Goal: Task Accomplishment & Management: Use online tool/utility

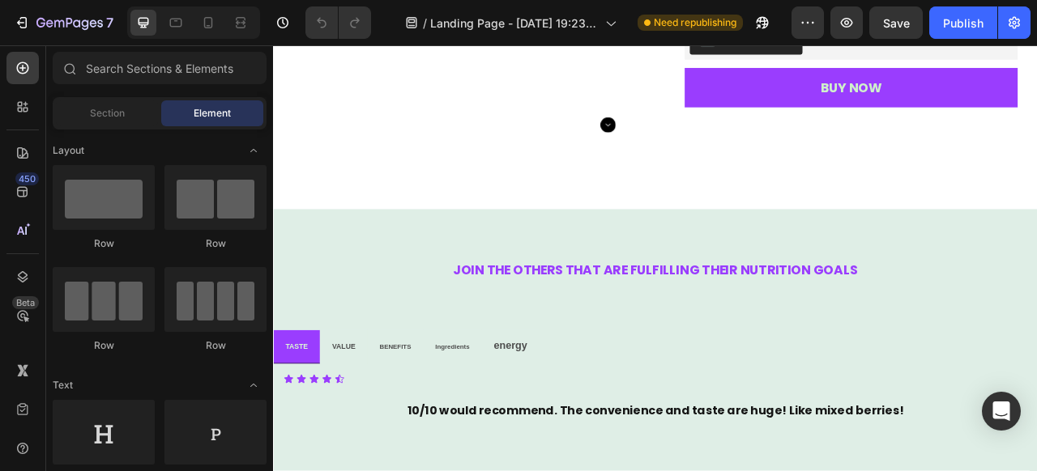
scroll to position [3076, 0]
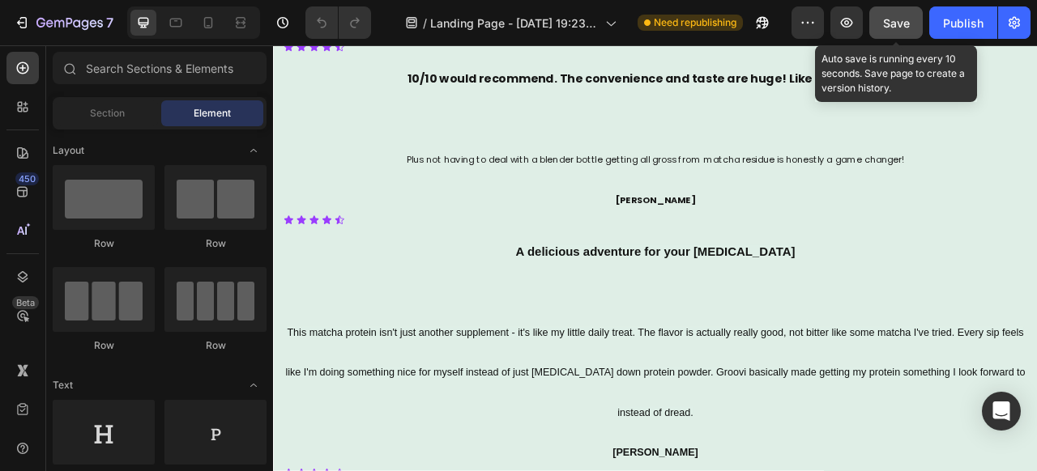
click at [897, 24] on span "Save" at bounding box center [896, 23] width 27 height 14
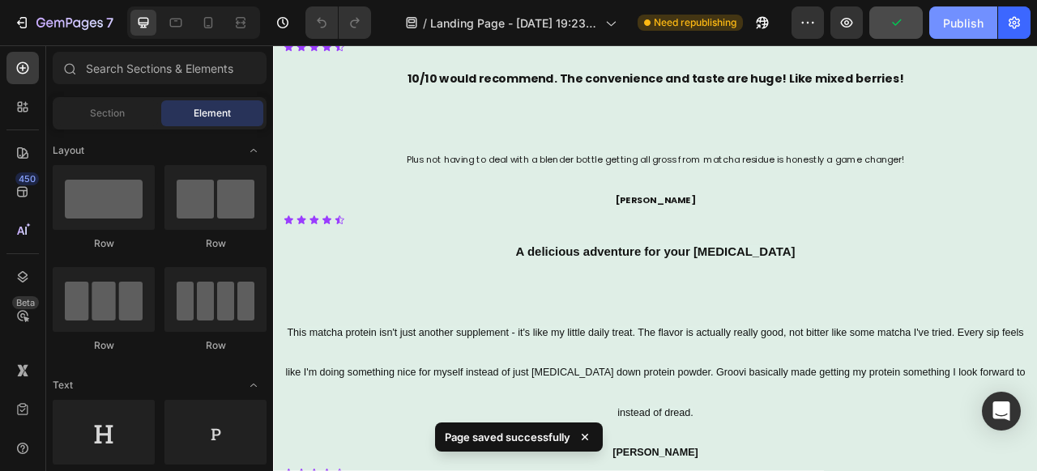
click at [957, 23] on div "Publish" at bounding box center [963, 23] width 40 height 17
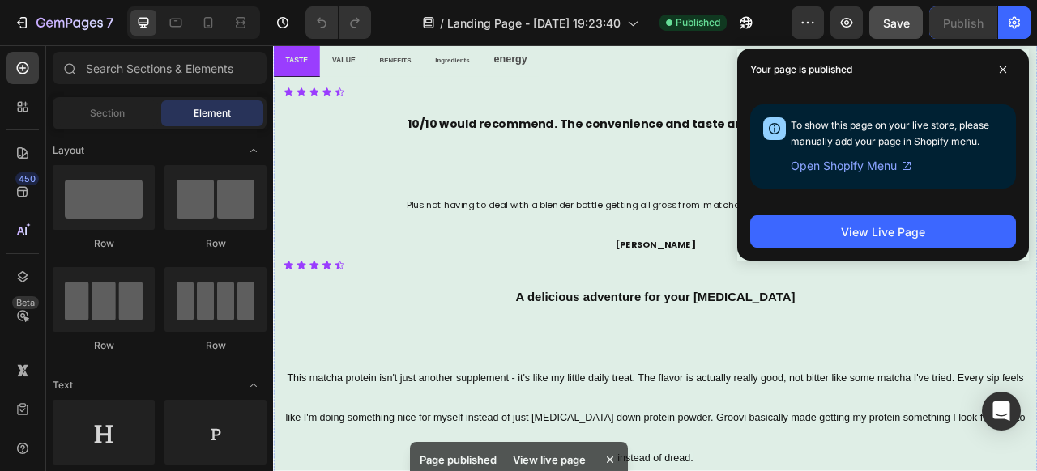
scroll to position [2909, 0]
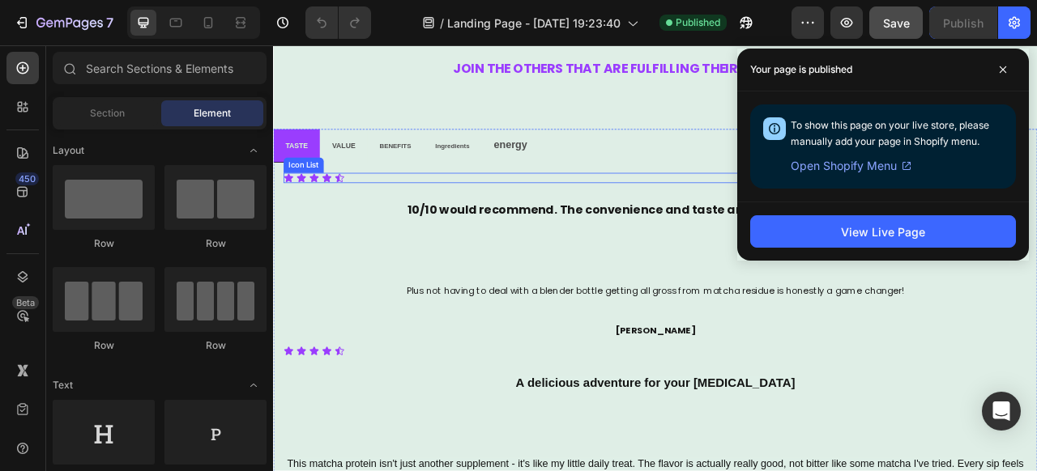
click at [387, 213] on div "Icon Icon Icon Icon Icon" at bounding box center [759, 214] width 946 height 13
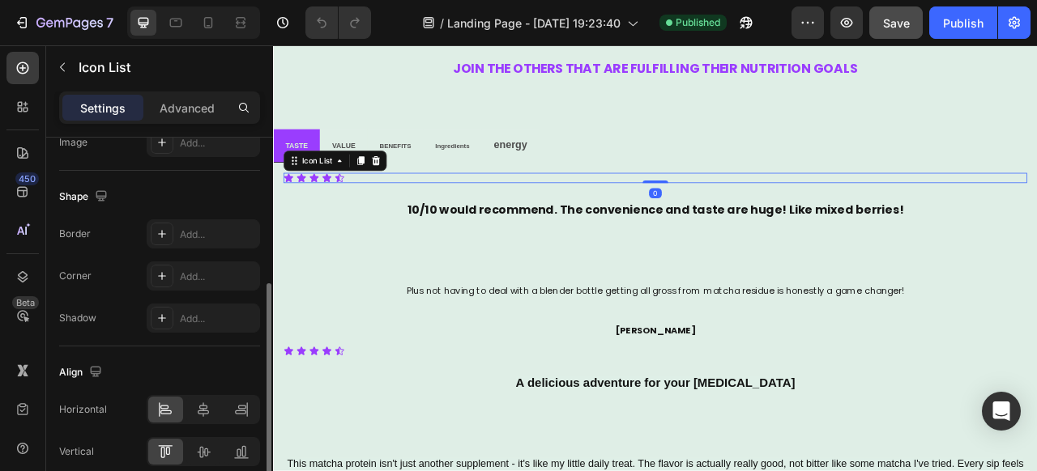
scroll to position [358, 0]
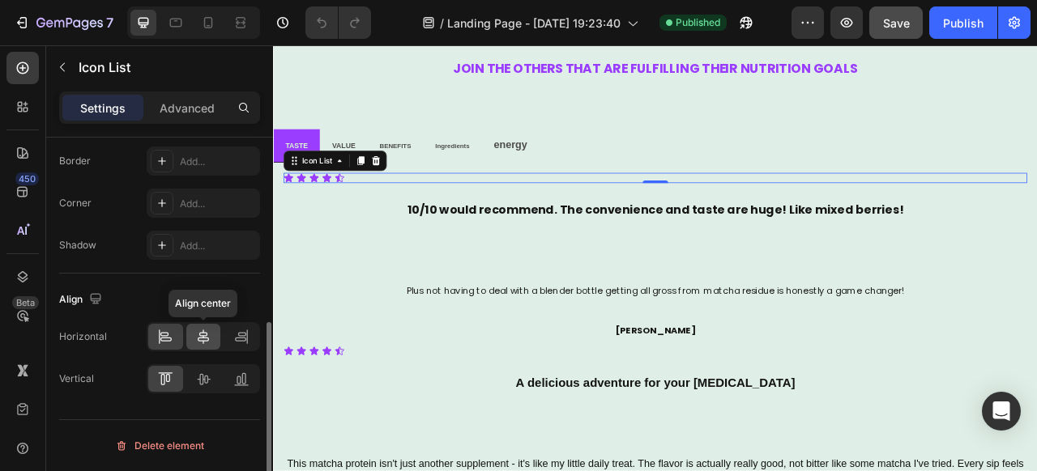
click at [207, 344] on icon at bounding box center [203, 337] width 16 height 16
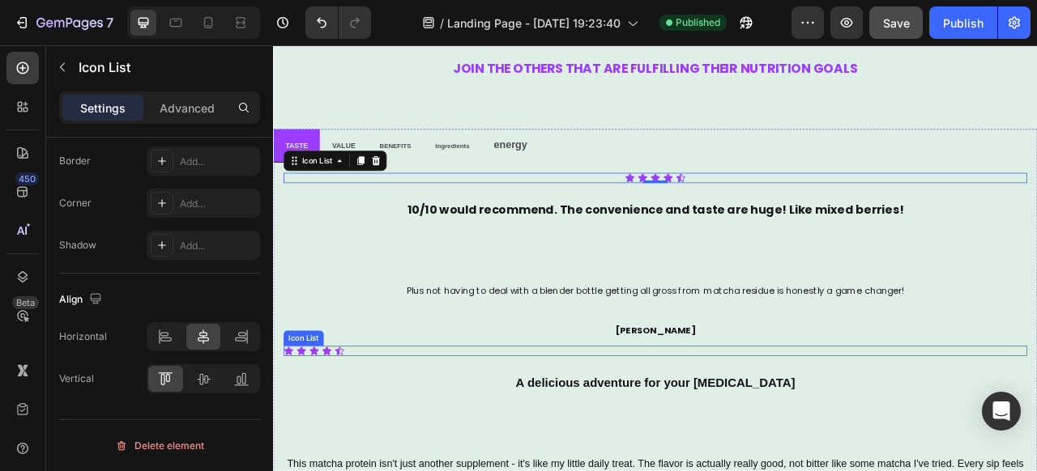
click at [400, 437] on div "Icon Icon Icon Icon Icon" at bounding box center [759, 434] width 946 height 13
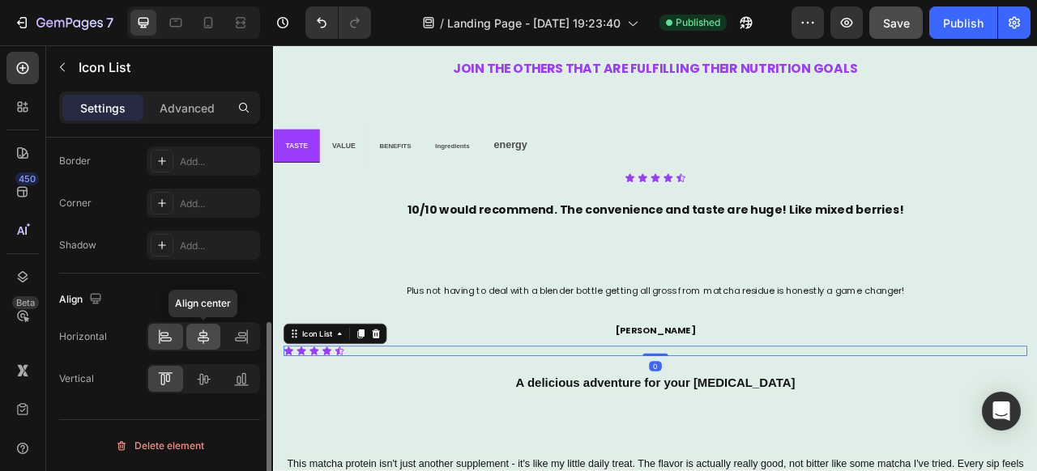
click at [191, 345] on div at bounding box center [203, 337] width 35 height 26
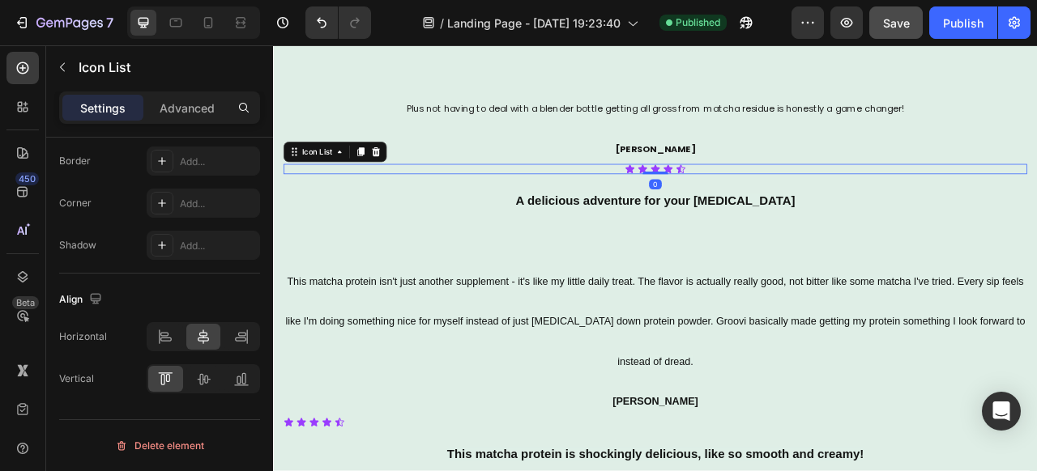
scroll to position [3155, 0]
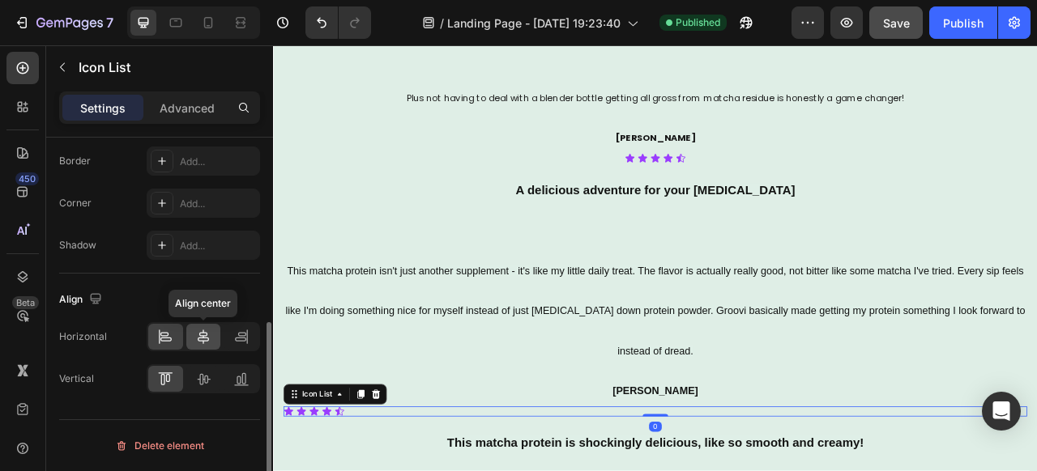
click at [213, 338] on div at bounding box center [203, 337] width 35 height 26
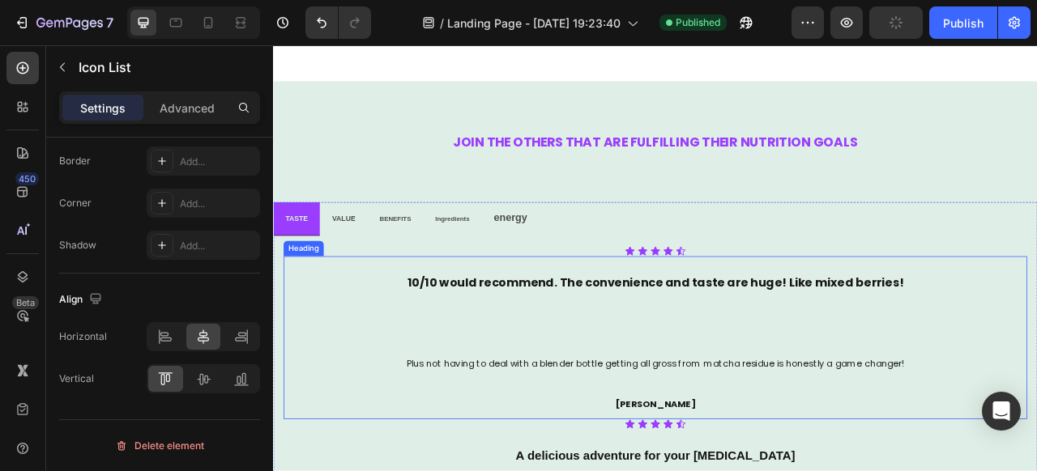
scroll to position [2832, 0]
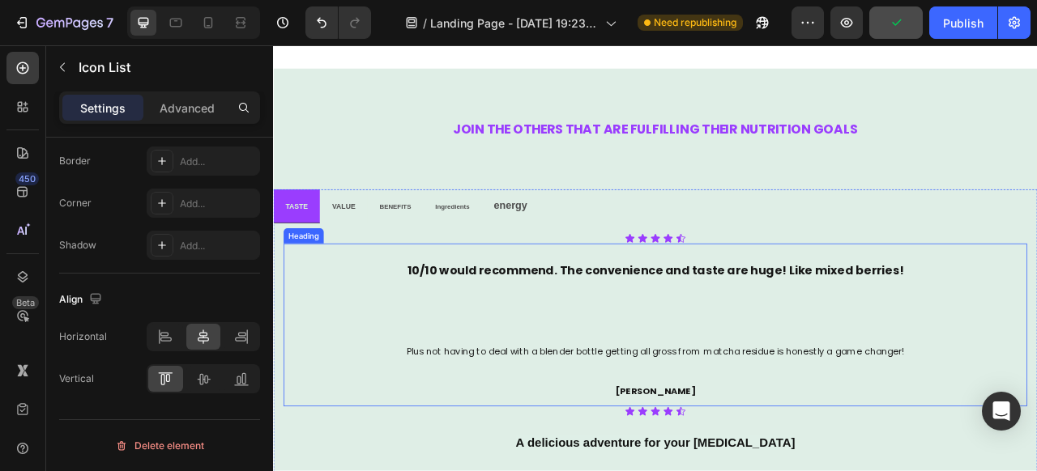
click at [645, 411] on h2 "10/10 would recommend. The convenience and taste are huge! Like mixed berries! …" at bounding box center [759, 401] width 946 height 207
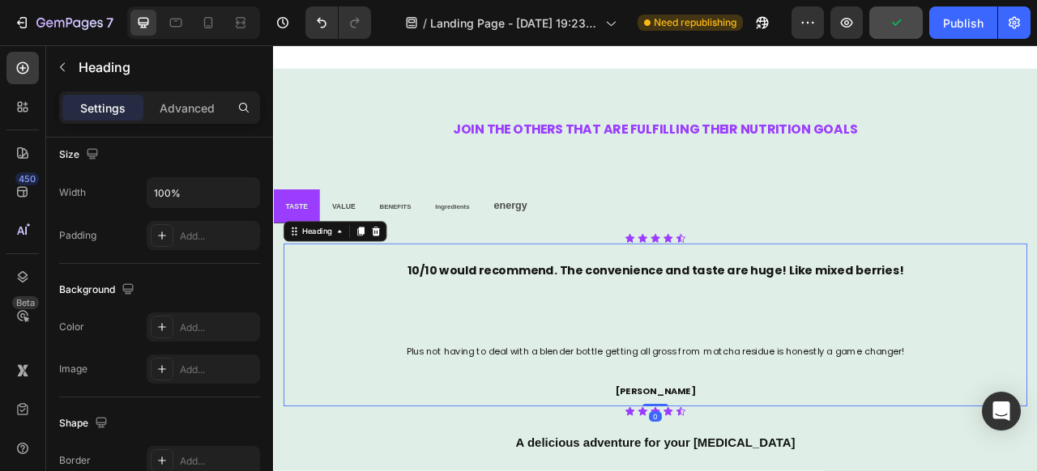
scroll to position [0, 0]
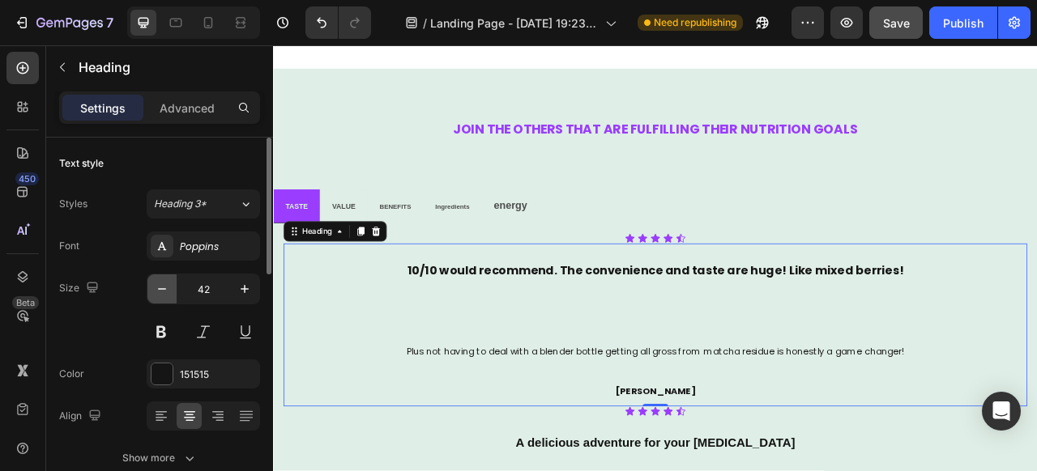
click at [167, 284] on icon "button" at bounding box center [162, 289] width 16 height 16
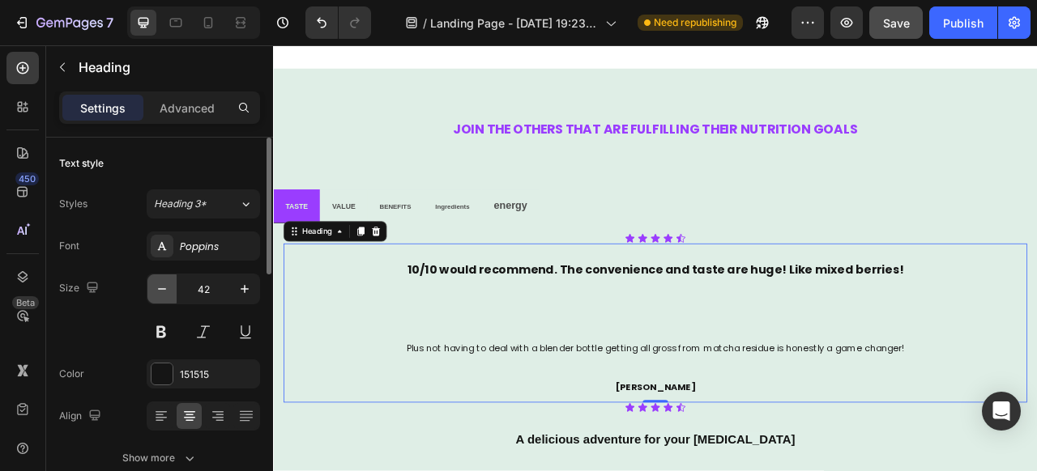
click at [167, 284] on icon "button" at bounding box center [162, 289] width 16 height 16
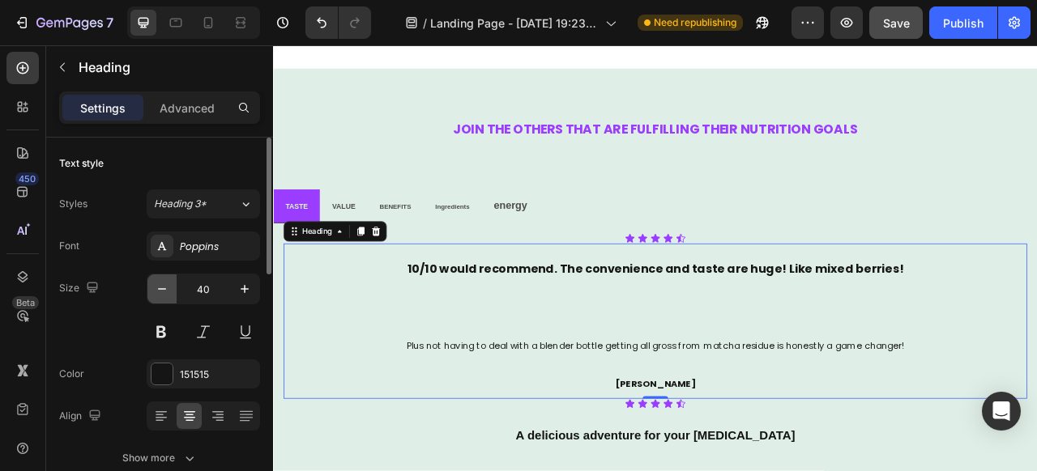
click at [167, 284] on icon "button" at bounding box center [162, 289] width 16 height 16
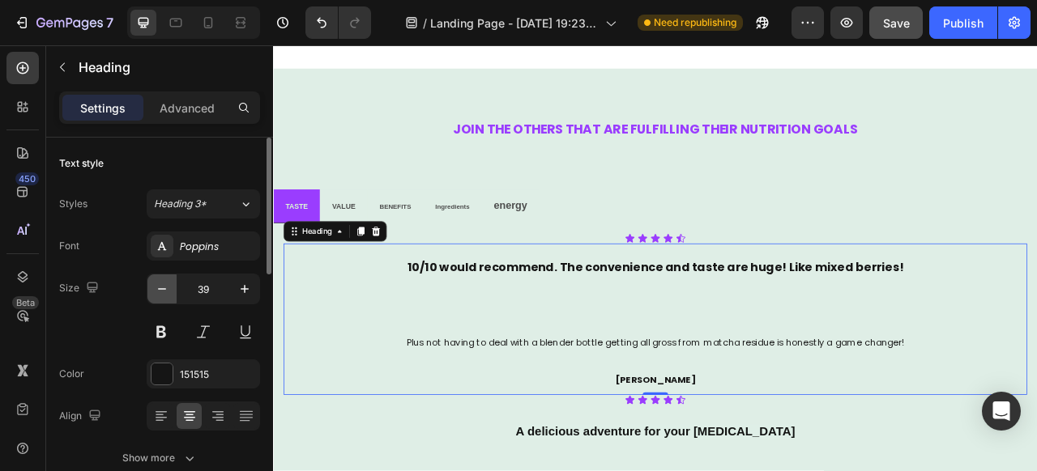
click at [167, 284] on icon "button" at bounding box center [162, 289] width 16 height 16
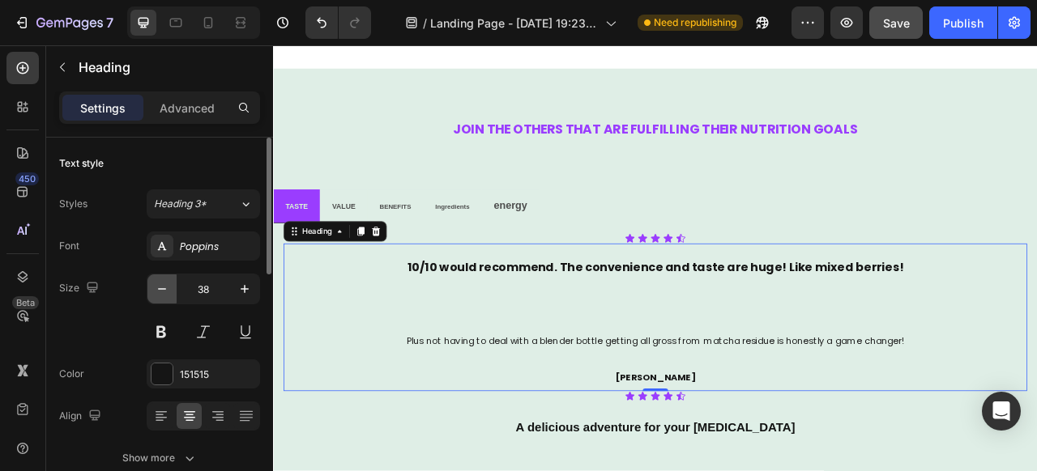
click at [167, 284] on icon "button" at bounding box center [162, 289] width 16 height 16
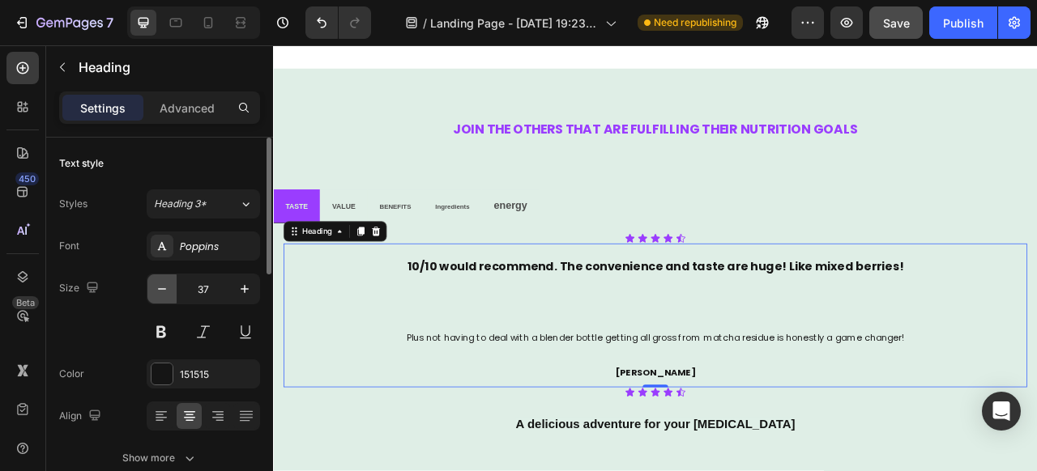
click at [167, 284] on icon "button" at bounding box center [162, 289] width 16 height 16
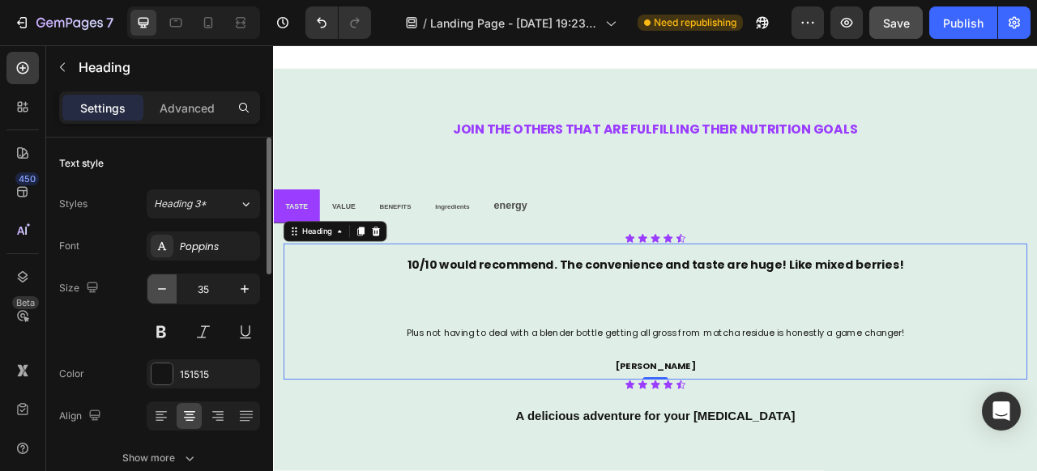
click at [167, 284] on icon "button" at bounding box center [162, 289] width 16 height 16
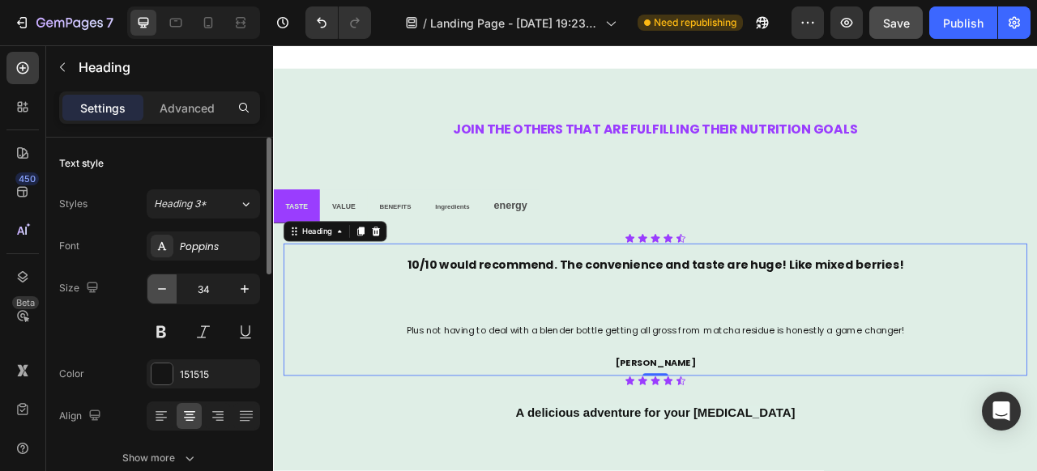
click at [167, 284] on icon "button" at bounding box center [162, 289] width 16 height 16
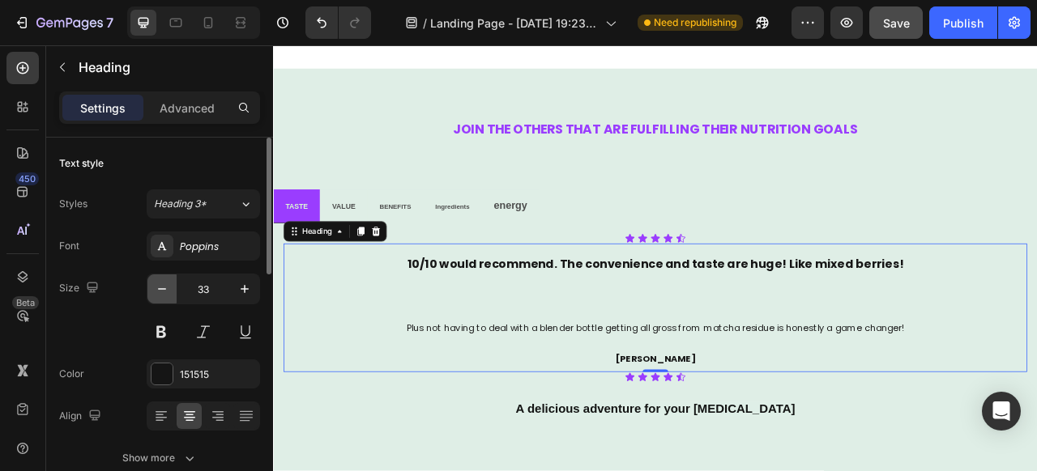
click at [167, 284] on icon "button" at bounding box center [162, 289] width 16 height 16
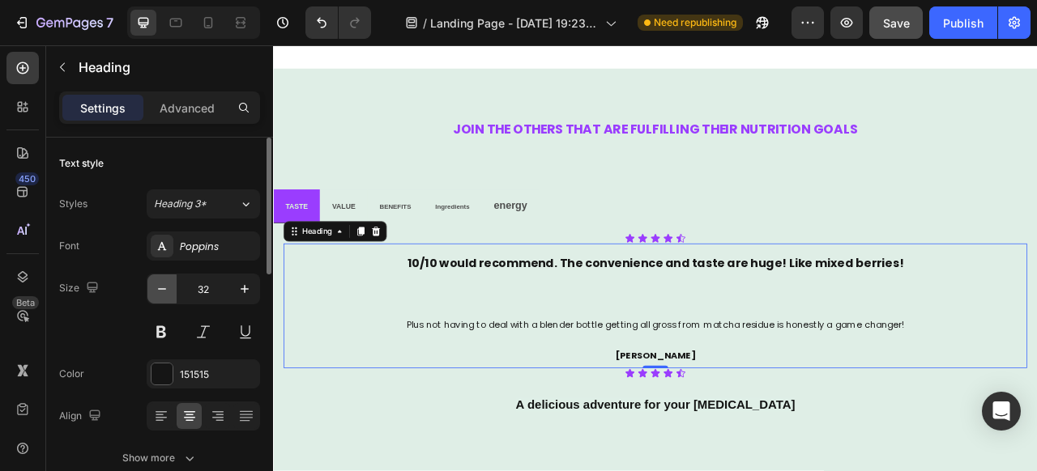
click at [167, 284] on icon "button" at bounding box center [162, 289] width 16 height 16
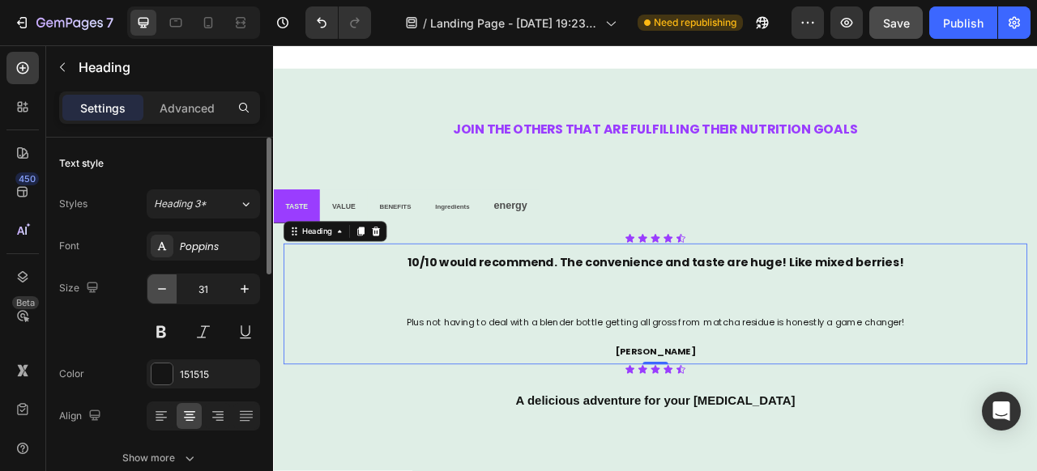
click at [167, 284] on icon "button" at bounding box center [162, 289] width 16 height 16
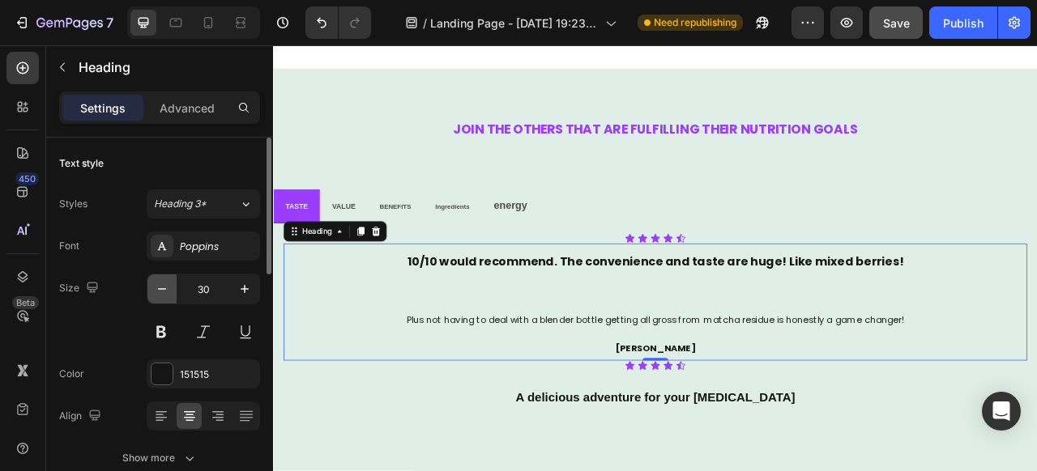
click at [167, 284] on icon "button" at bounding box center [162, 289] width 16 height 16
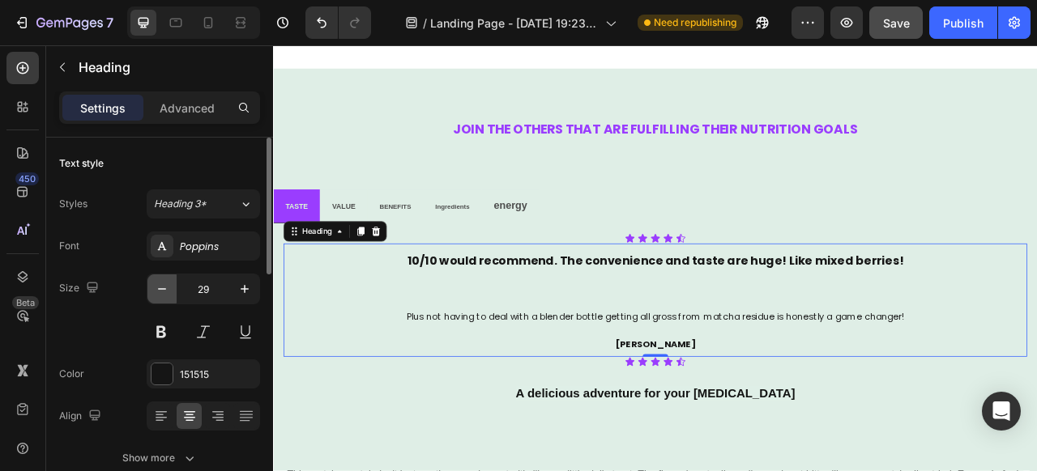
click at [167, 284] on icon "button" at bounding box center [162, 289] width 16 height 16
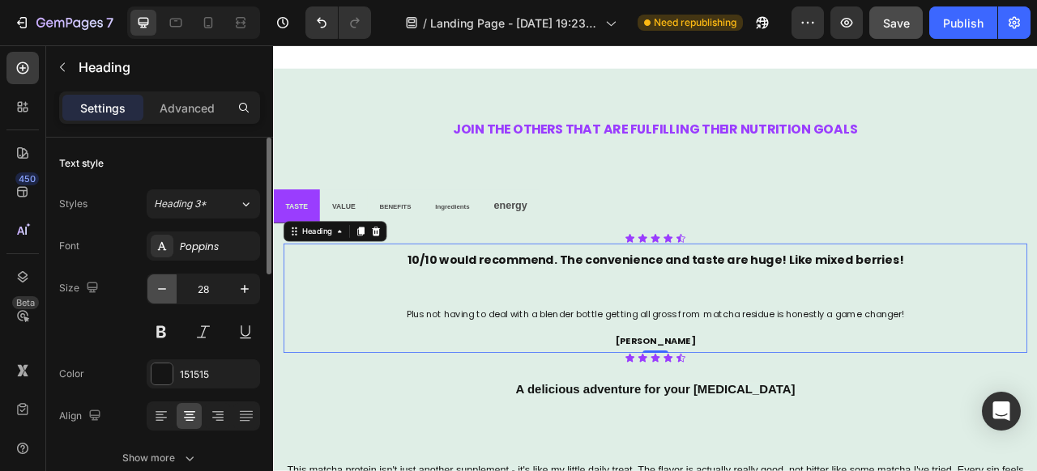
click at [167, 284] on icon "button" at bounding box center [162, 289] width 16 height 16
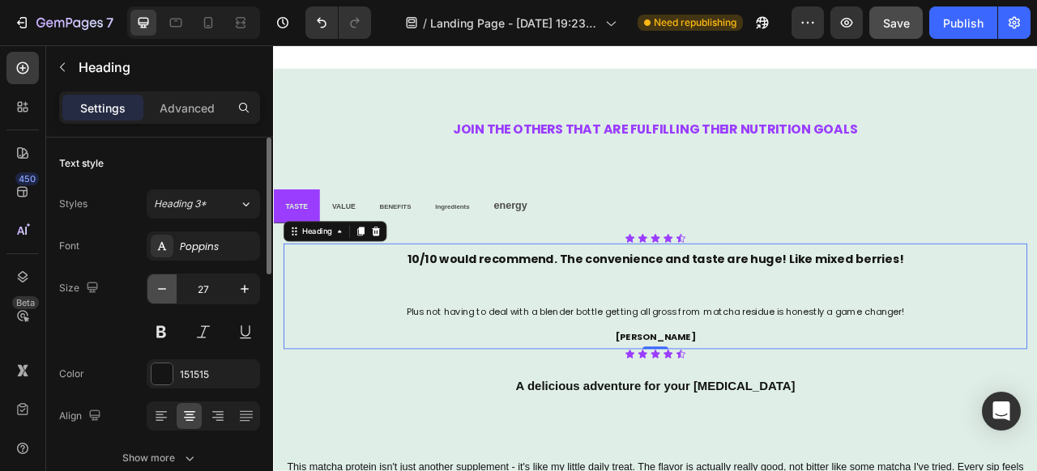
click at [167, 284] on icon "button" at bounding box center [162, 289] width 16 height 16
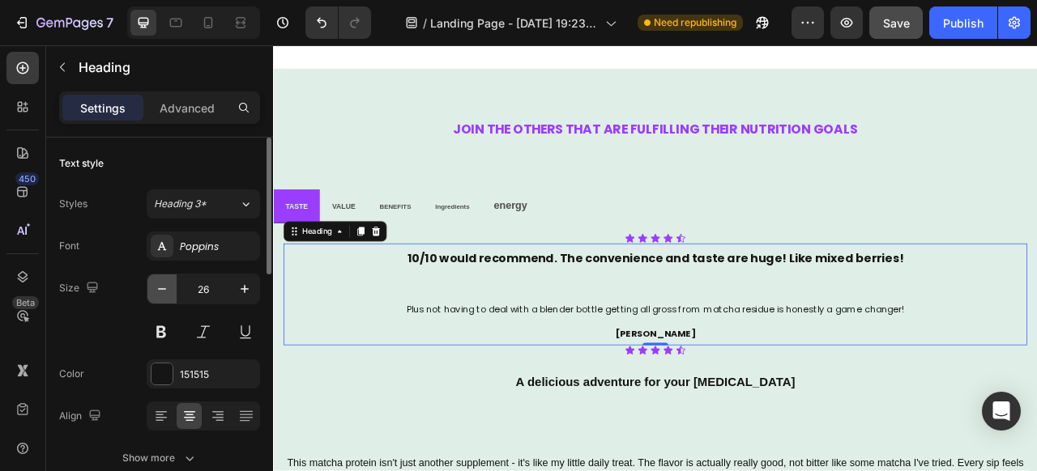
click at [167, 284] on icon "button" at bounding box center [162, 289] width 16 height 16
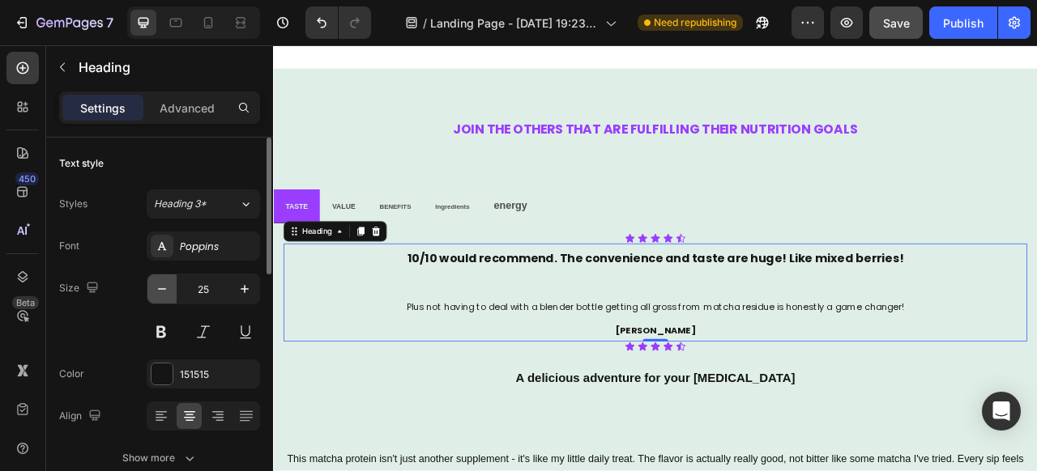
click at [167, 284] on icon "button" at bounding box center [162, 289] width 16 height 16
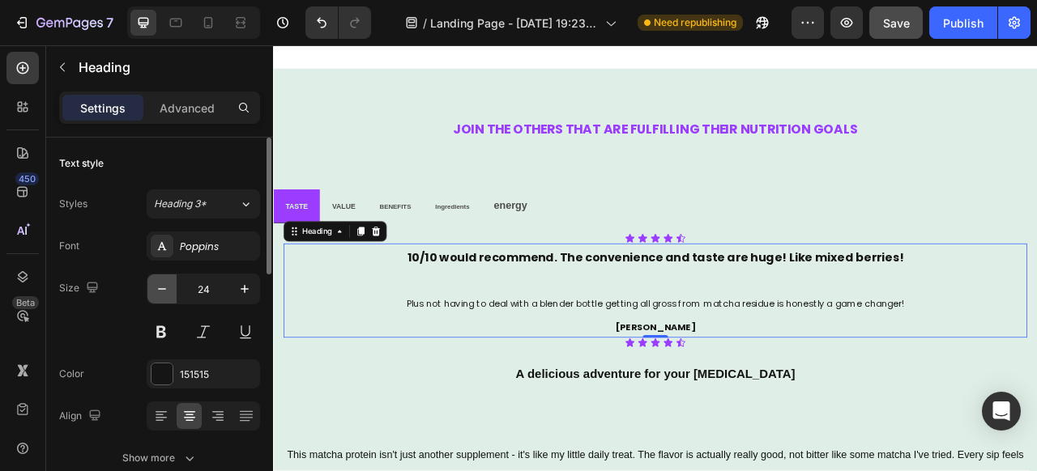
click at [167, 284] on icon "button" at bounding box center [162, 289] width 16 height 16
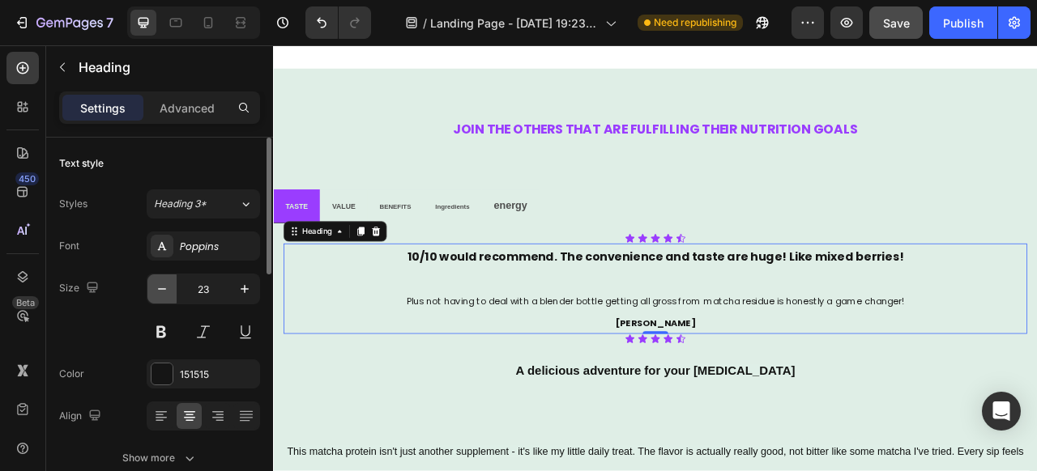
click at [167, 284] on icon "button" at bounding box center [162, 289] width 16 height 16
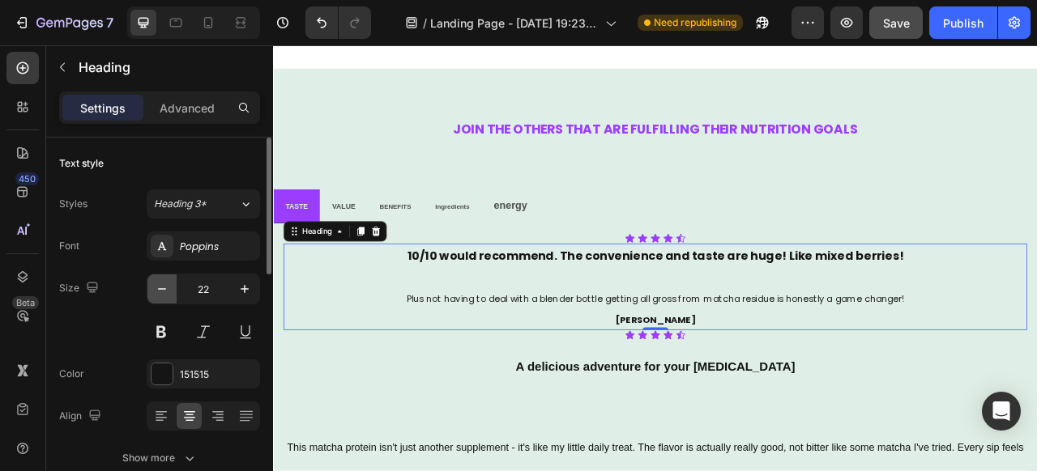
click at [167, 284] on icon "button" at bounding box center [162, 289] width 16 height 16
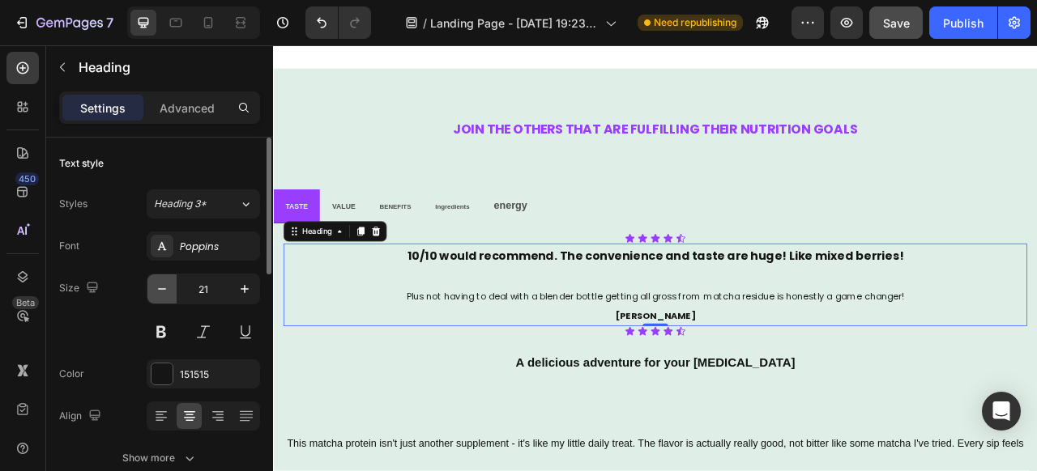
click at [167, 284] on icon "button" at bounding box center [162, 289] width 16 height 16
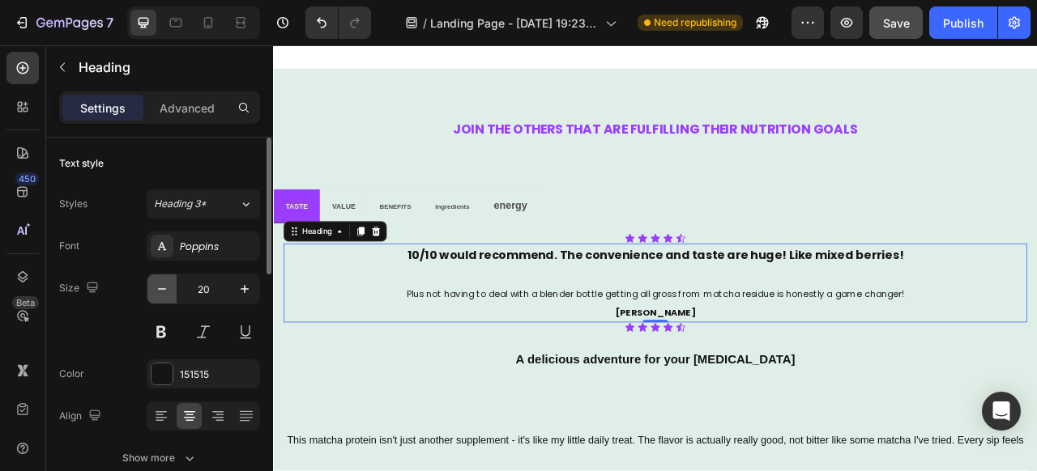
click at [167, 284] on icon "button" at bounding box center [162, 289] width 16 height 16
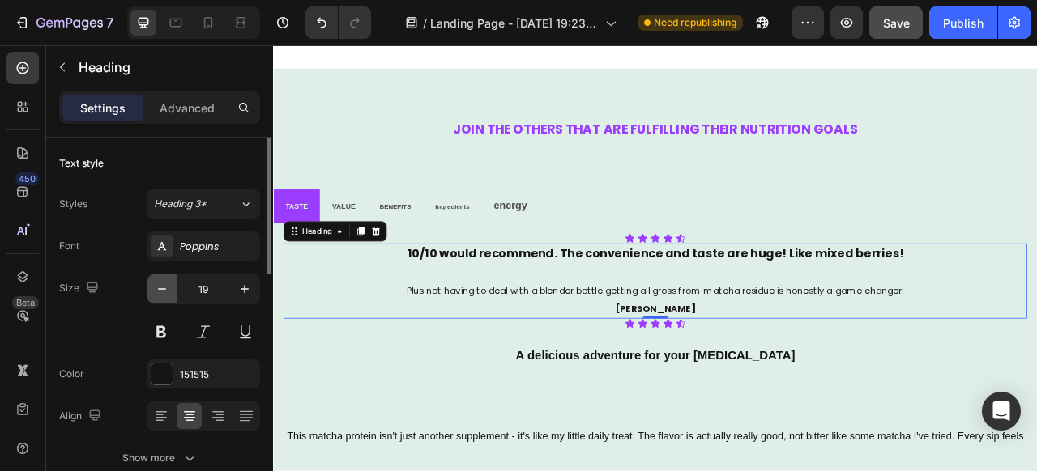
click at [167, 284] on icon "button" at bounding box center [162, 289] width 16 height 16
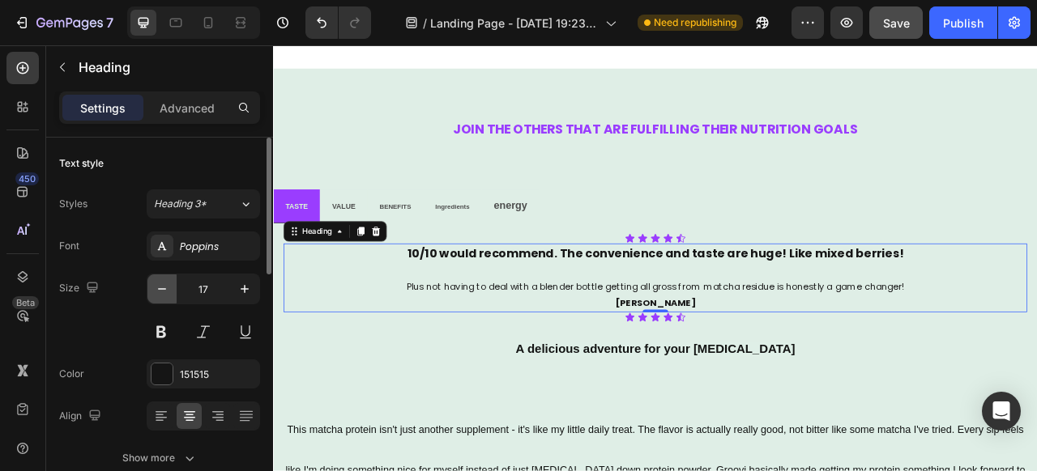
click at [167, 284] on icon "button" at bounding box center [162, 289] width 16 height 16
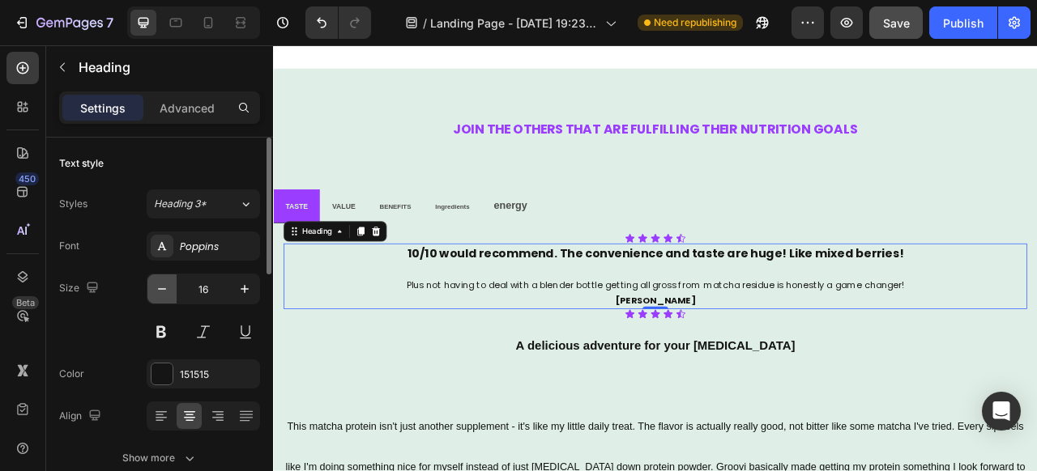
click at [167, 284] on icon "button" at bounding box center [162, 289] width 16 height 16
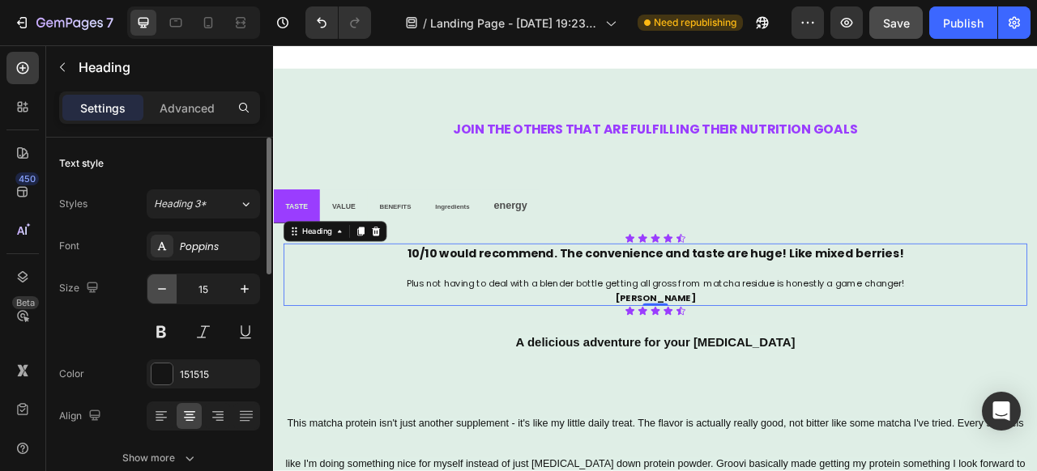
click at [167, 284] on icon "button" at bounding box center [162, 289] width 16 height 16
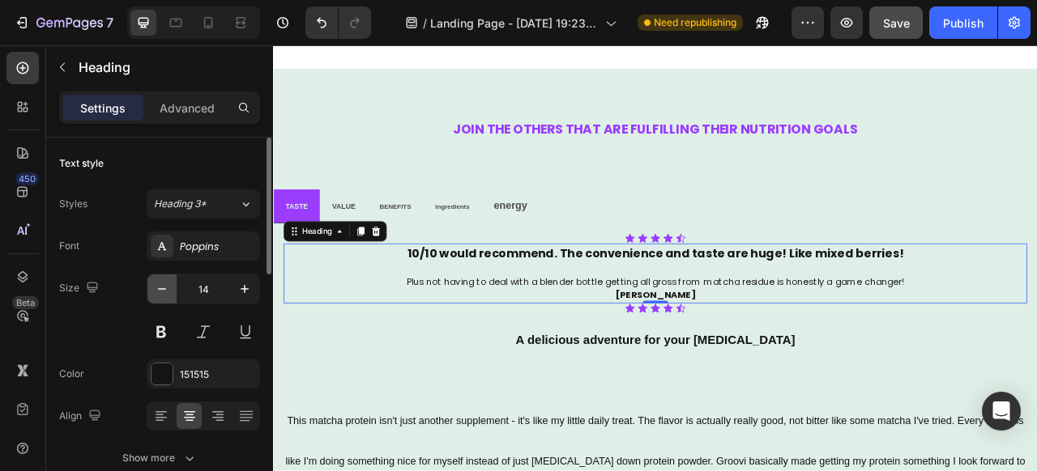
click at [167, 284] on icon "button" at bounding box center [162, 289] width 16 height 16
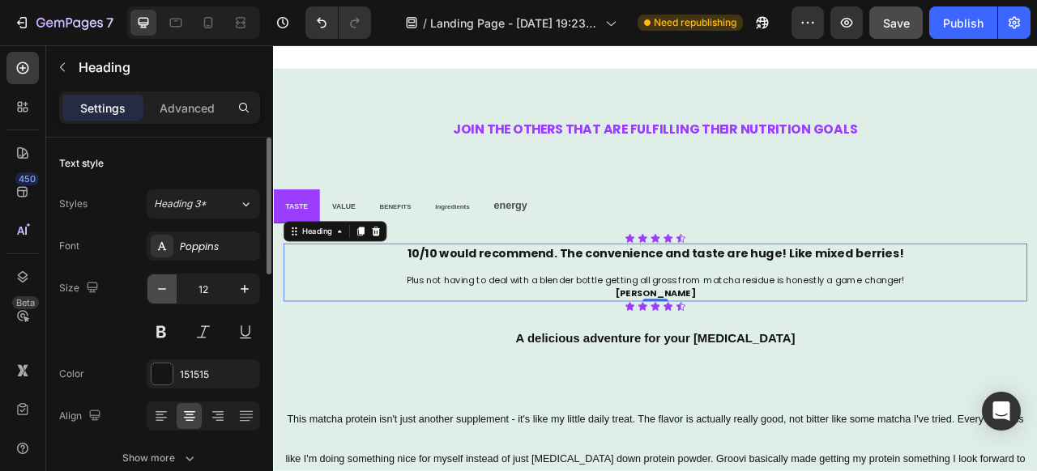
click at [167, 284] on icon "button" at bounding box center [162, 289] width 16 height 16
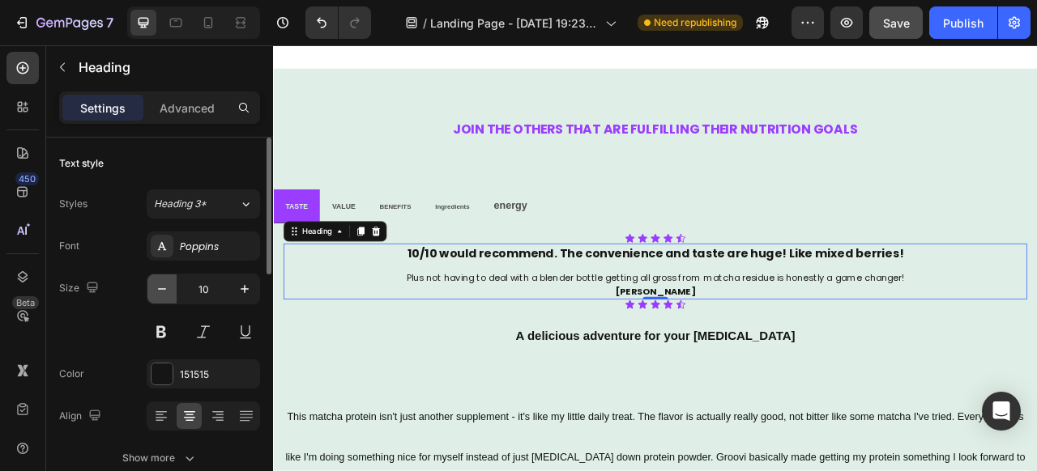
click at [167, 284] on icon "button" at bounding box center [162, 289] width 16 height 16
type input "8"
click at [767, 366] on div at bounding box center [759, 364] width 32 height 5
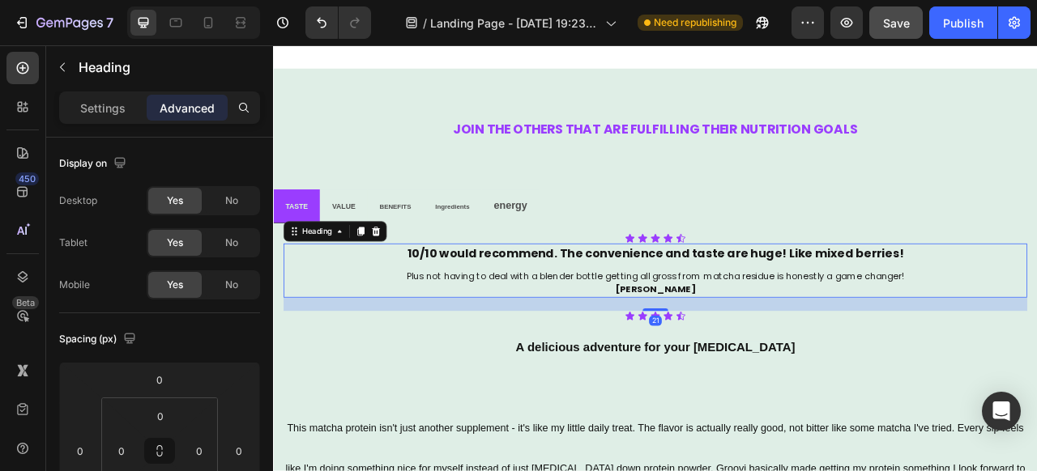
drag, startPoint x: 767, startPoint y: 366, endPoint x: 778, endPoint y: 384, distance: 20.7
click at [778, 367] on div "21" at bounding box center [759, 367] width 946 height 0
type input "22"
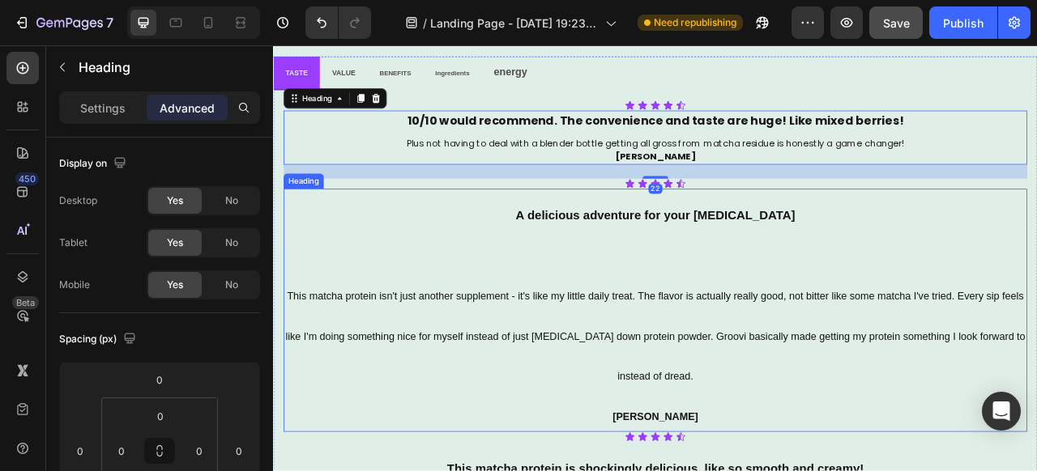
scroll to position [3006, 0]
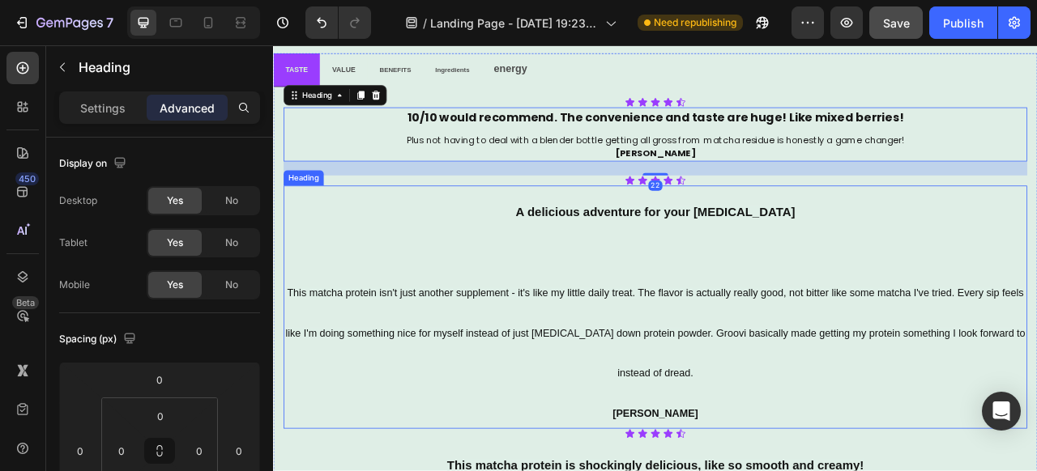
click at [620, 416] on span "This matcha protein isn't just another supplement - it's like my little daily t…" at bounding box center [758, 412] width 941 height 116
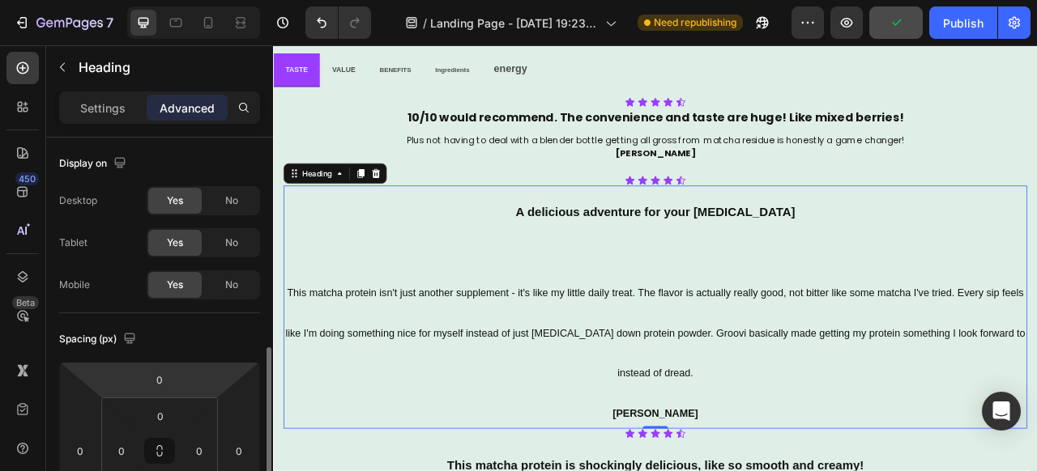
scroll to position [0, 0]
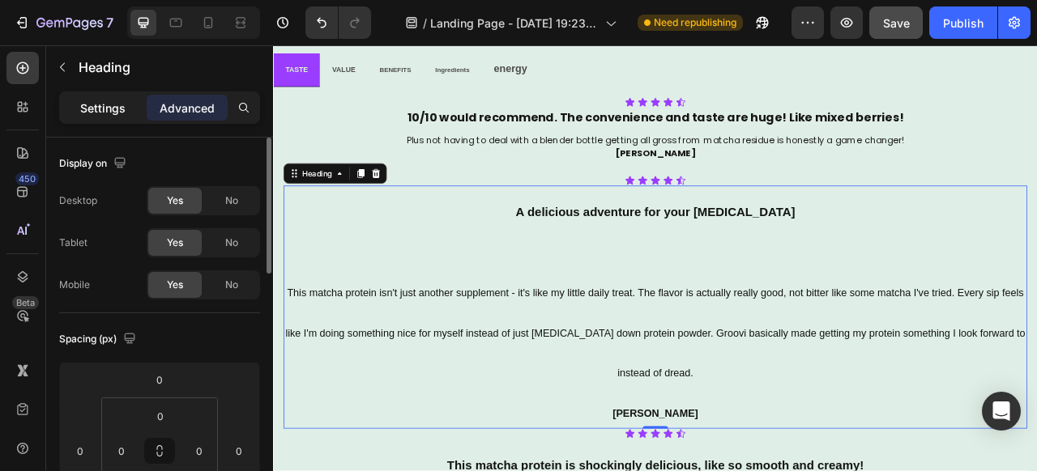
click at [119, 113] on p "Settings" at bounding box center [102, 108] width 45 height 17
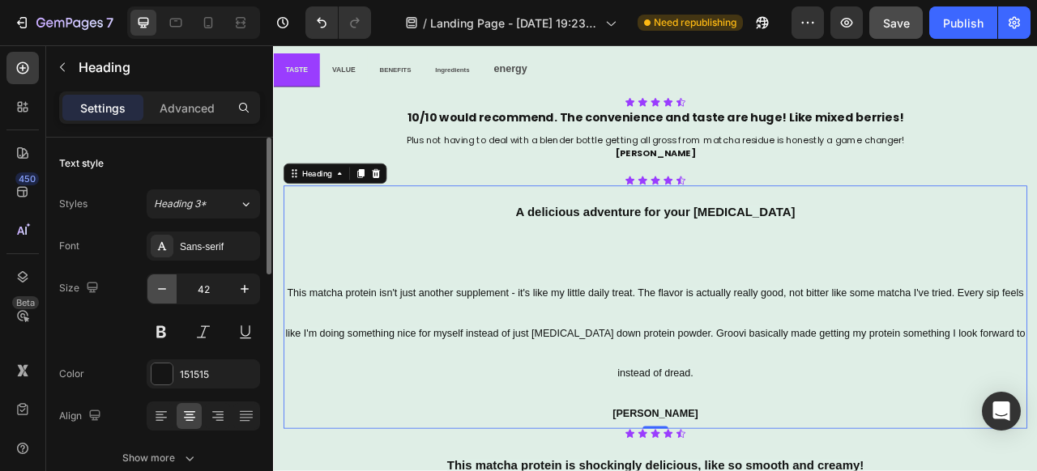
click at [165, 288] on icon "button" at bounding box center [162, 289] width 8 height 2
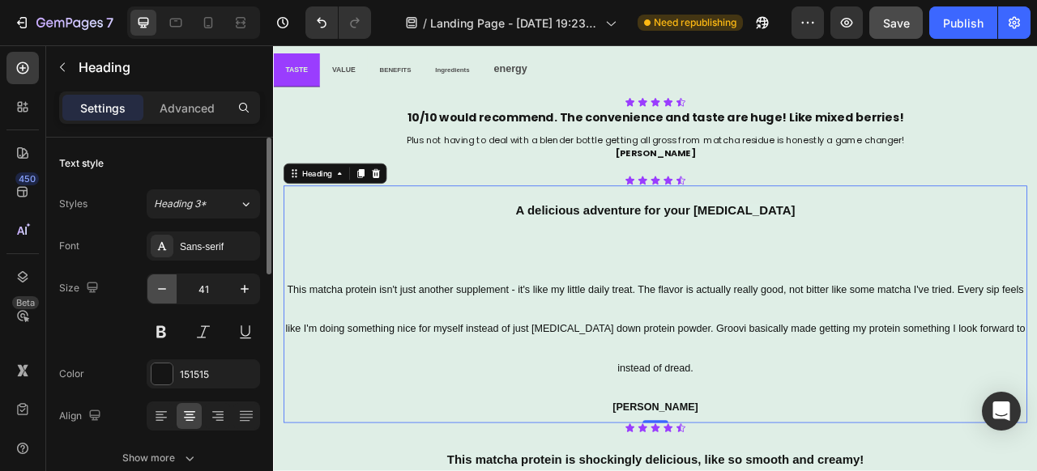
click at [165, 288] on icon "button" at bounding box center [162, 289] width 8 height 2
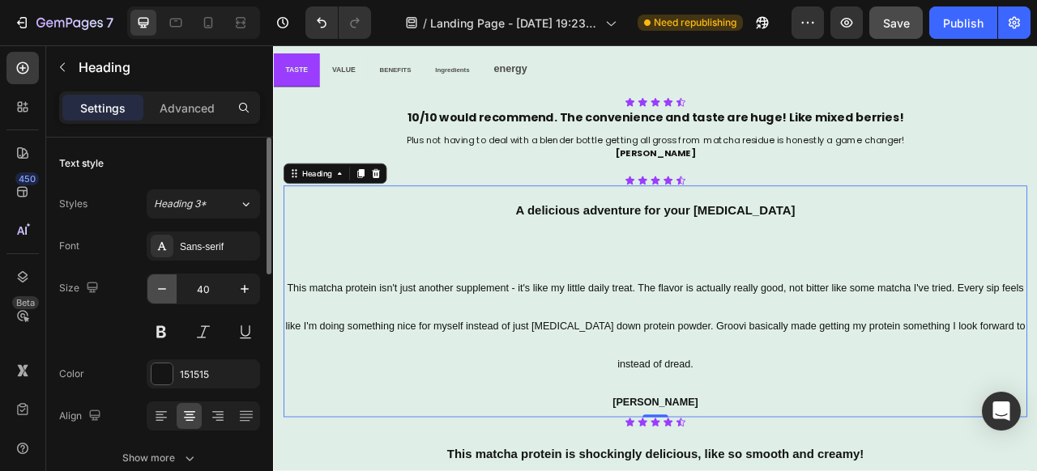
click at [165, 288] on icon "button" at bounding box center [162, 289] width 8 height 2
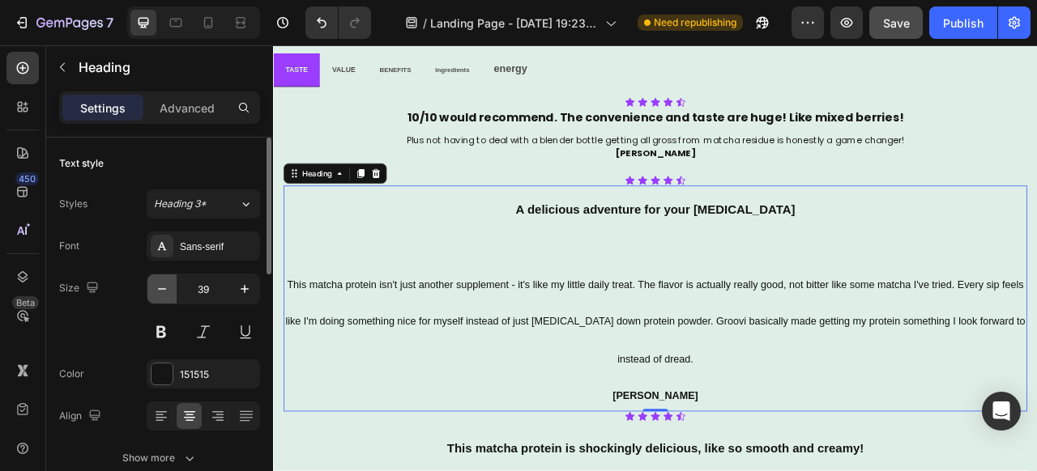
click at [165, 288] on icon "button" at bounding box center [162, 289] width 8 height 2
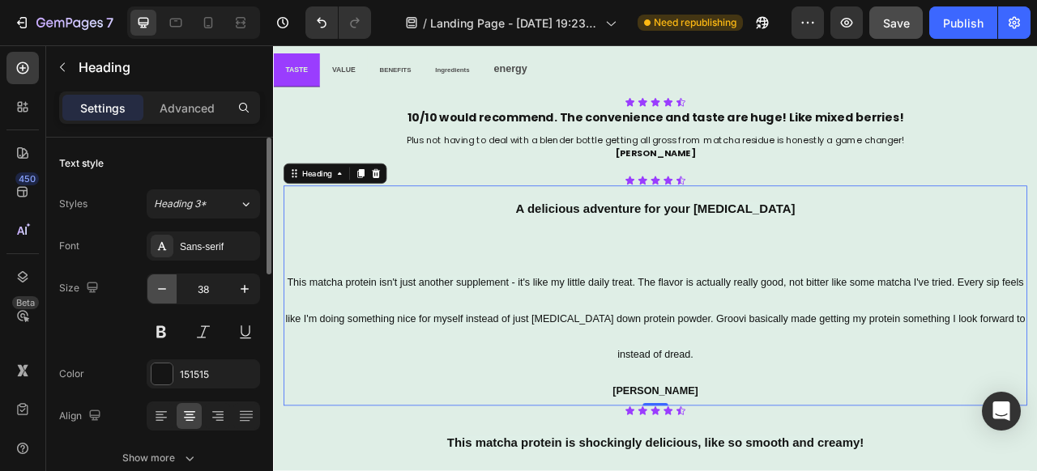
click at [165, 288] on icon "button" at bounding box center [162, 289] width 8 height 2
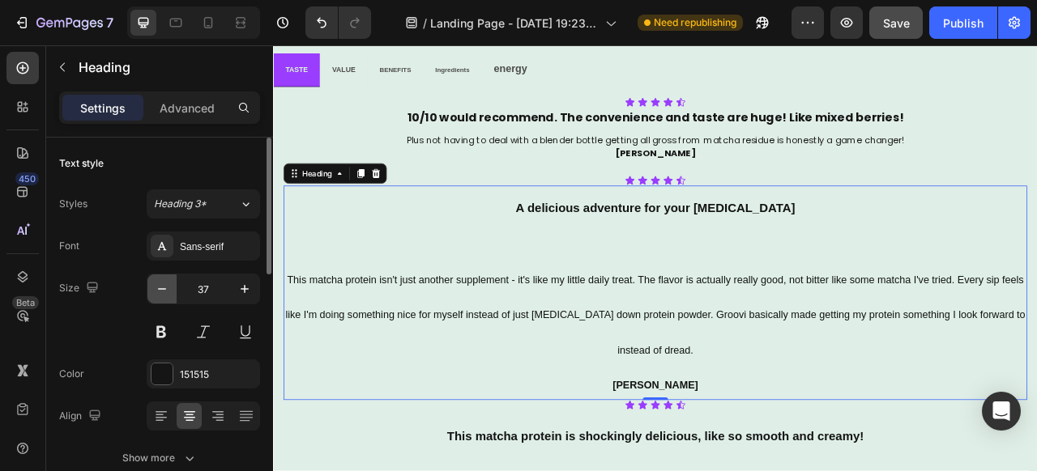
click at [165, 288] on icon "button" at bounding box center [162, 289] width 8 height 2
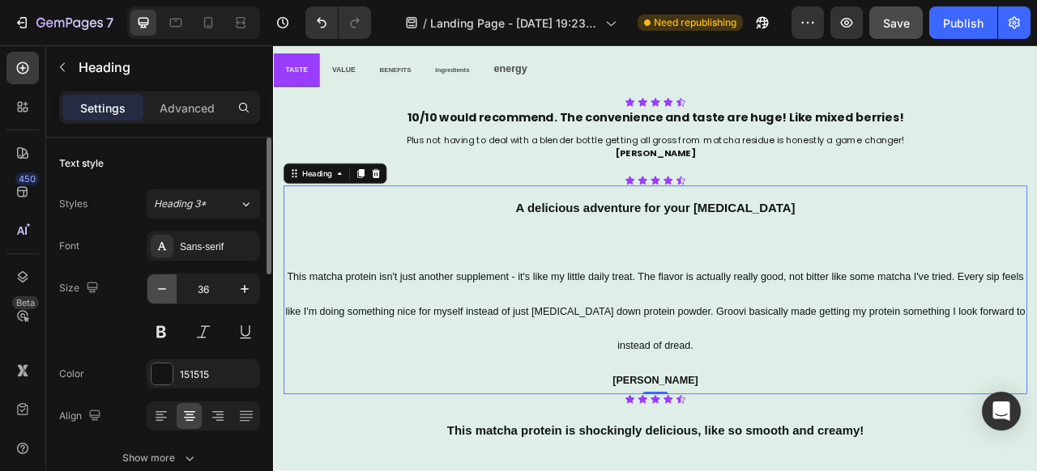
click at [165, 288] on icon "button" at bounding box center [162, 289] width 8 height 2
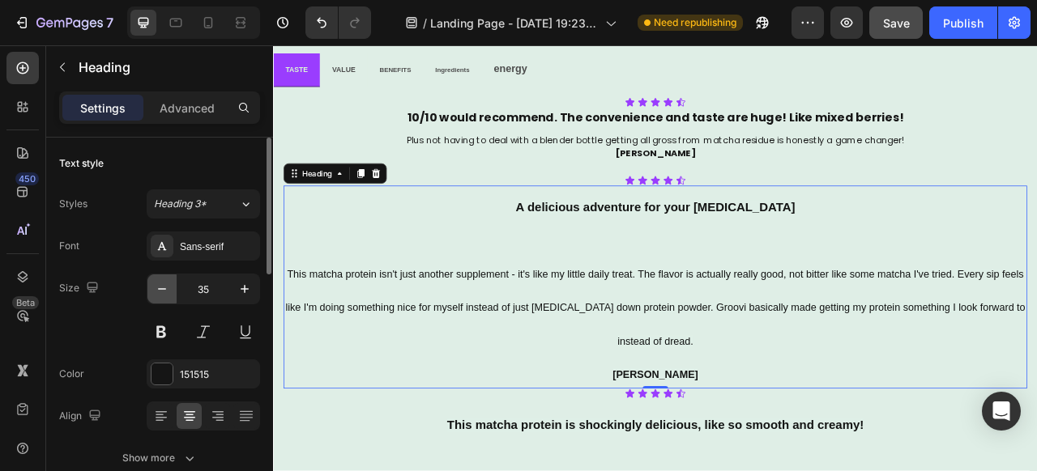
click at [165, 288] on icon "button" at bounding box center [162, 289] width 8 height 2
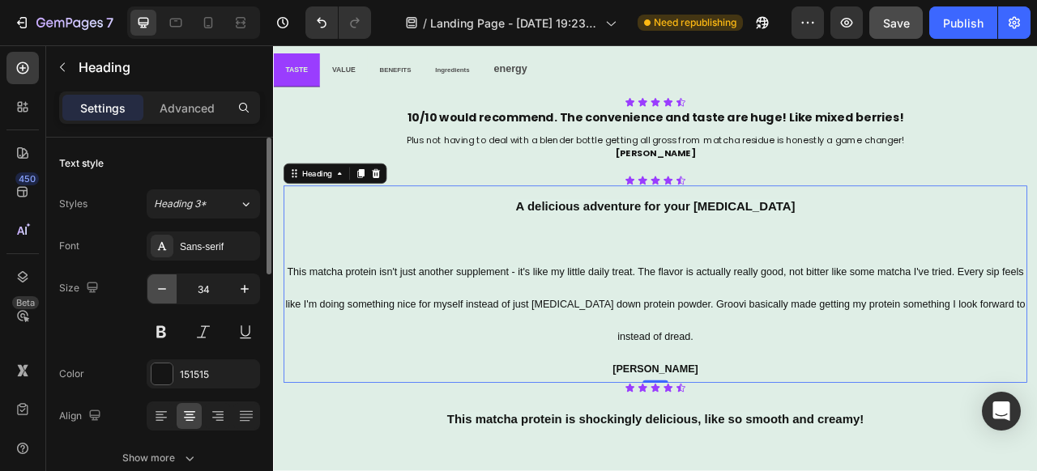
click at [165, 288] on icon "button" at bounding box center [162, 289] width 8 height 2
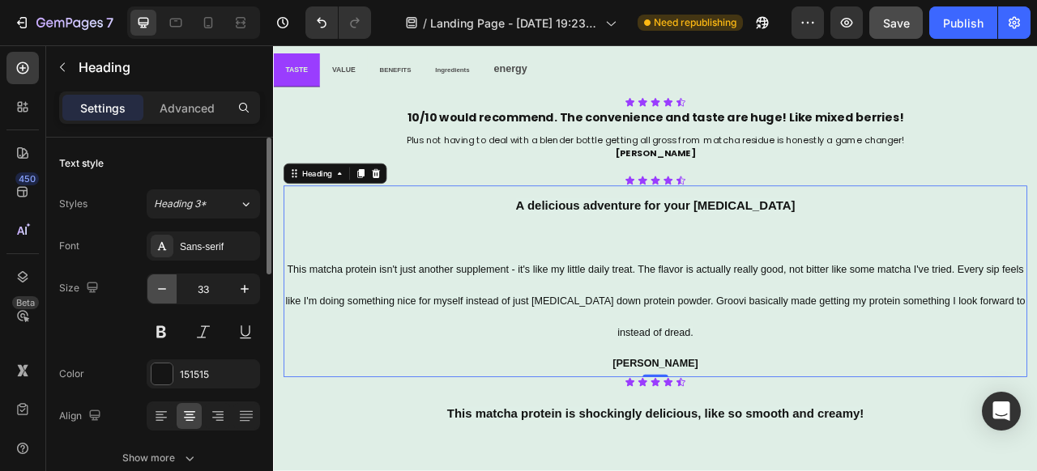
click at [165, 288] on icon "button" at bounding box center [162, 289] width 8 height 2
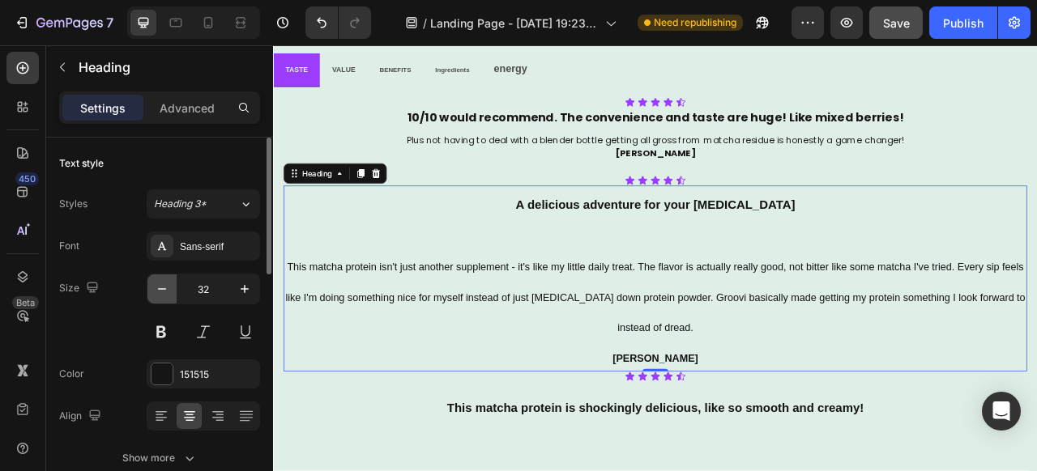
click at [165, 288] on icon "button" at bounding box center [162, 289] width 8 height 2
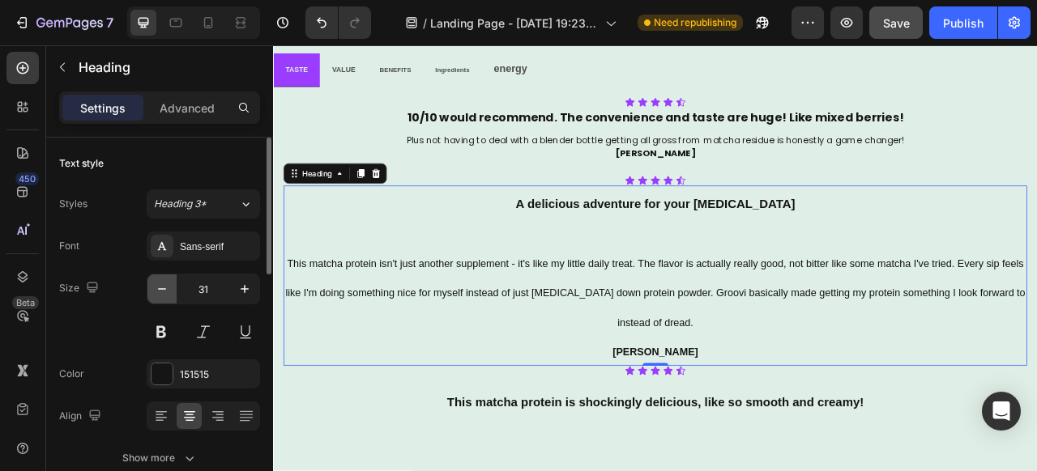
click at [165, 288] on icon "button" at bounding box center [162, 289] width 8 height 2
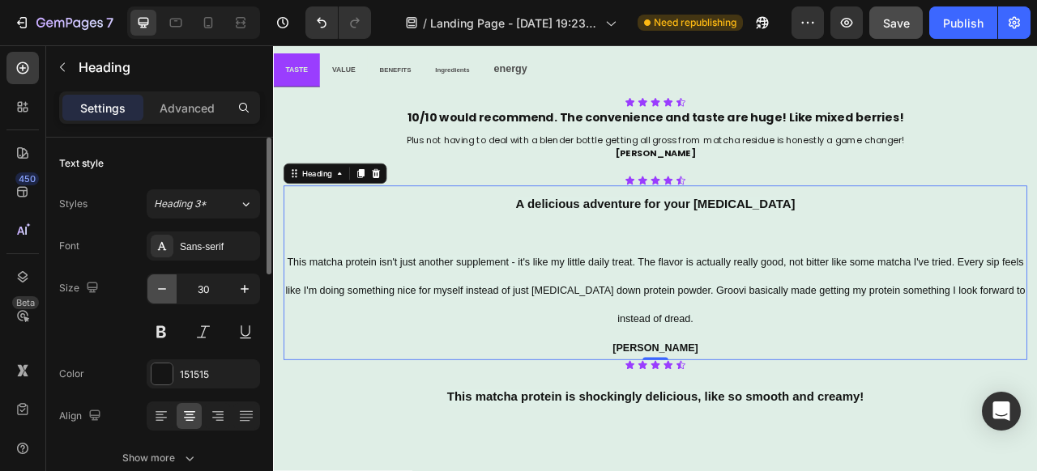
click at [165, 288] on icon "button" at bounding box center [162, 289] width 8 height 2
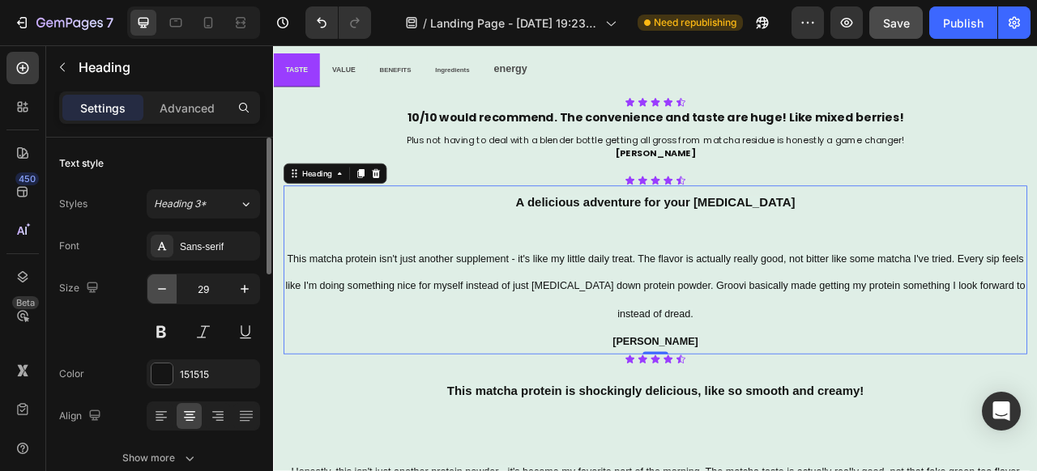
click at [165, 288] on icon "button" at bounding box center [162, 289] width 8 height 2
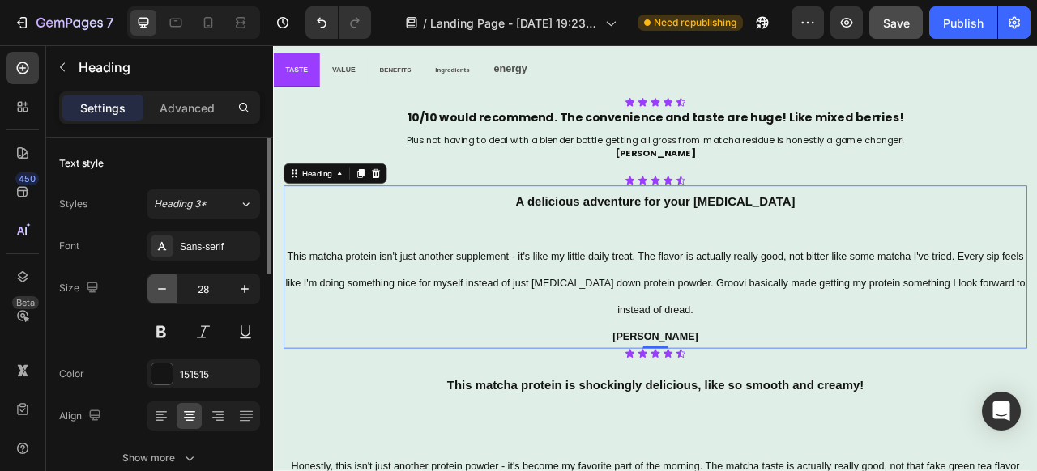
click at [165, 288] on icon "button" at bounding box center [162, 289] width 8 height 2
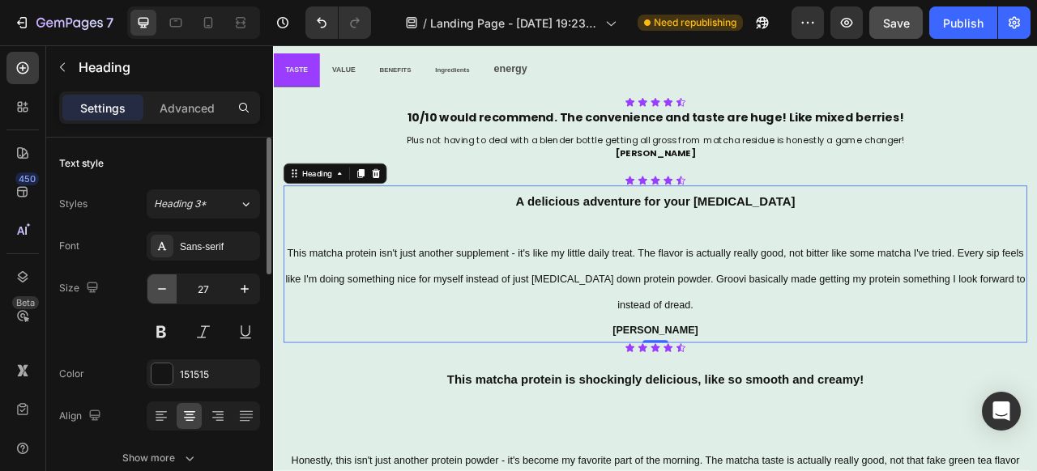
click at [165, 288] on icon "button" at bounding box center [162, 289] width 8 height 2
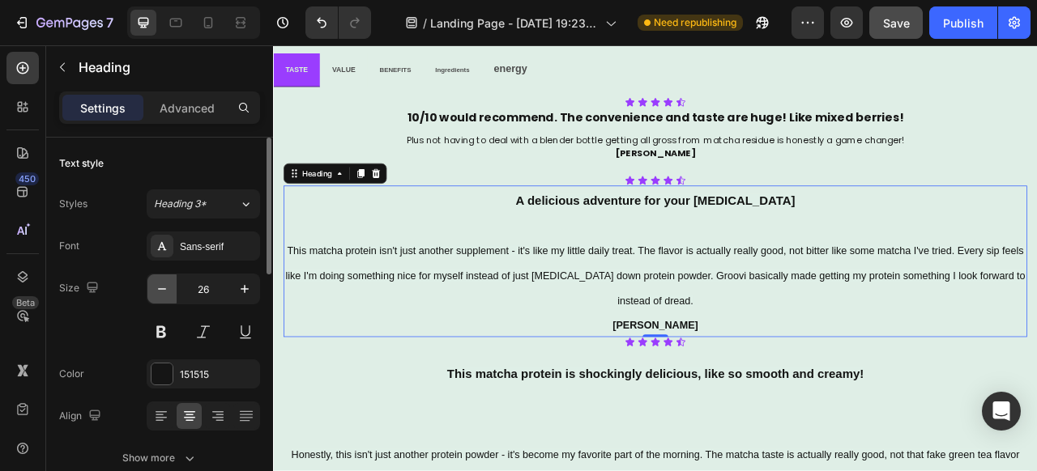
click at [165, 288] on icon "button" at bounding box center [162, 289] width 8 height 2
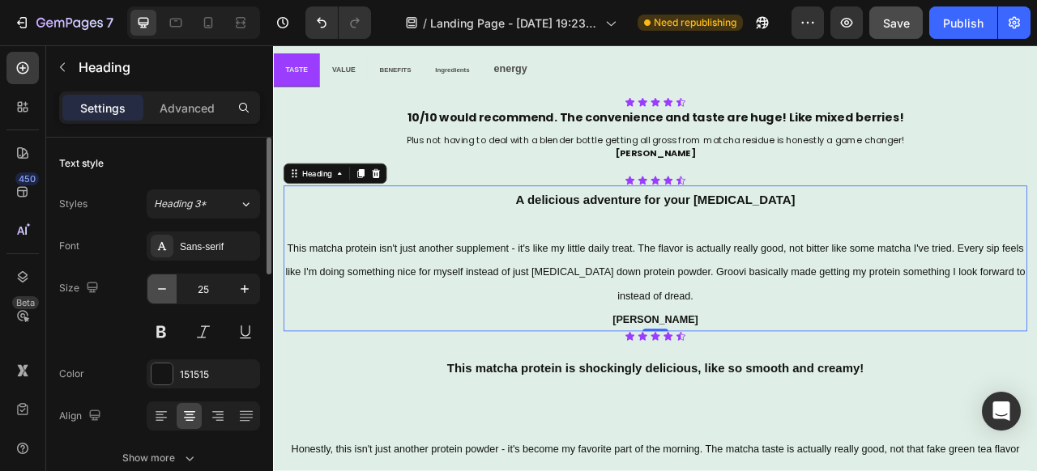
click at [165, 288] on icon "button" at bounding box center [162, 289] width 8 height 2
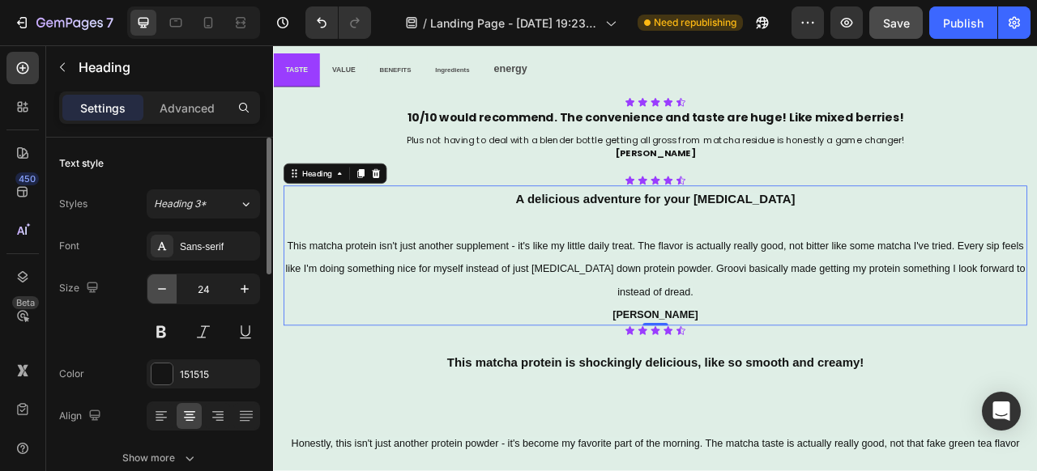
click at [165, 288] on icon "button" at bounding box center [162, 289] width 8 height 2
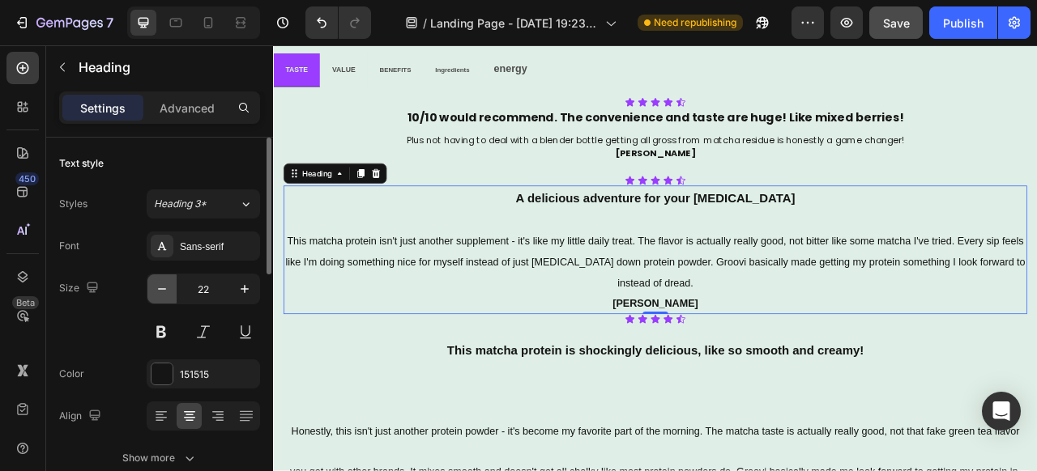
click at [165, 288] on icon "button" at bounding box center [162, 289] width 8 height 2
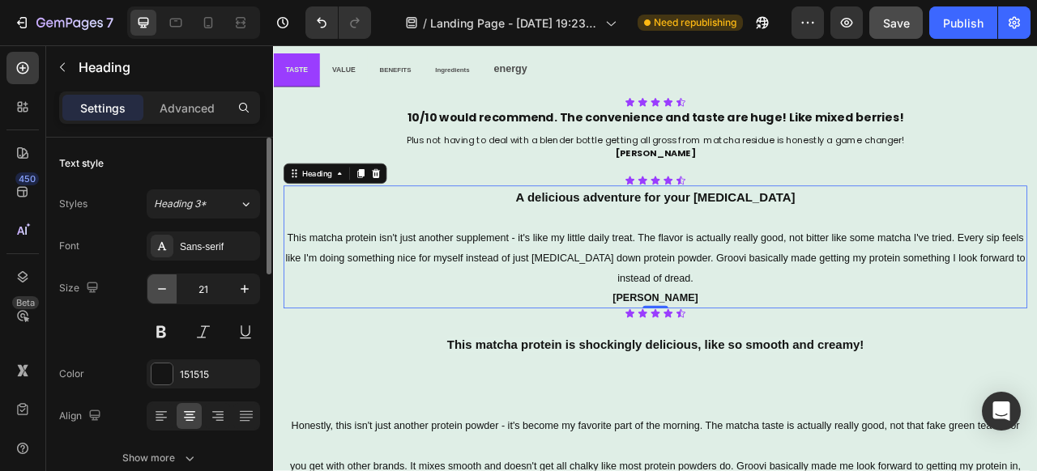
click at [165, 288] on icon "button" at bounding box center [162, 289] width 8 height 2
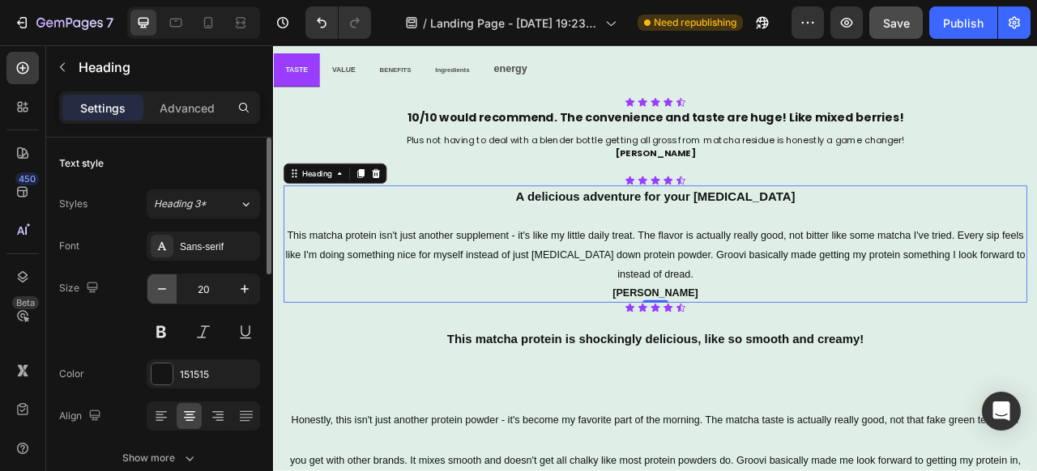
click at [165, 288] on icon "button" at bounding box center [162, 289] width 8 height 2
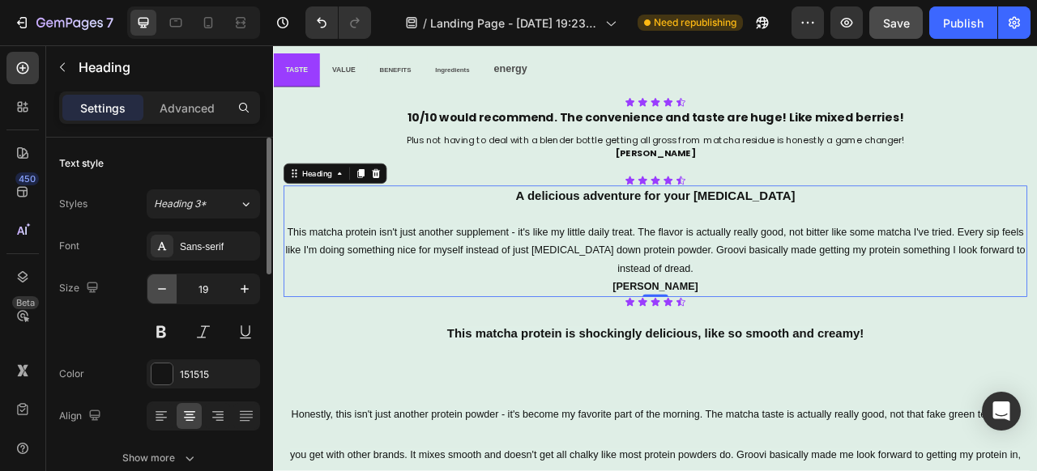
click at [165, 288] on icon "button" at bounding box center [162, 289] width 8 height 2
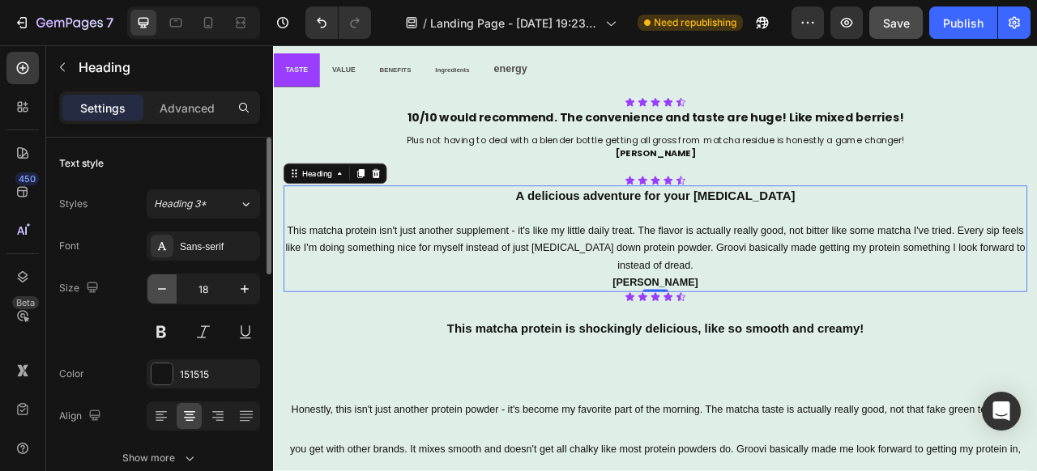
click at [165, 288] on icon "button" at bounding box center [162, 289] width 8 height 2
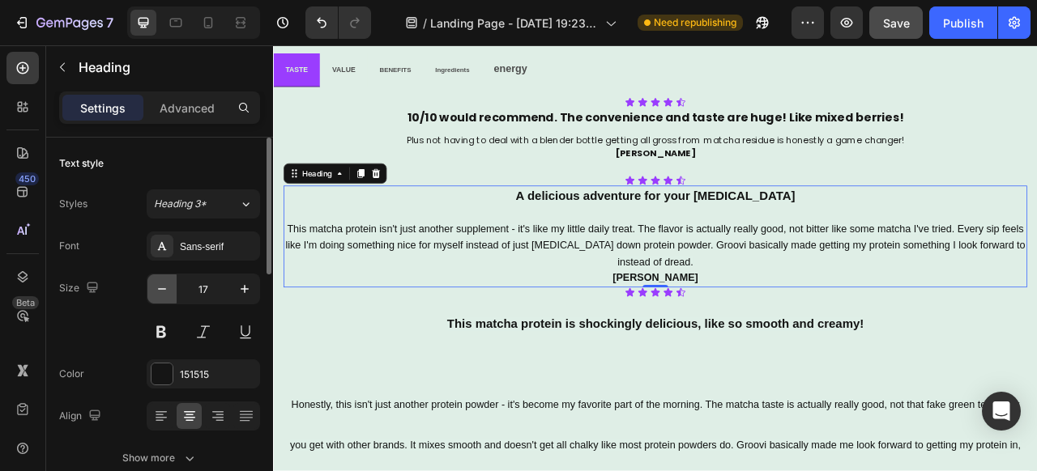
click at [165, 288] on icon "button" at bounding box center [162, 289] width 8 height 2
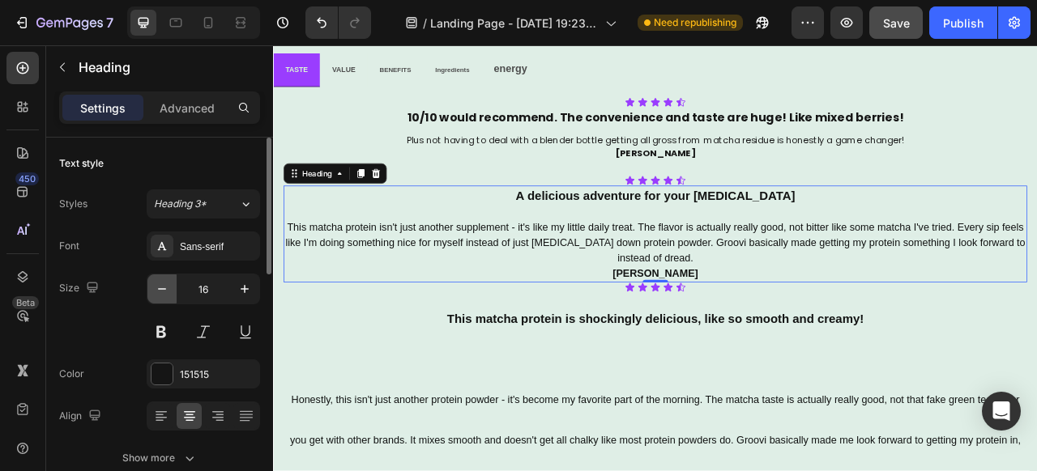
click at [165, 288] on icon "button" at bounding box center [162, 289] width 8 height 2
type input "14"
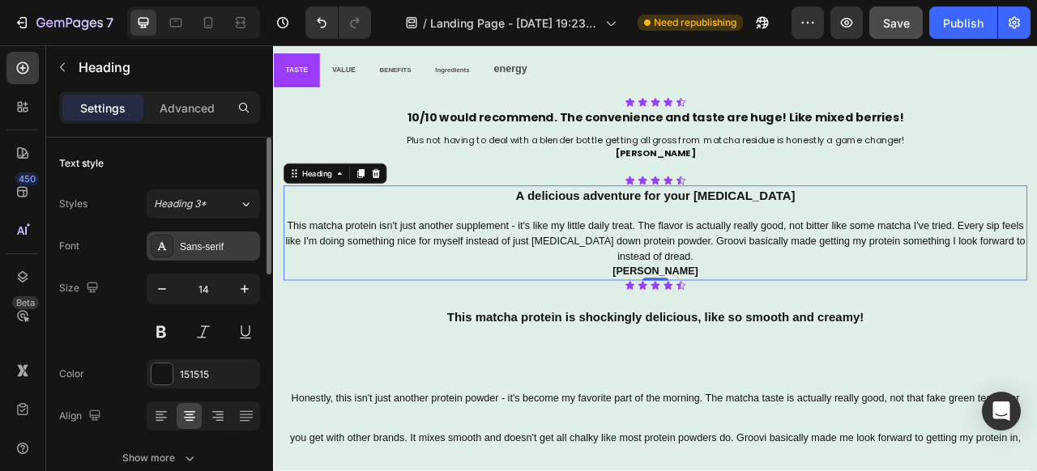
click at [224, 255] on div "Sans-serif" at bounding box center [203, 246] width 113 height 29
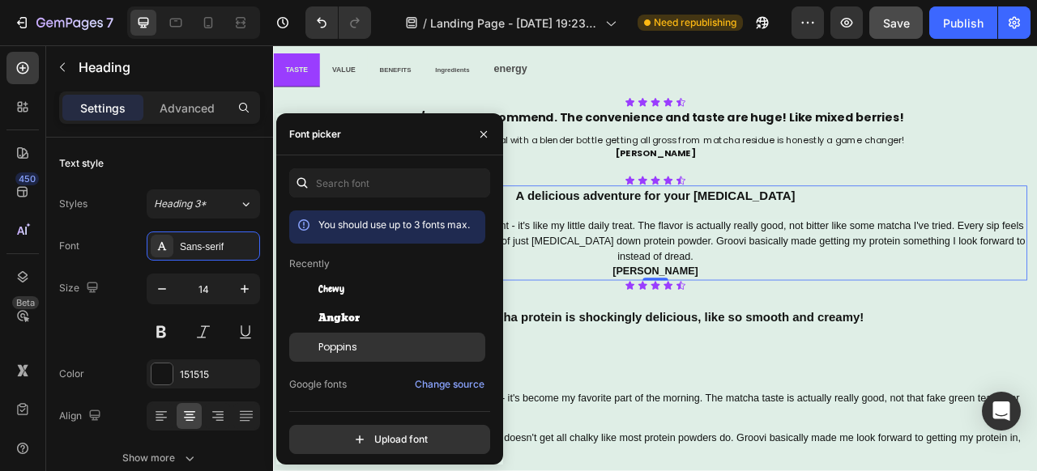
click at [346, 344] on span "Poppins" at bounding box center [337, 347] width 39 height 15
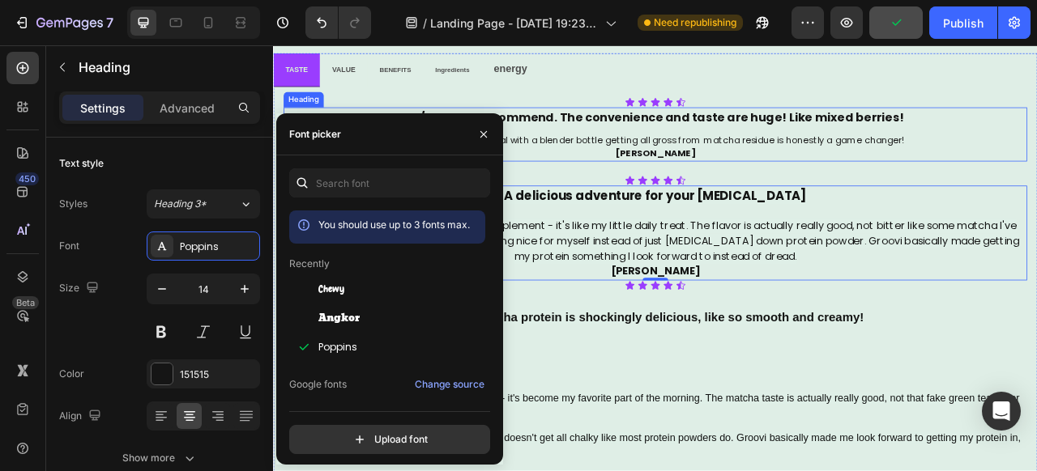
click at [752, 165] on span "Plus not having to deal with a blender bottle getting all gross from matcha res…" at bounding box center [758, 166] width 633 height 16
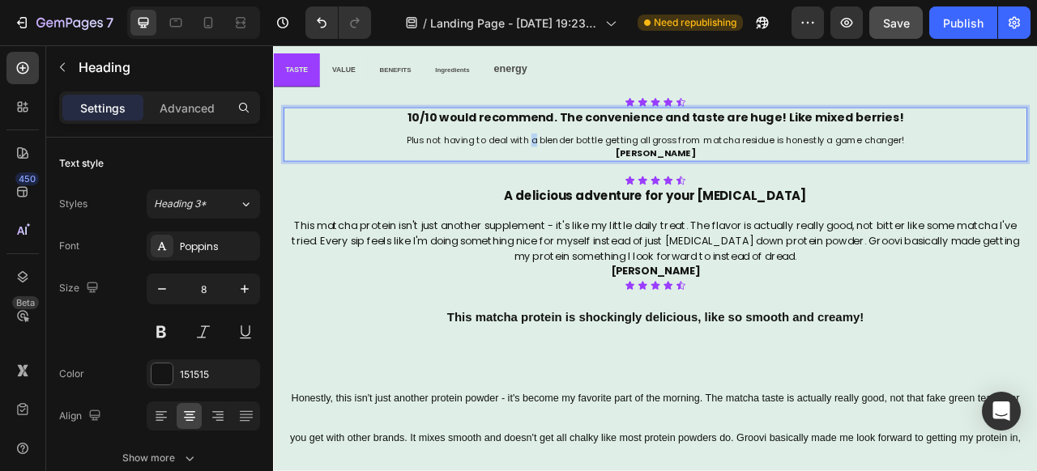
click at [605, 166] on span "Plus not having to deal with a blender bottle getting all gross from matcha res…" at bounding box center [758, 166] width 633 height 16
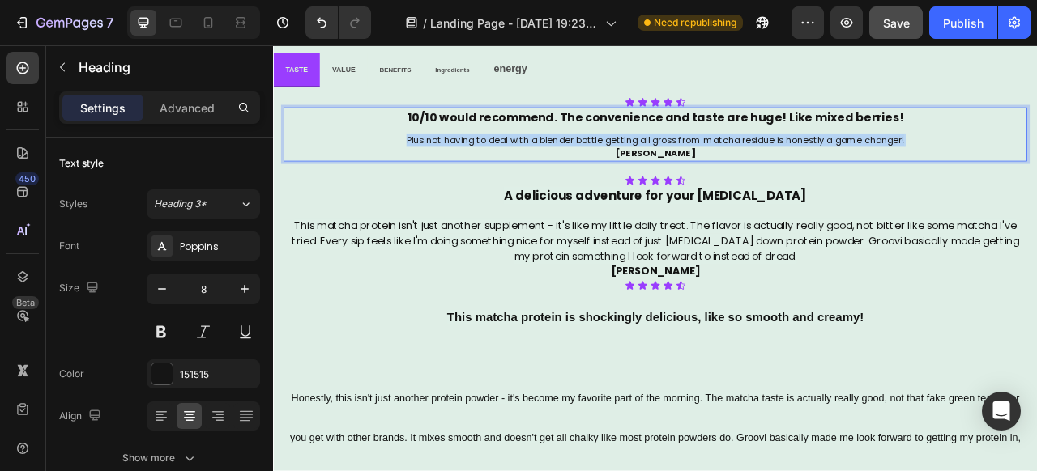
click at [605, 166] on span "Plus not having to deal with a blender bottle getting all gross from matcha res…" at bounding box center [758, 166] width 633 height 16
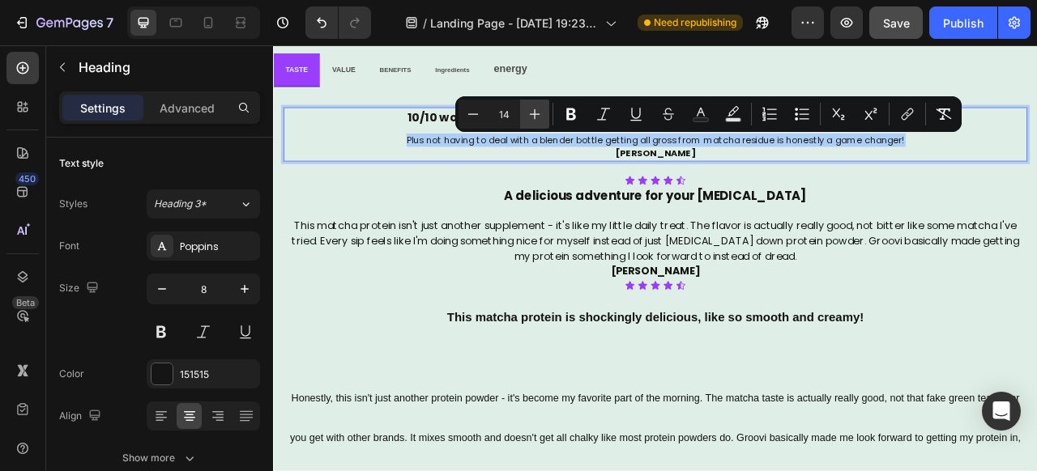
click at [535, 114] on icon "Editor contextual toolbar" at bounding box center [535, 114] width 11 height 11
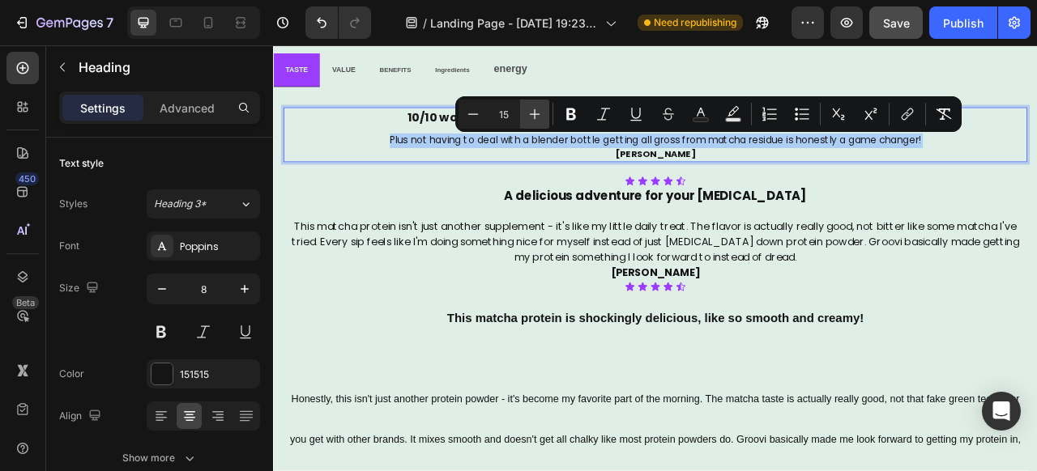
click at [535, 114] on icon "Editor contextual toolbar" at bounding box center [535, 114] width 11 height 11
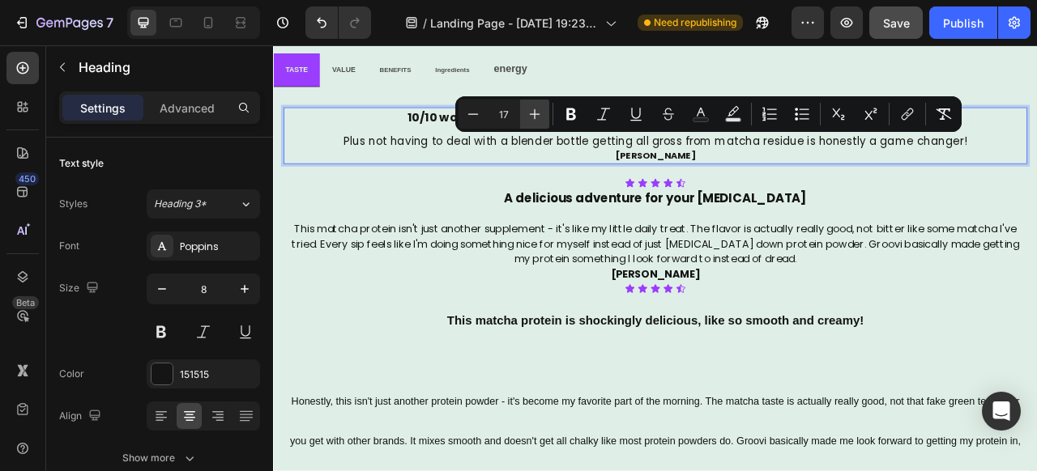
click at [535, 114] on icon "Editor contextual toolbar" at bounding box center [535, 114] width 11 height 11
type input "18"
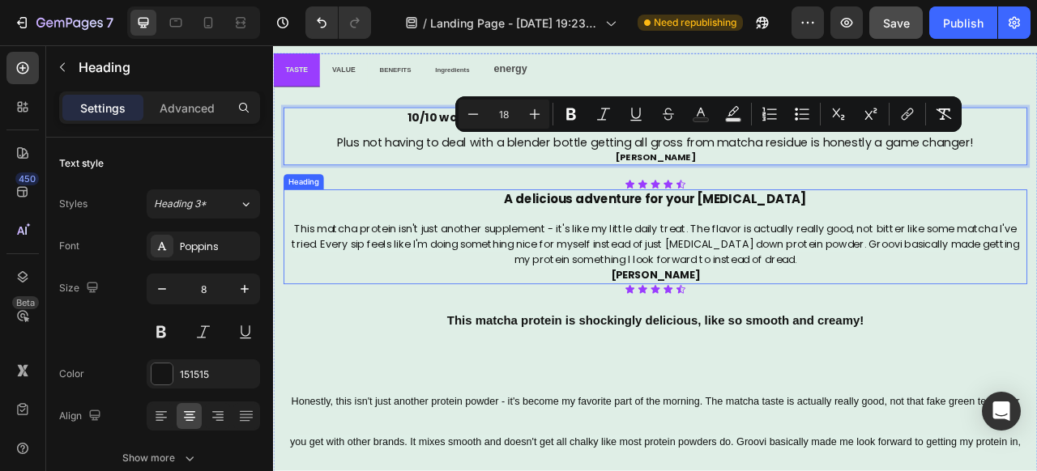
click at [589, 352] on div "Icon Icon Icon Icon Icon" at bounding box center [759, 356] width 946 height 13
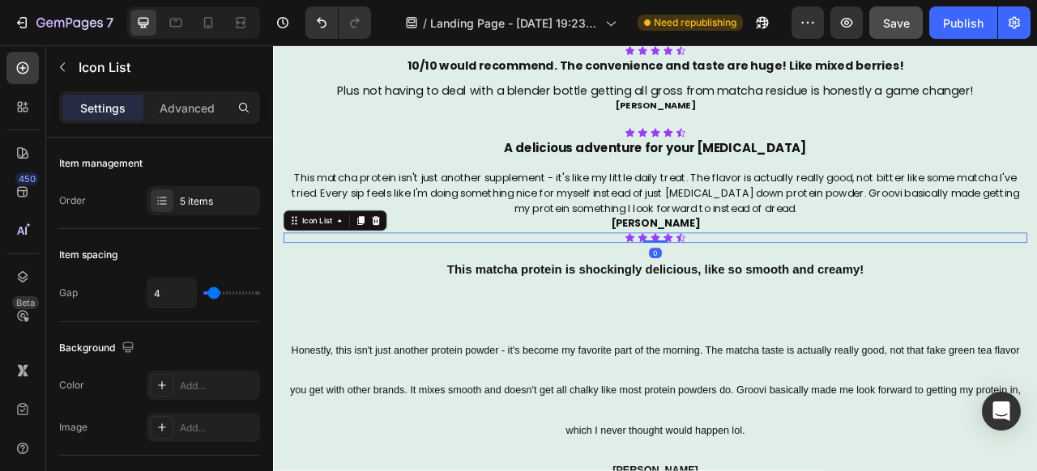
scroll to position [3074, 0]
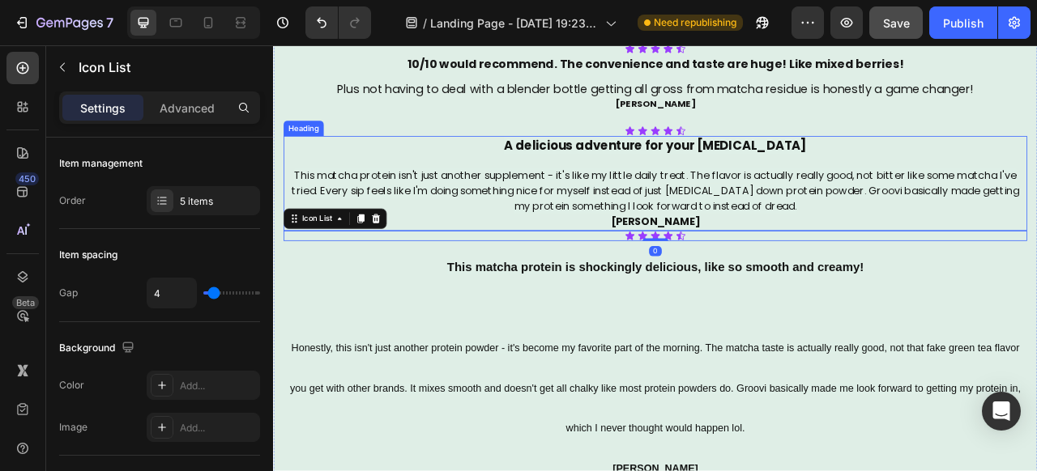
click at [803, 251] on span "This matcha protein isn't just another supplement - it's like my little daily t…" at bounding box center [758, 231] width 925 height 58
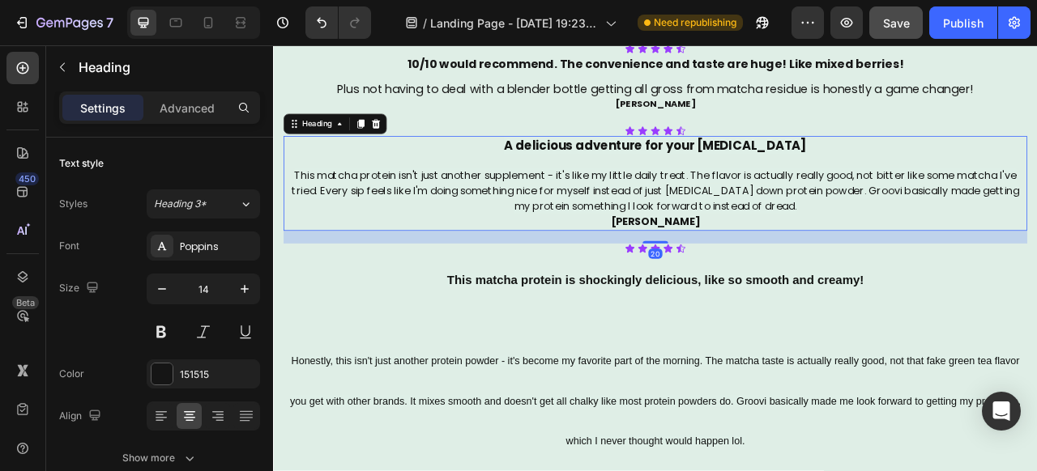
drag, startPoint x: 761, startPoint y: 280, endPoint x: 780, endPoint y: 296, distance: 25.3
click at [780, 282] on div "20" at bounding box center [759, 282] width 946 height 0
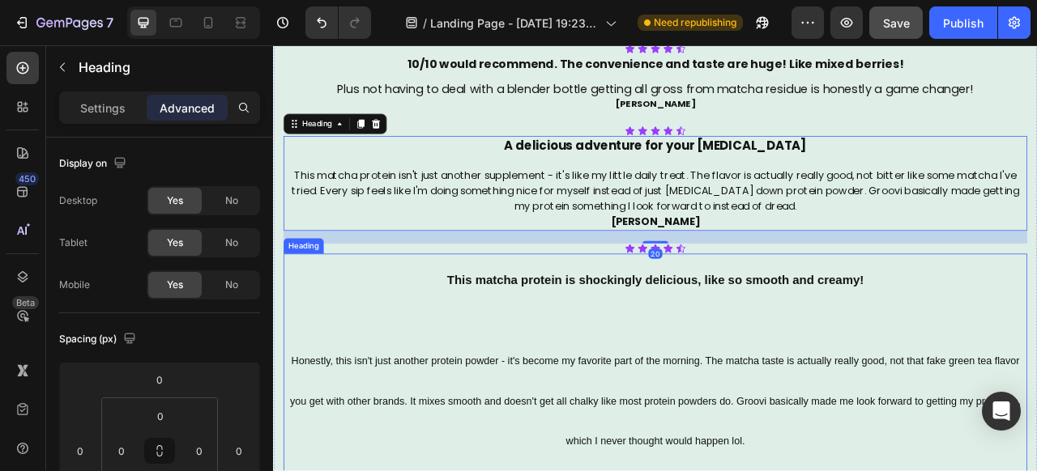
click at [642, 408] on h2 "This matcha protein is shockingly delicious, like so smooth and creamy! Honestl…" at bounding box center [759, 465] width 946 height 309
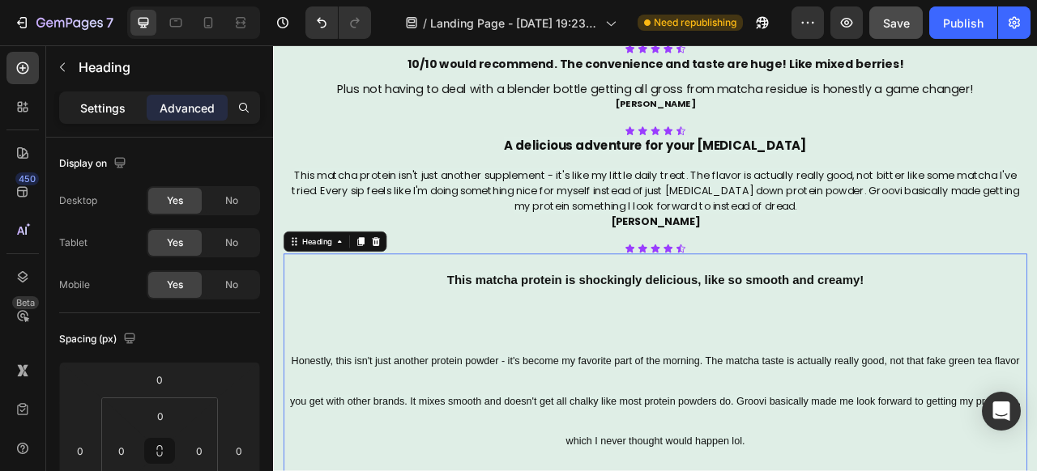
click at [122, 96] on div "Settings" at bounding box center [102, 108] width 81 height 26
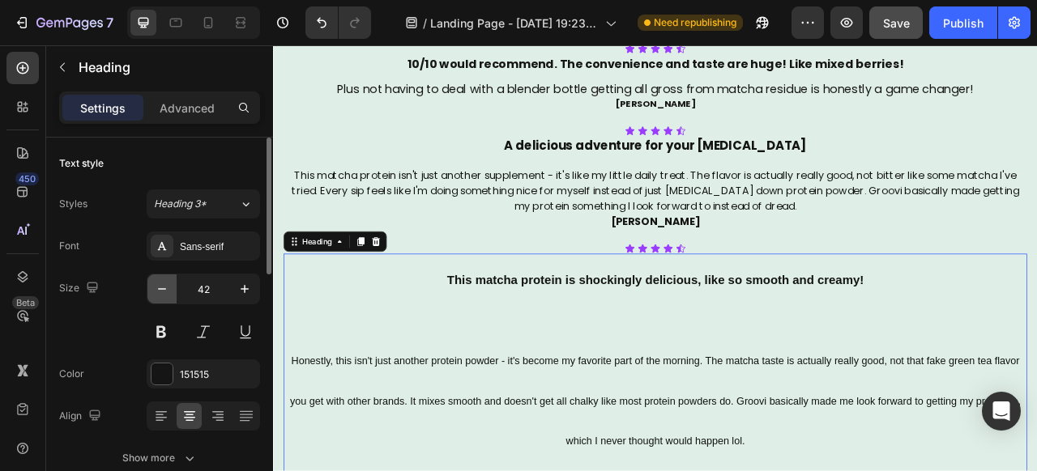
click at [169, 293] on icon "button" at bounding box center [162, 289] width 16 height 16
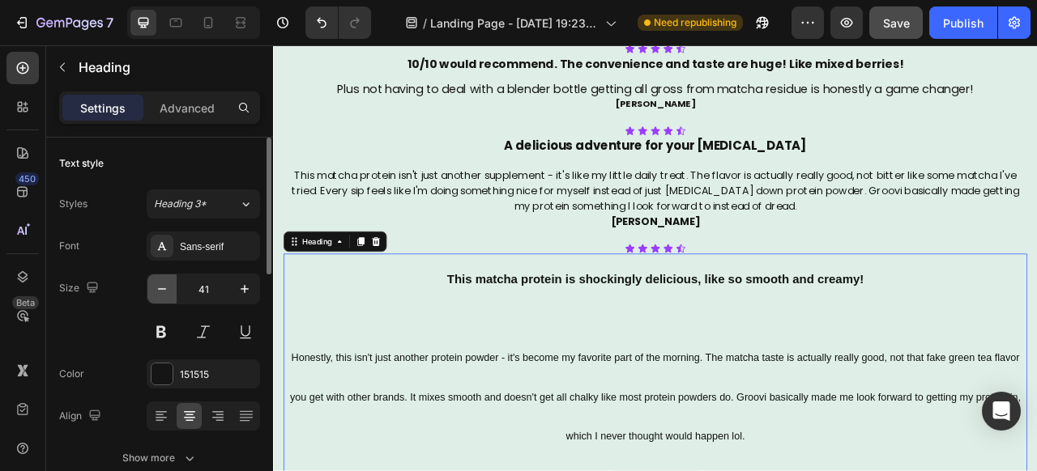
click at [169, 293] on icon "button" at bounding box center [162, 289] width 16 height 16
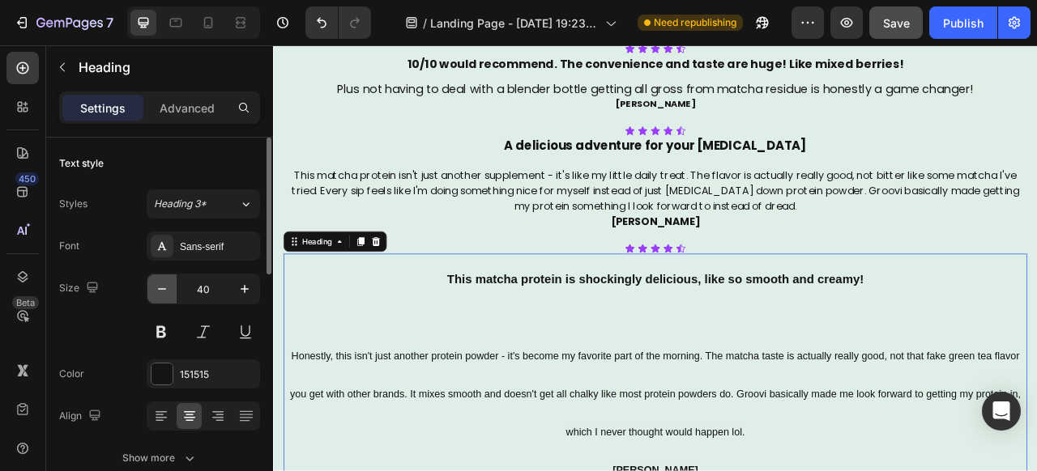
click at [169, 293] on icon "button" at bounding box center [162, 289] width 16 height 16
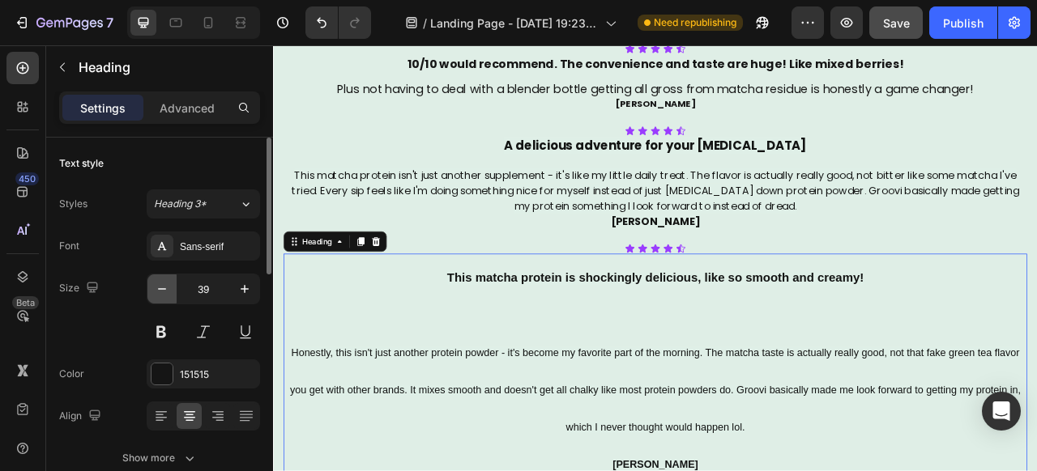
click at [169, 293] on icon "button" at bounding box center [162, 289] width 16 height 16
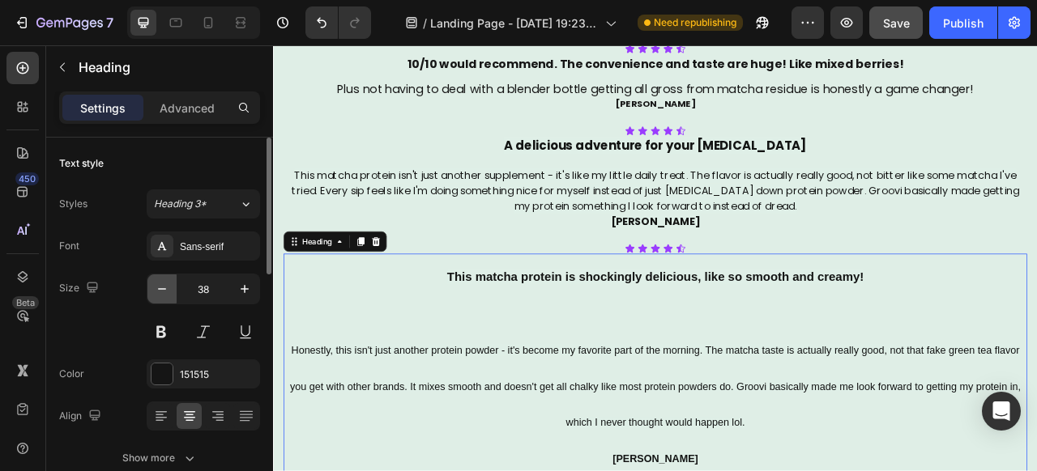
click at [169, 293] on icon "button" at bounding box center [162, 289] width 16 height 16
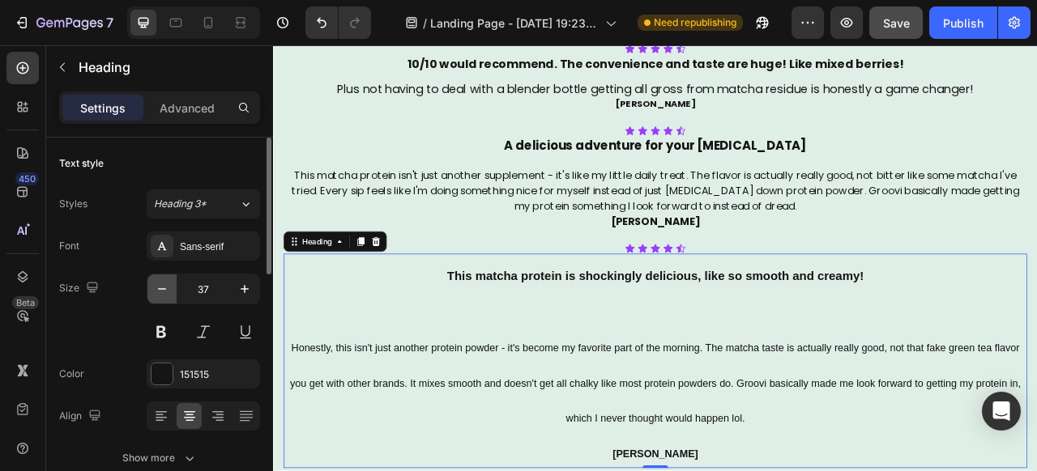
click at [169, 293] on icon "button" at bounding box center [162, 289] width 16 height 16
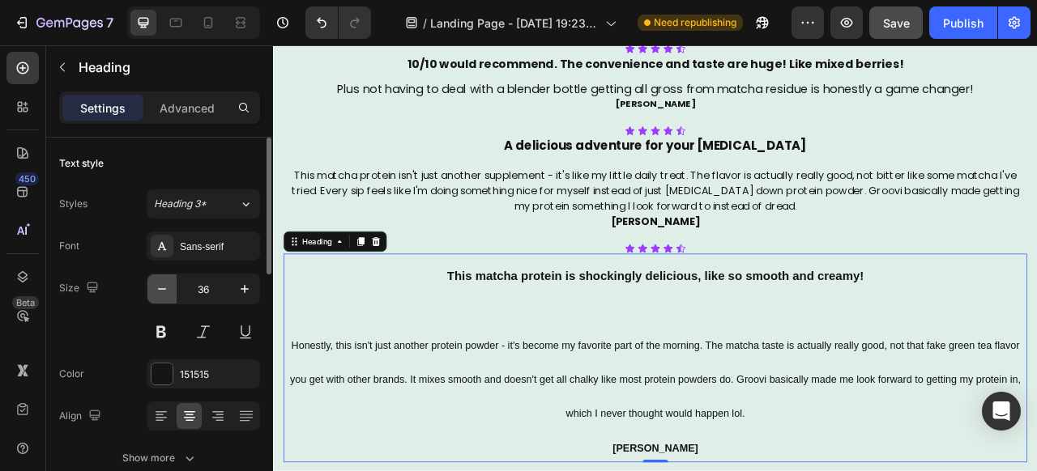
click at [169, 293] on icon "button" at bounding box center [162, 289] width 16 height 16
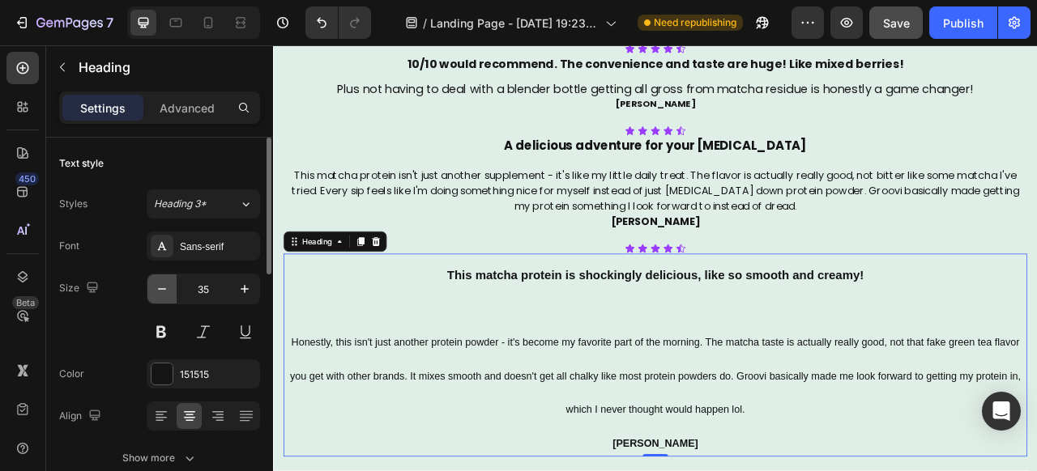
click at [169, 293] on icon "button" at bounding box center [162, 289] width 16 height 16
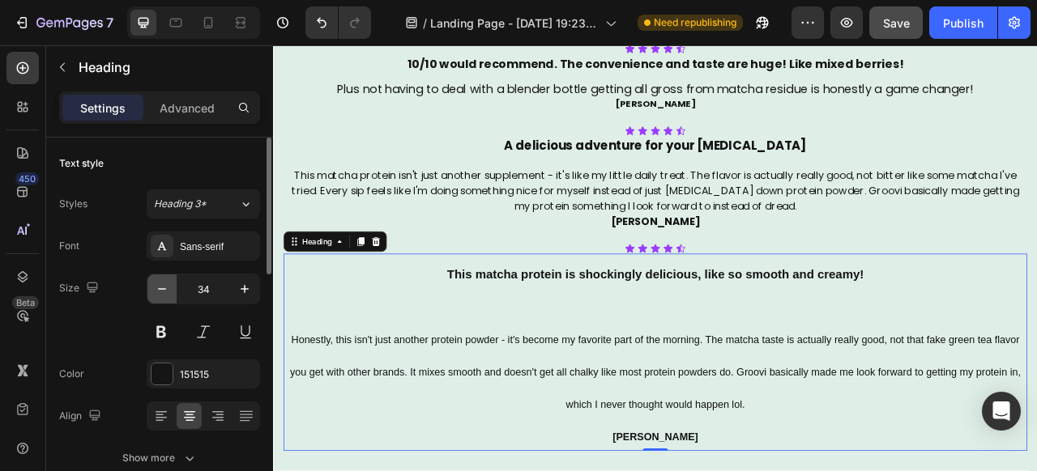
click at [169, 293] on icon "button" at bounding box center [162, 289] width 16 height 16
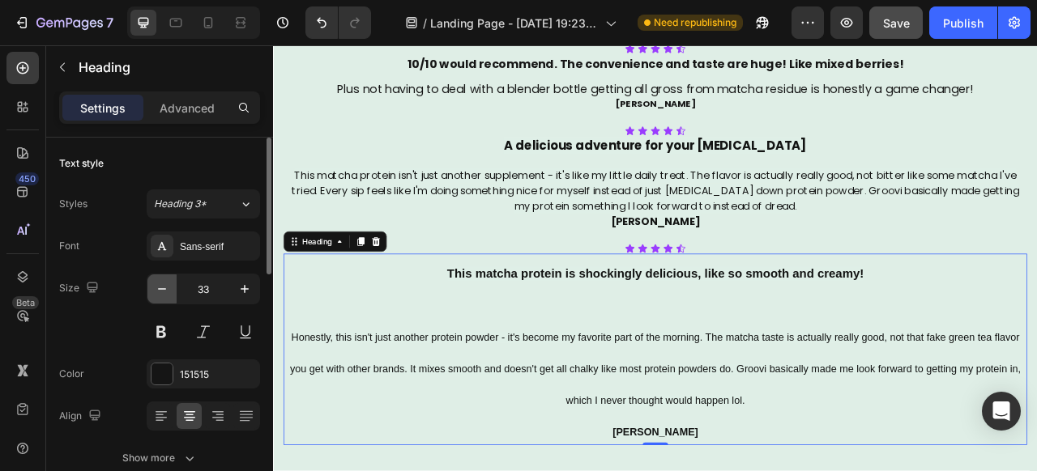
click at [169, 293] on icon "button" at bounding box center [162, 289] width 16 height 16
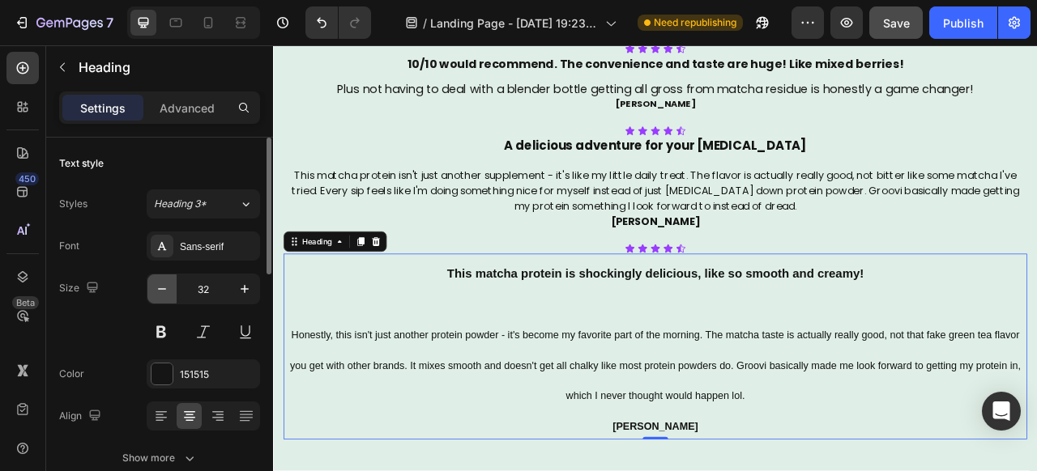
click at [169, 293] on icon "button" at bounding box center [162, 289] width 16 height 16
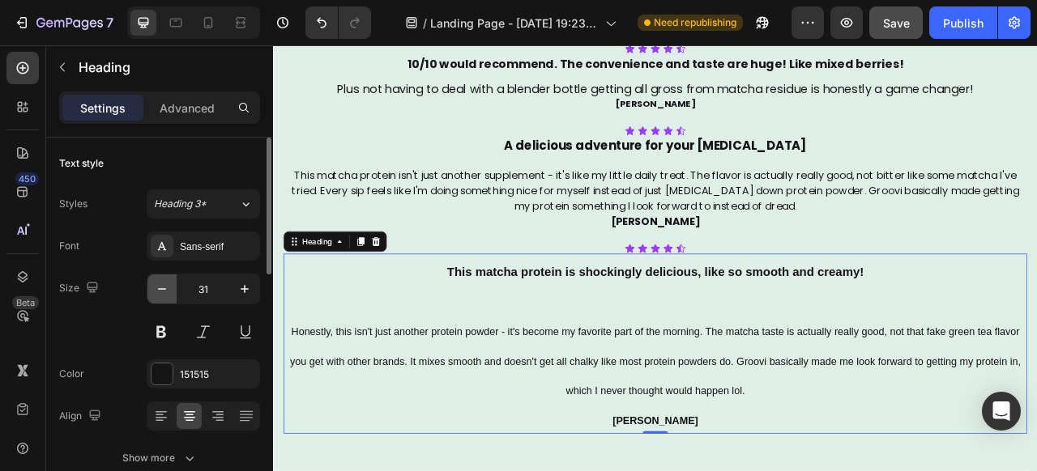
click at [169, 293] on icon "button" at bounding box center [162, 289] width 16 height 16
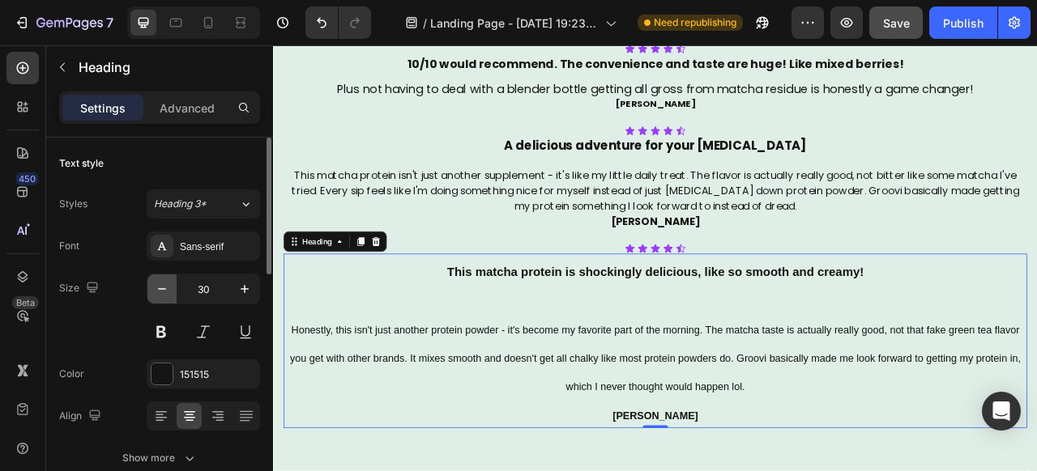
click at [169, 293] on icon "button" at bounding box center [162, 289] width 16 height 16
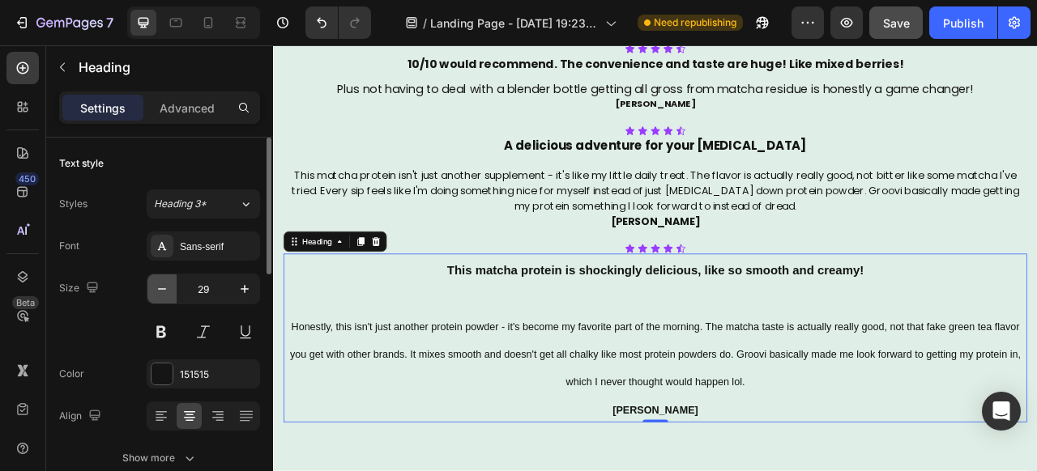
click at [169, 293] on icon "button" at bounding box center [162, 289] width 16 height 16
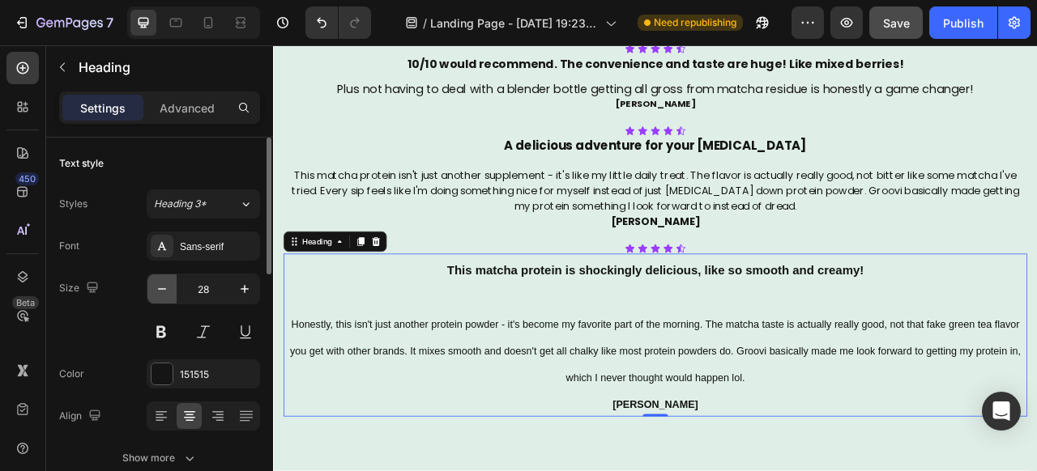
click at [169, 293] on icon "button" at bounding box center [162, 289] width 16 height 16
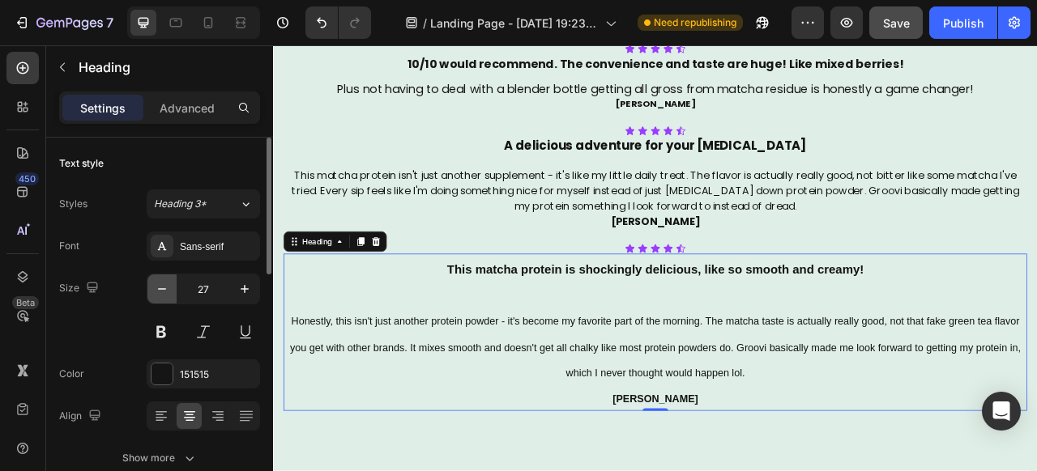
click at [169, 293] on icon "button" at bounding box center [162, 289] width 16 height 16
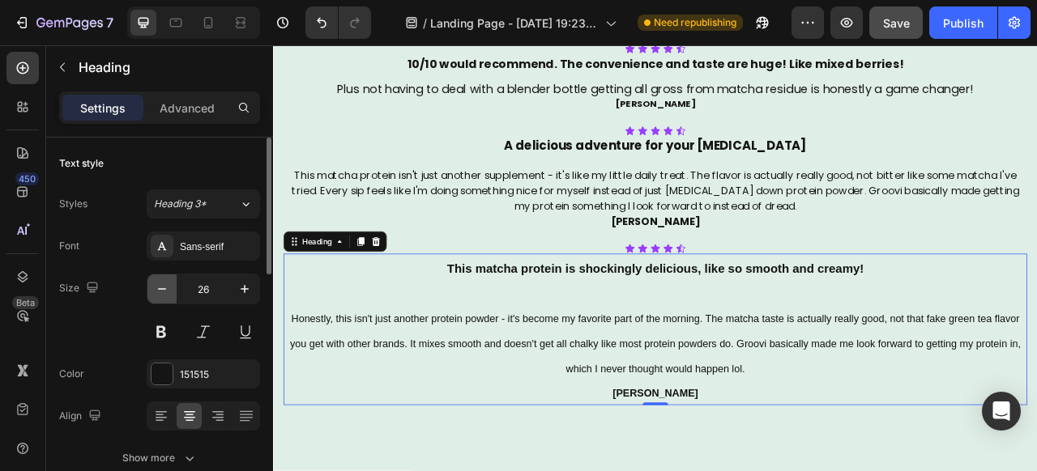
click at [169, 293] on icon "button" at bounding box center [162, 289] width 16 height 16
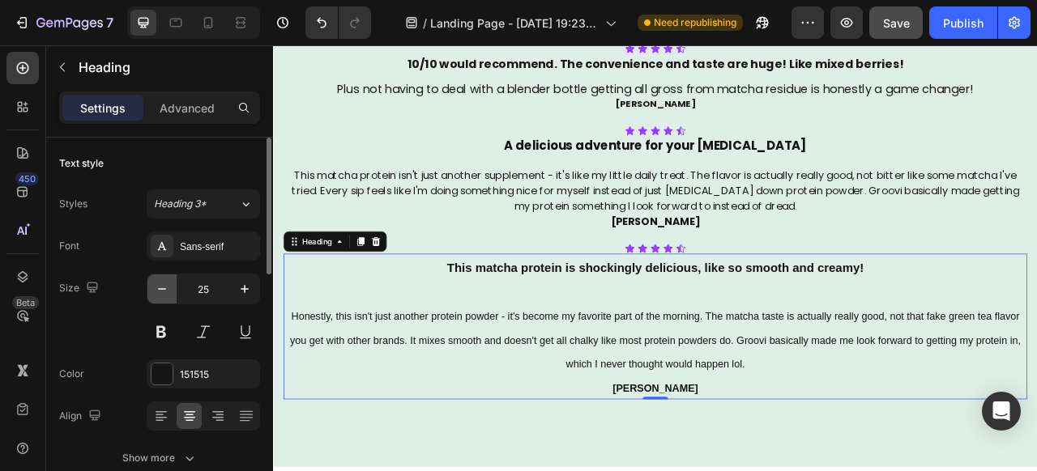
click at [169, 293] on icon "button" at bounding box center [162, 289] width 16 height 16
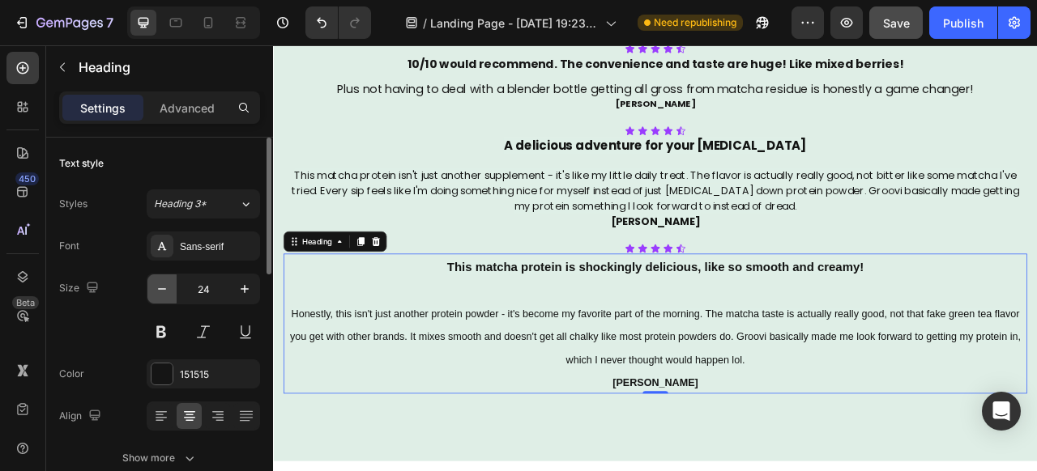
click at [169, 293] on icon "button" at bounding box center [162, 289] width 16 height 16
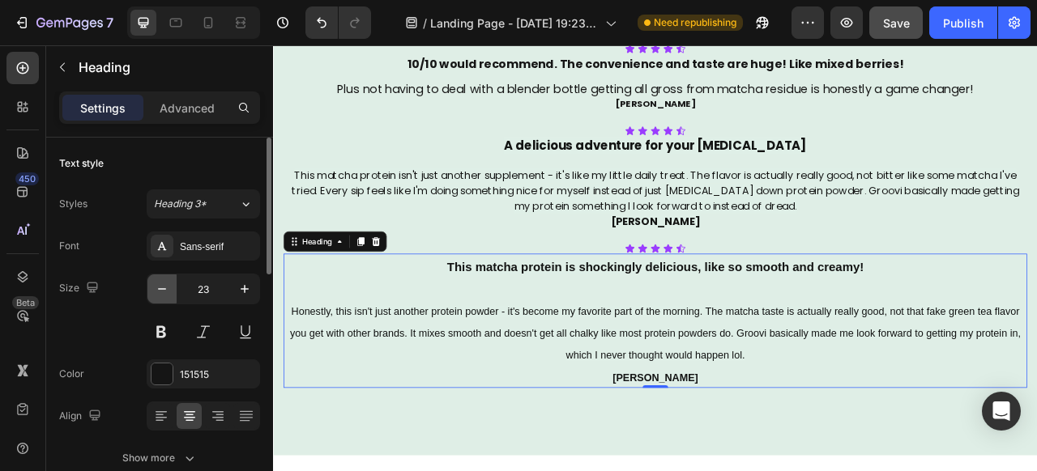
click at [169, 293] on icon "button" at bounding box center [162, 289] width 16 height 16
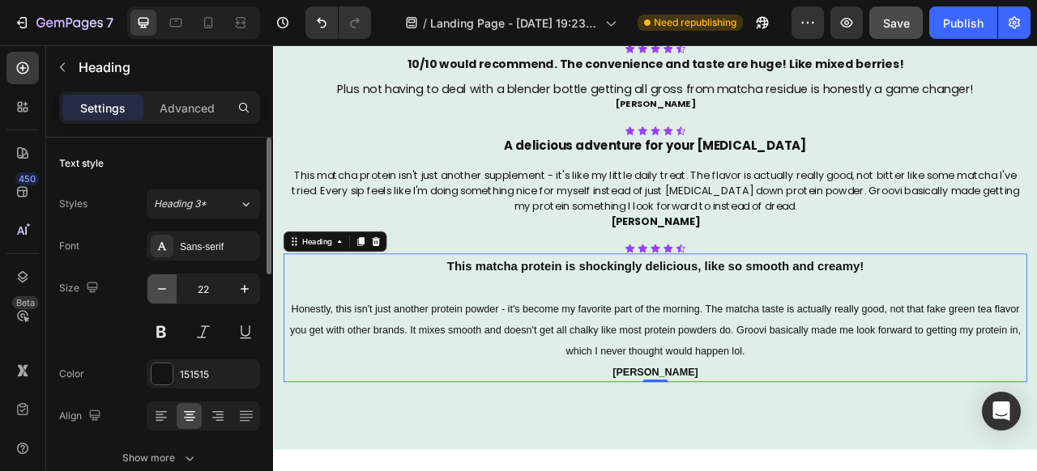
click at [169, 293] on icon "button" at bounding box center [162, 289] width 16 height 16
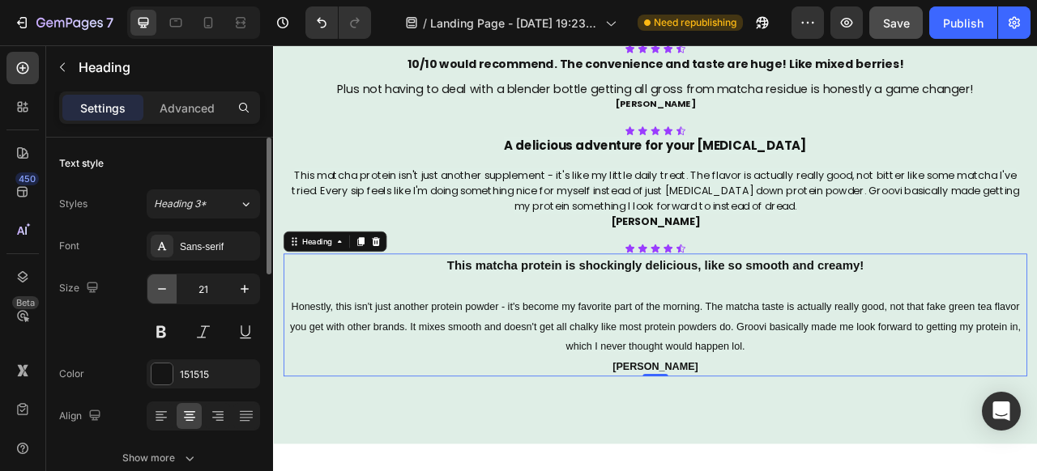
click at [169, 293] on icon "button" at bounding box center [162, 289] width 16 height 16
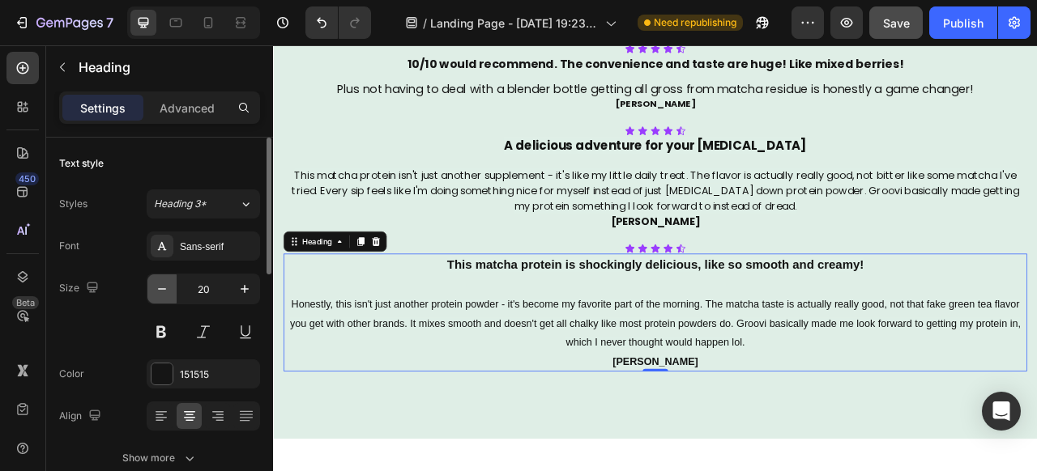
click at [169, 293] on icon "button" at bounding box center [162, 289] width 16 height 16
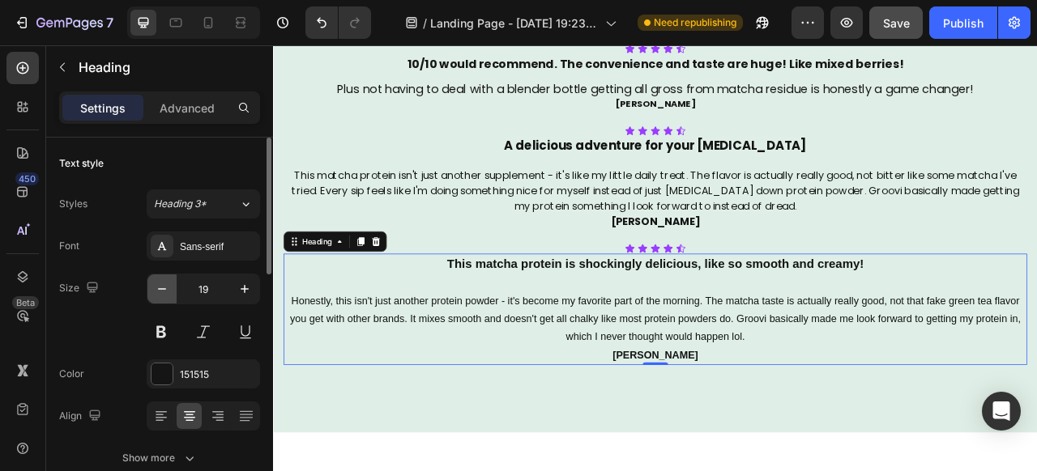
click at [169, 293] on icon "button" at bounding box center [162, 289] width 16 height 16
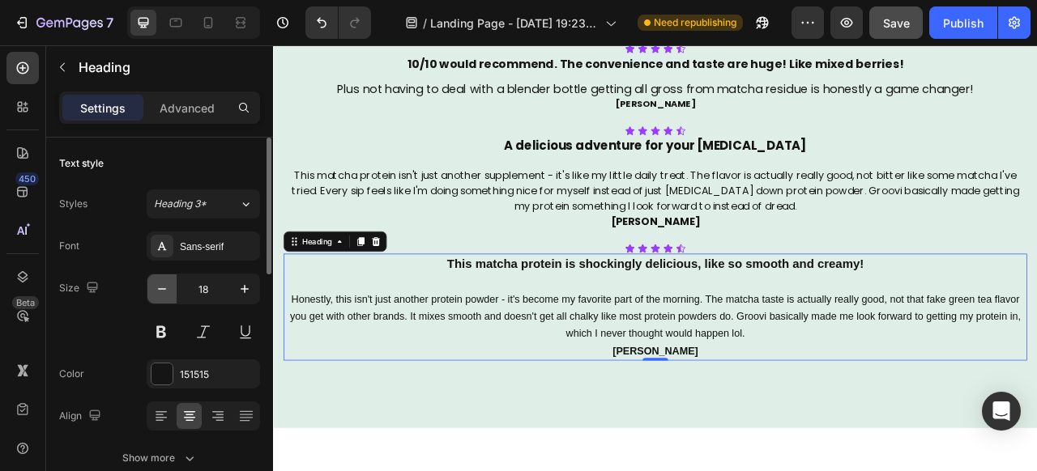
click at [169, 293] on icon "button" at bounding box center [162, 289] width 16 height 16
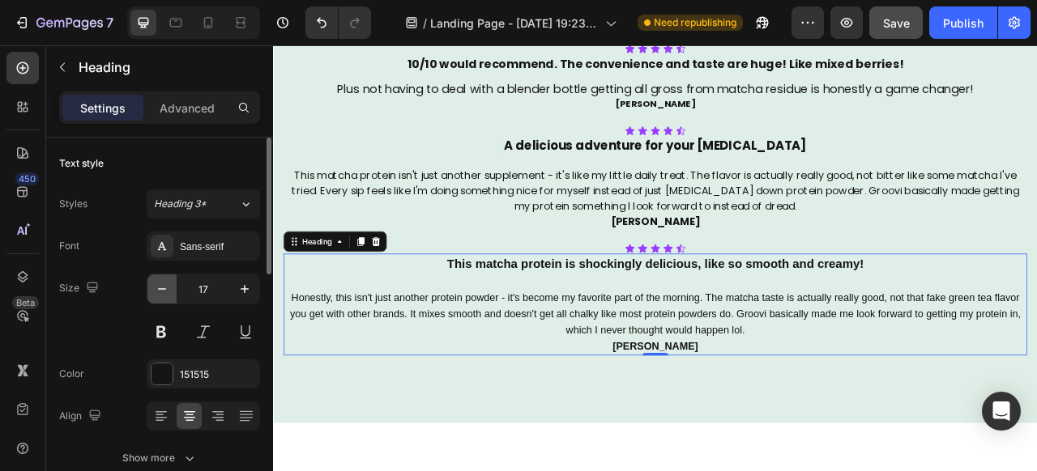
click at [169, 293] on icon "button" at bounding box center [162, 289] width 16 height 16
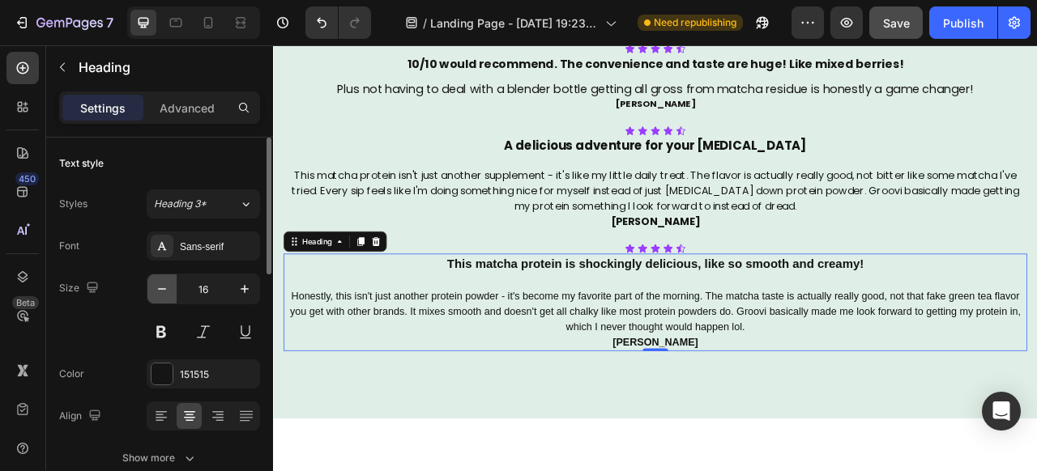
click at [169, 293] on icon "button" at bounding box center [162, 289] width 16 height 16
type input "14"
click at [200, 252] on div "Sans-serif" at bounding box center [218, 247] width 76 height 15
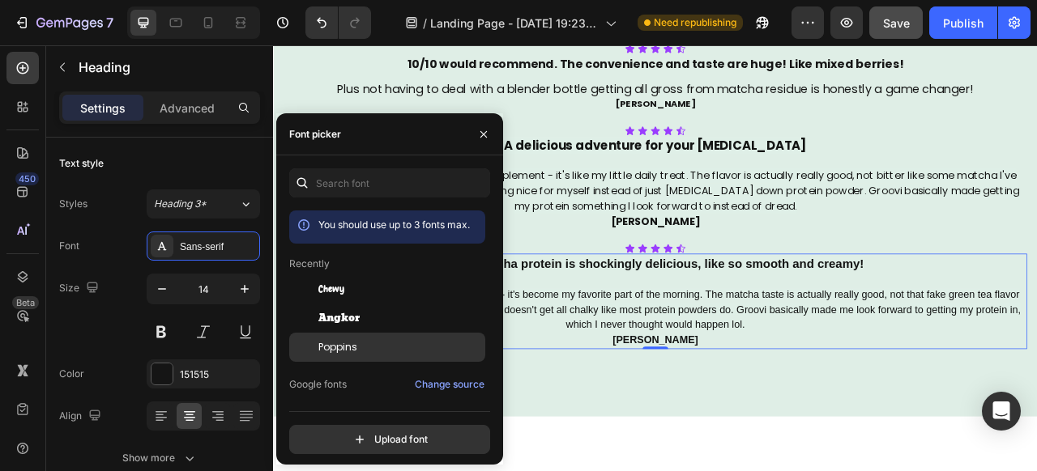
click at [340, 343] on span "Poppins" at bounding box center [337, 347] width 39 height 15
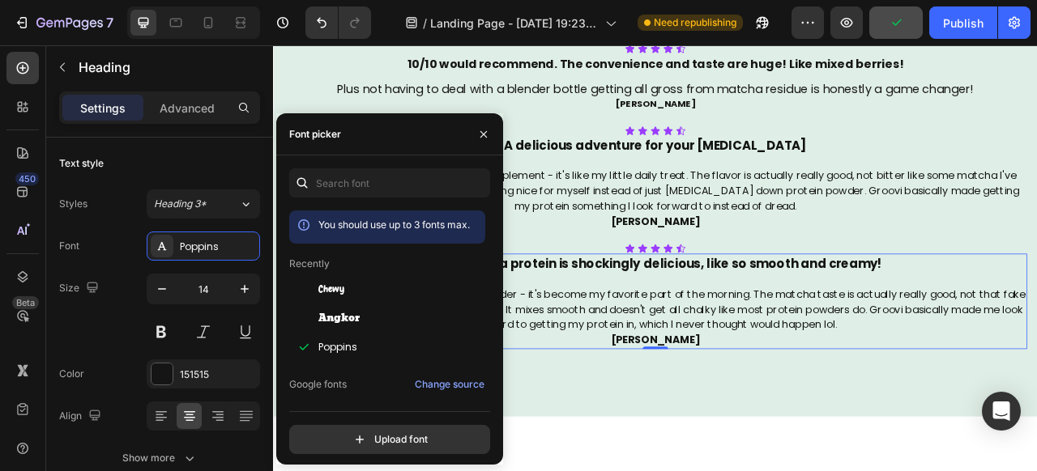
click at [807, 471] on div "JOIN THE OTHERS THAT ARE FULFILLING THEIR NUTRITION GOALS Heading Row TASTE VAL…" at bounding box center [759, 176] width 972 height 636
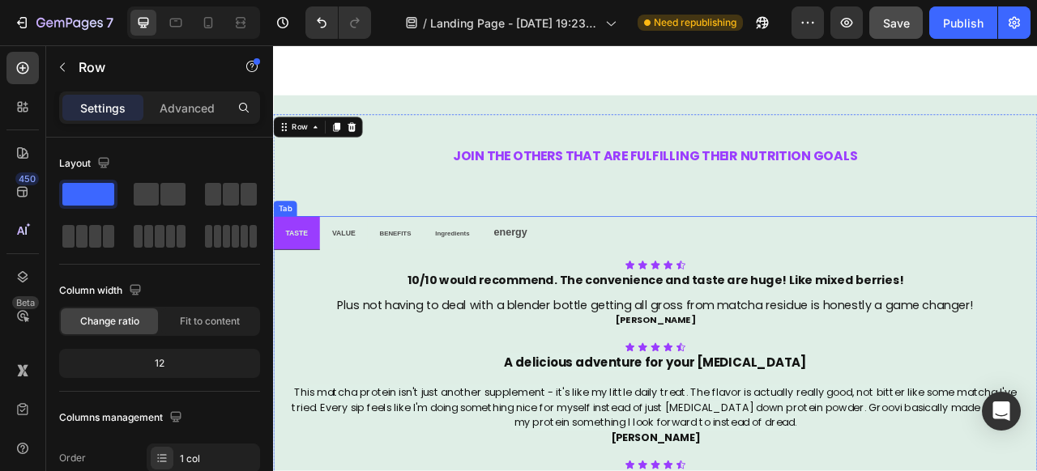
scroll to position [2766, 0]
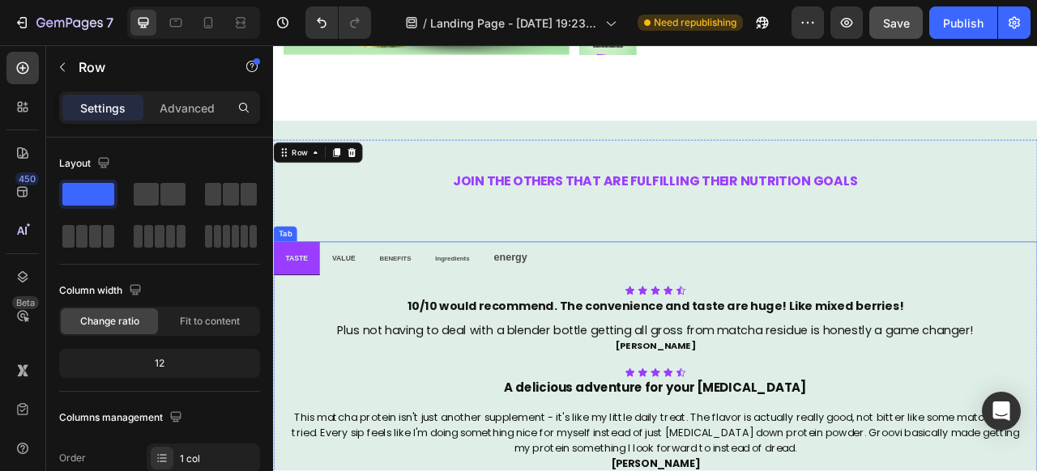
click at [355, 322] on span "VALUE" at bounding box center [361, 317] width 29 height 10
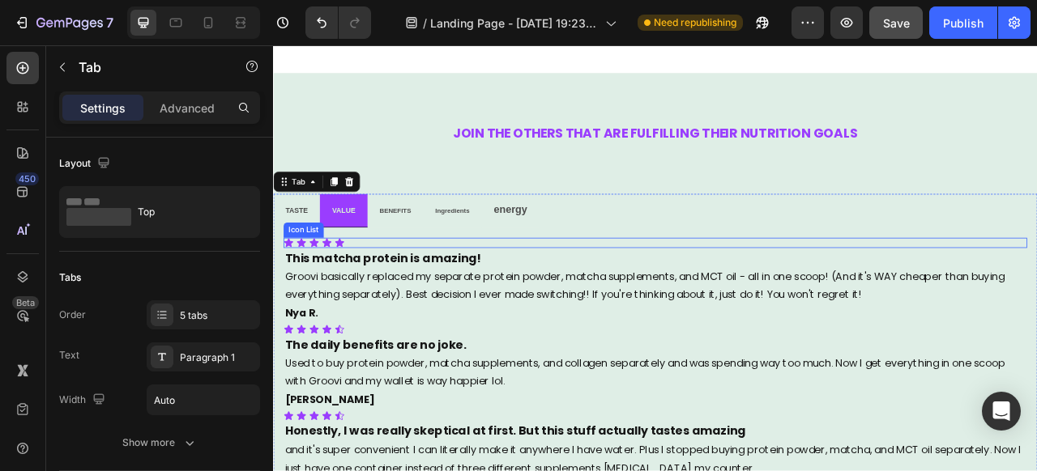
scroll to position [2870, 0]
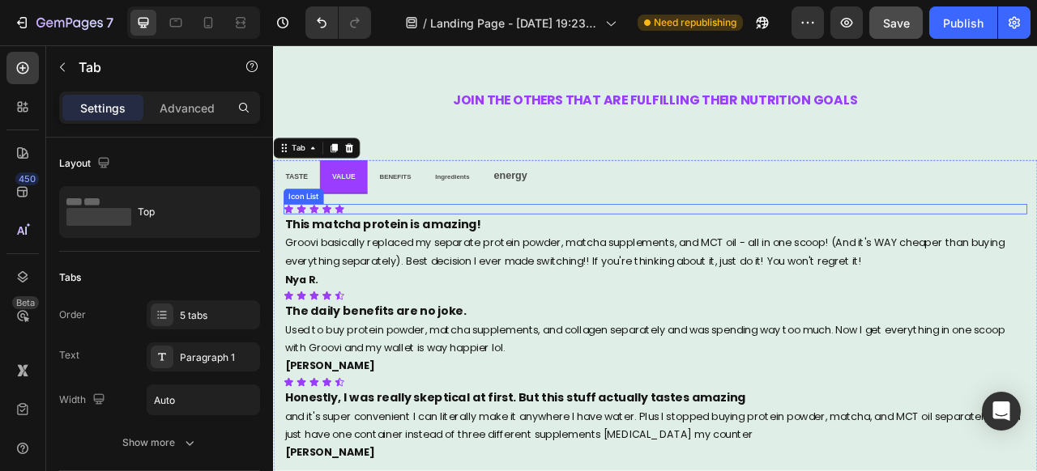
click at [546, 248] on div "Icon Icon Icon Icon Icon" at bounding box center [759, 254] width 946 height 13
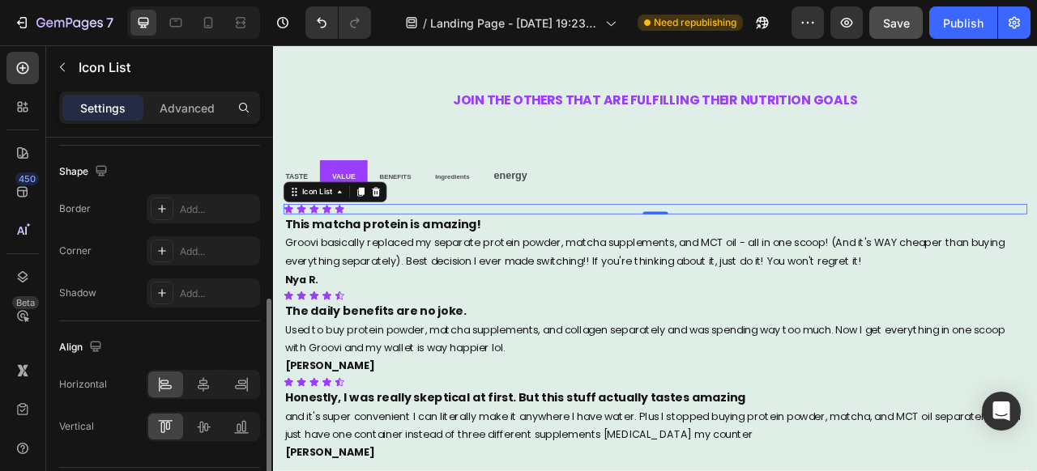
scroll to position [326, 0]
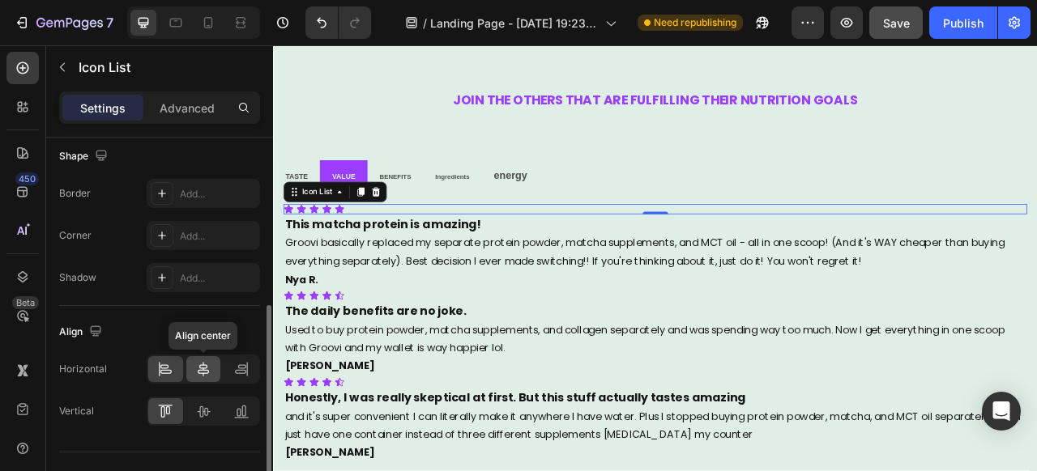
click at [198, 368] on icon at bounding box center [203, 369] width 16 height 16
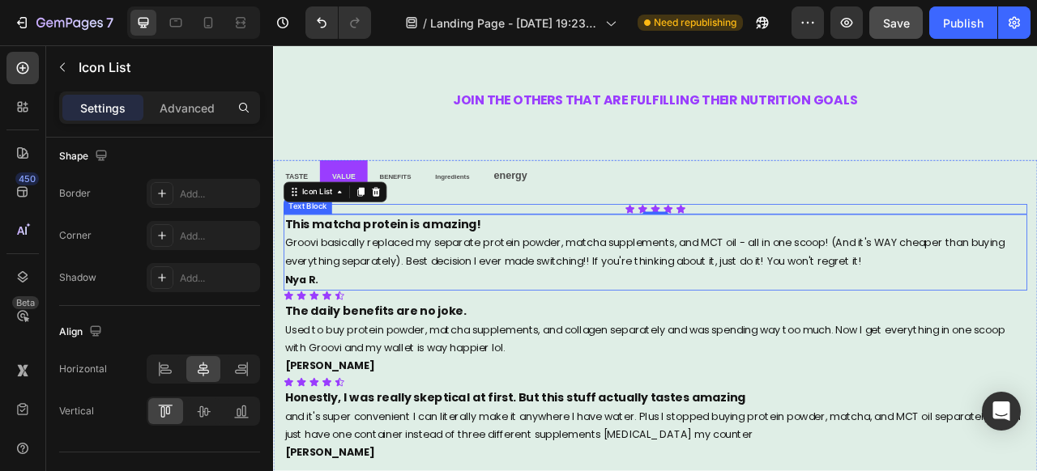
click at [584, 283] on p "This matcha protein is amazing!" at bounding box center [759, 274] width 943 height 24
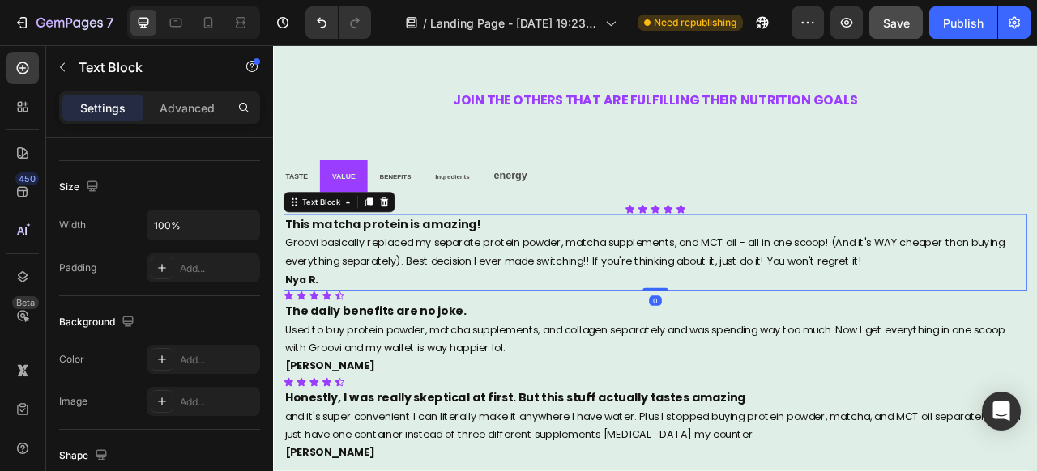
scroll to position [0, 0]
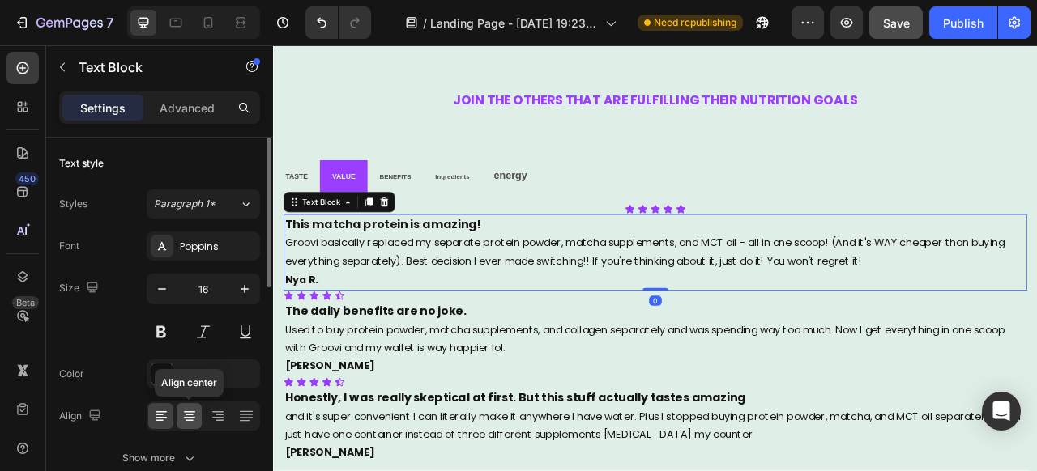
click at [192, 415] on icon at bounding box center [189, 416] width 8 height 2
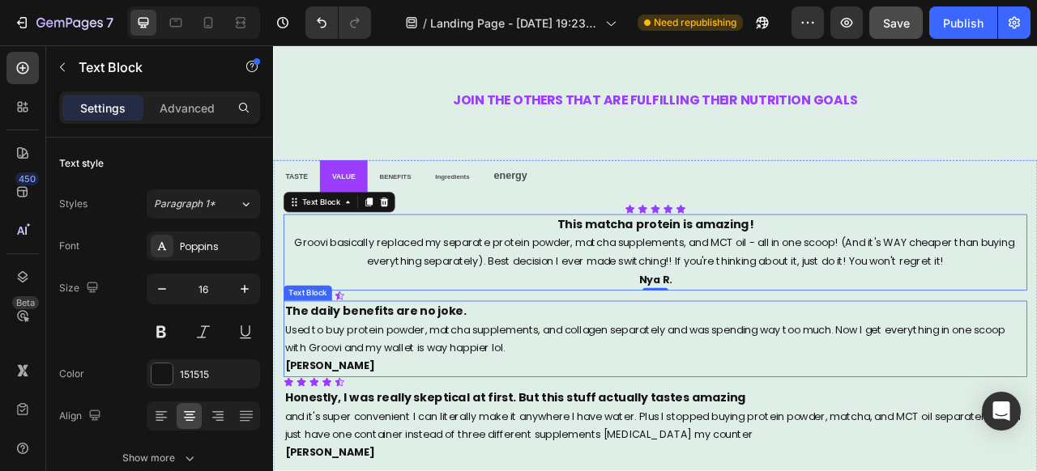
click at [564, 407] on p "Used to buy protein powder, matcha supplements, and collagen separately and was…" at bounding box center [759, 420] width 943 height 47
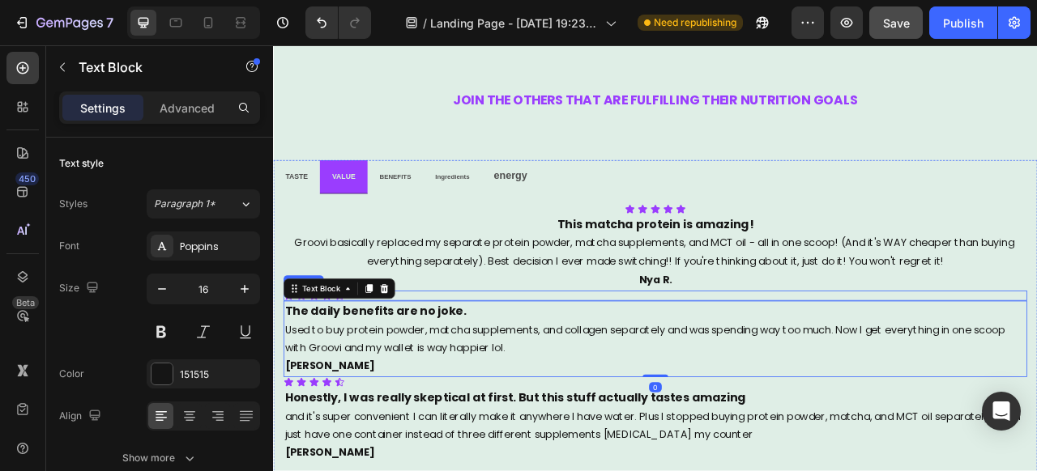
click at [553, 360] on div "Icon Icon Icon Icon Icon" at bounding box center [759, 364] width 946 height 13
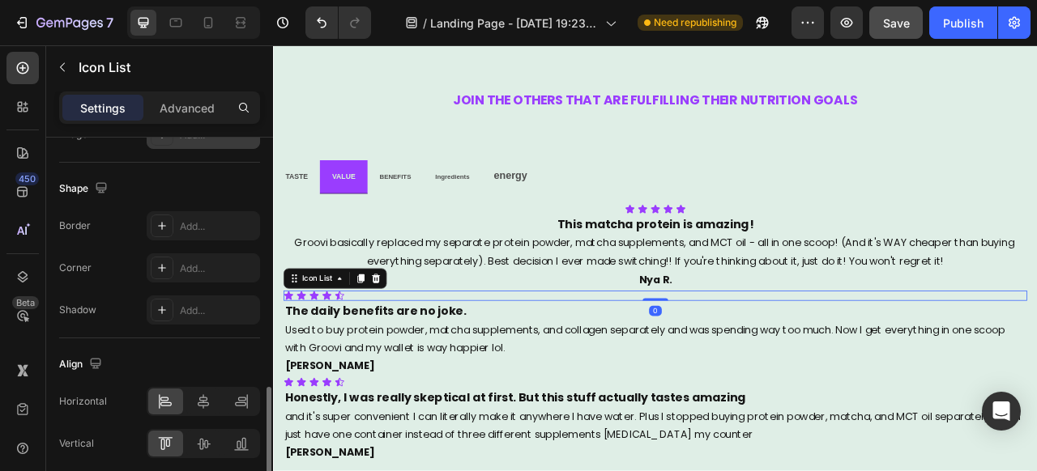
scroll to position [358, 0]
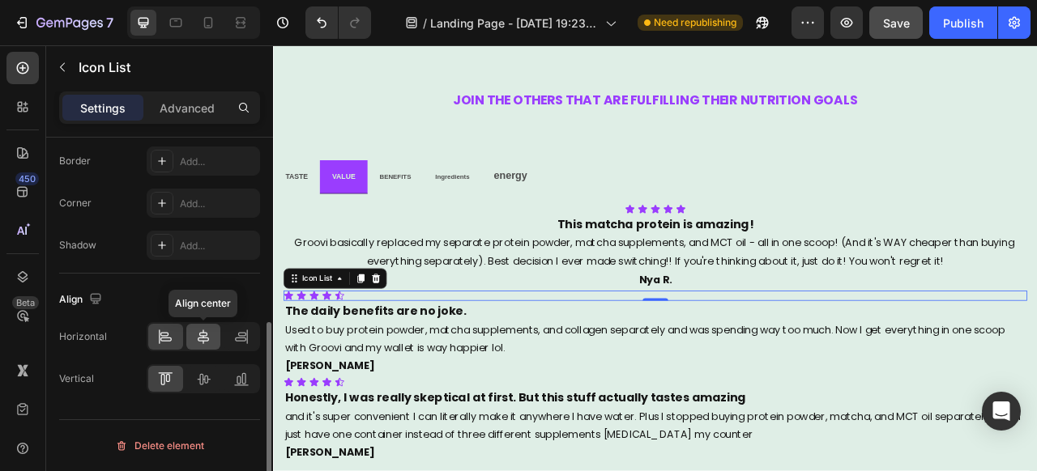
click at [202, 330] on icon at bounding box center [203, 337] width 16 height 16
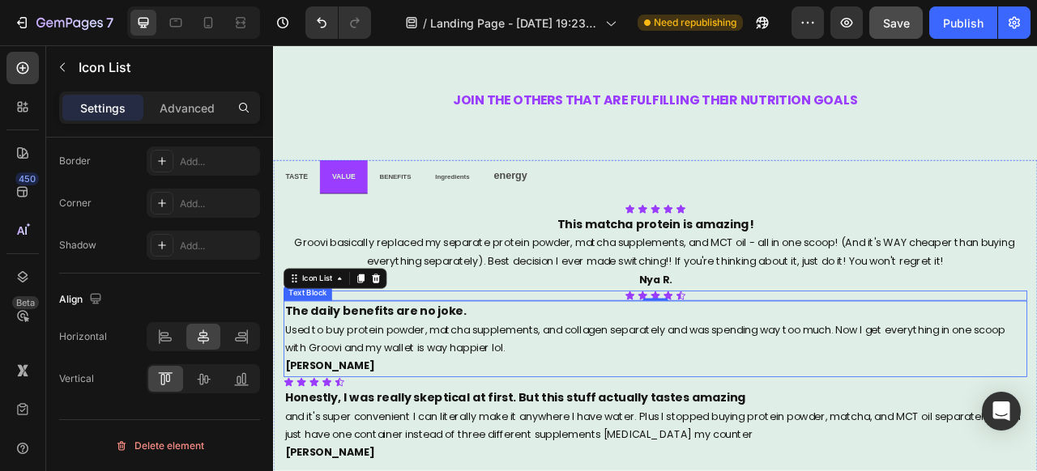
click at [593, 393] on p "The daily benefits are no joke." at bounding box center [759, 385] width 943 height 24
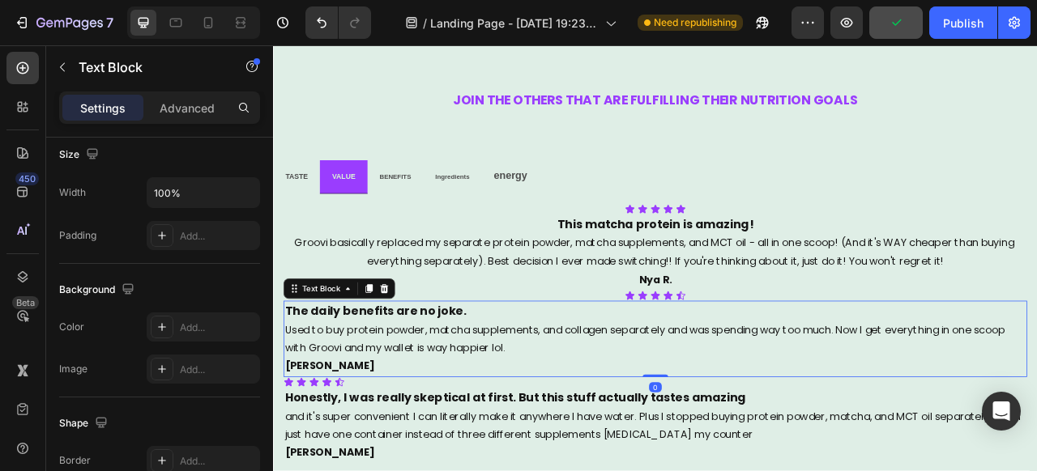
scroll to position [0, 0]
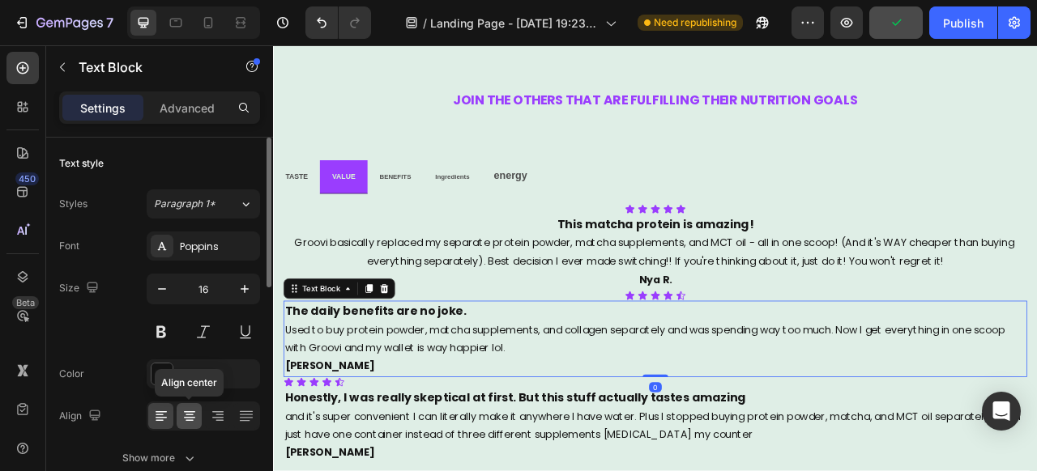
click at [193, 416] on icon at bounding box center [189, 416] width 16 height 16
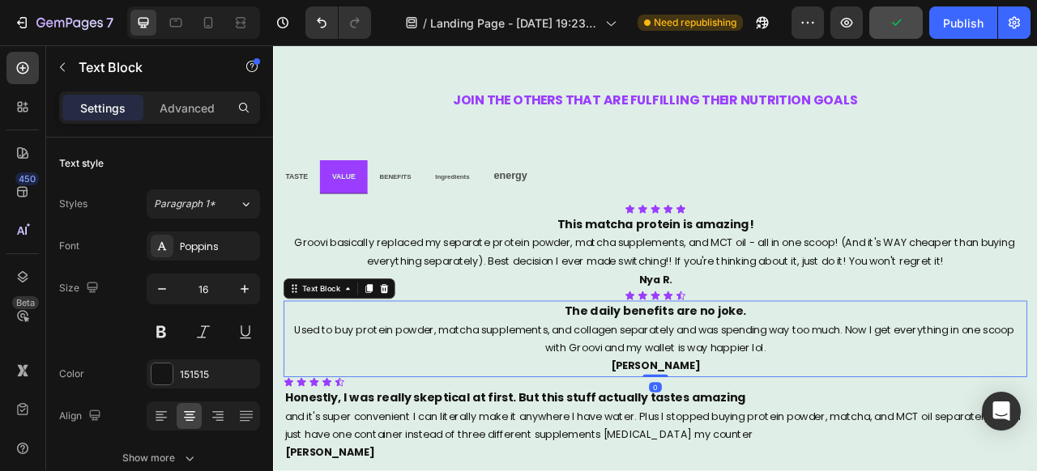
scroll to position [2963, 0]
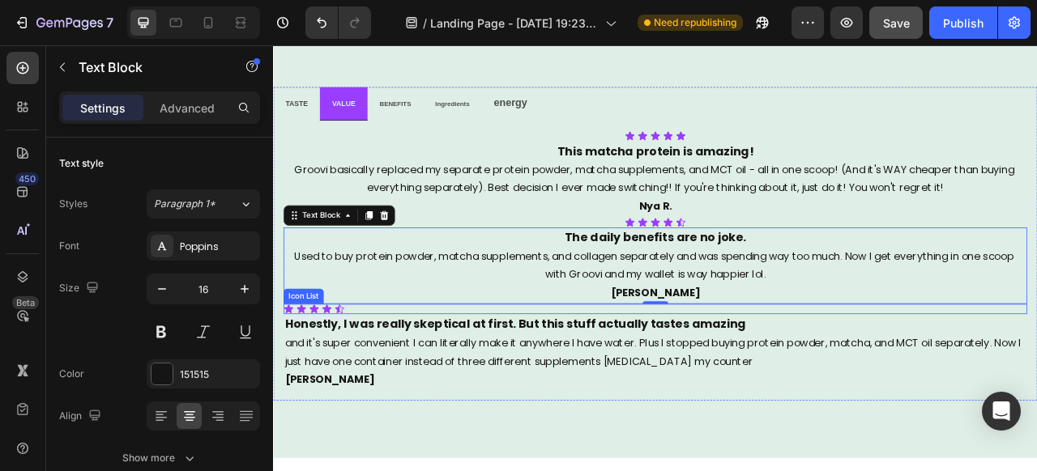
click at [598, 383] on div "Icon Icon Icon Icon Icon" at bounding box center [759, 381] width 946 height 13
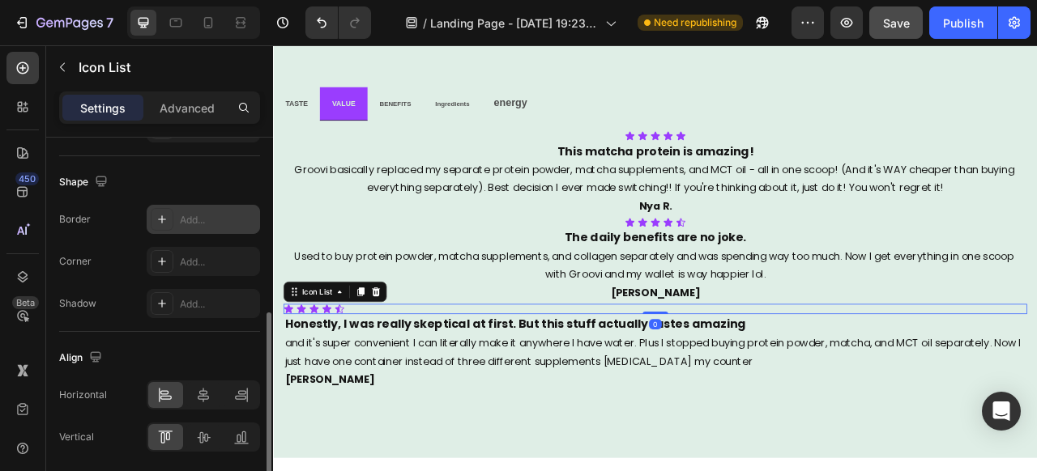
scroll to position [358, 0]
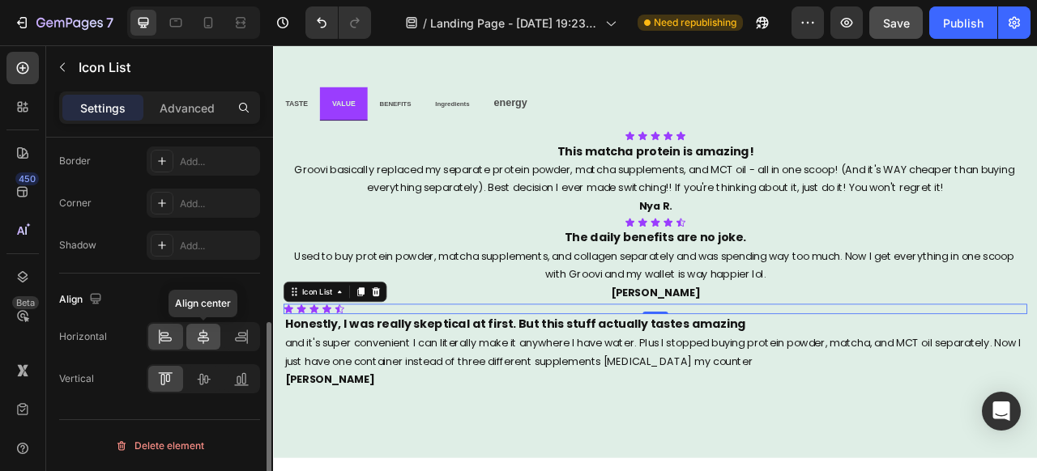
click at [210, 332] on icon at bounding box center [203, 337] width 16 height 16
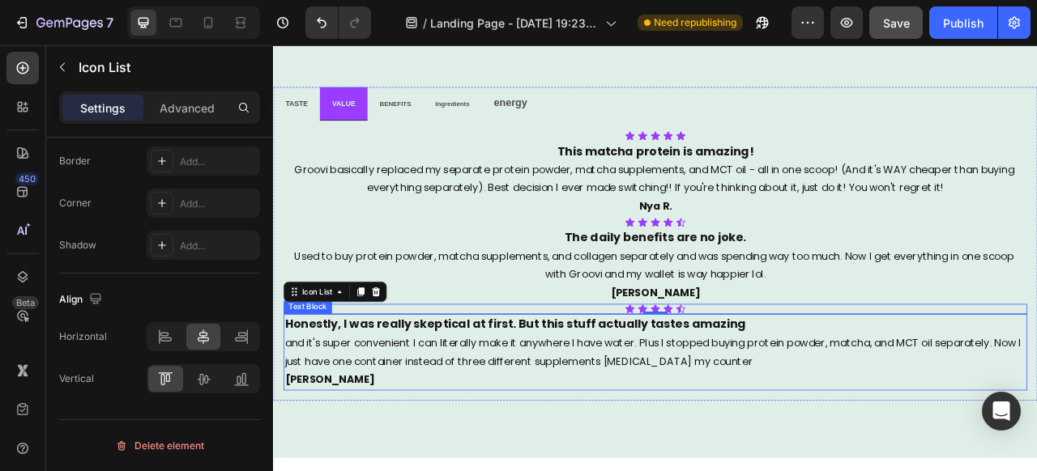
click at [566, 414] on p "and it's super convenient I can literally make it anywhere I have water. Plus I…" at bounding box center [759, 437] width 943 height 47
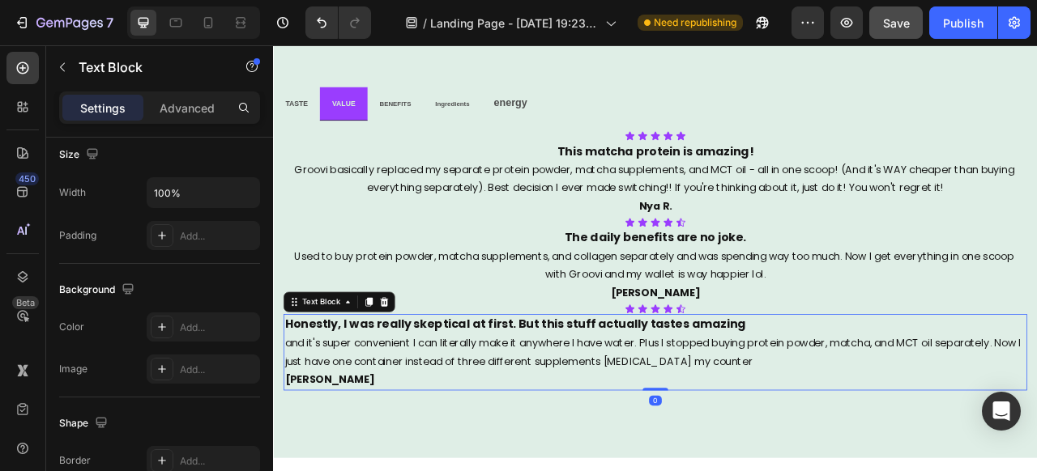
scroll to position [0, 0]
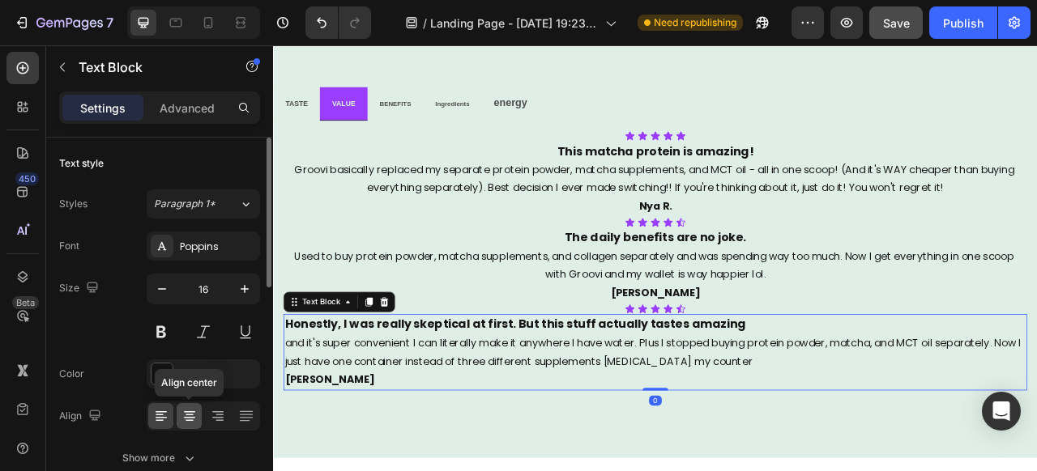
click at [195, 421] on icon at bounding box center [189, 416] width 16 height 16
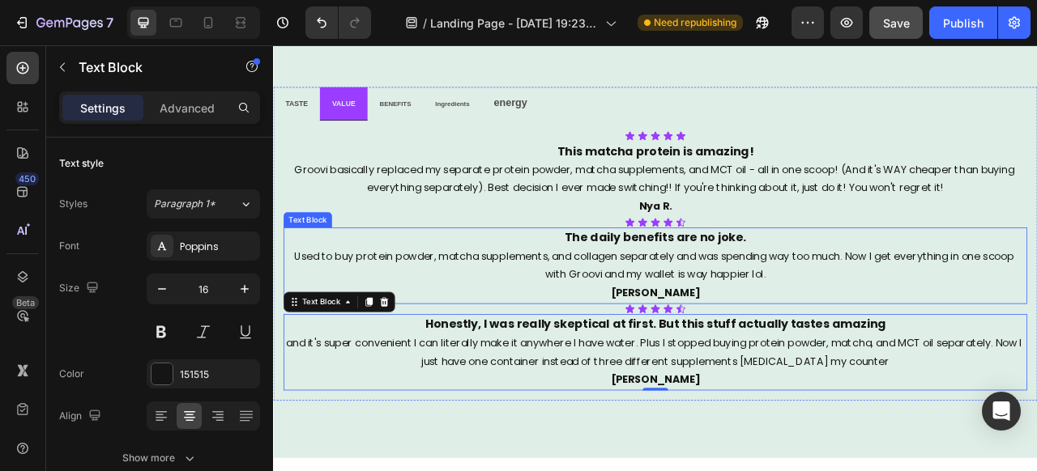
scroll to position [2807, 0]
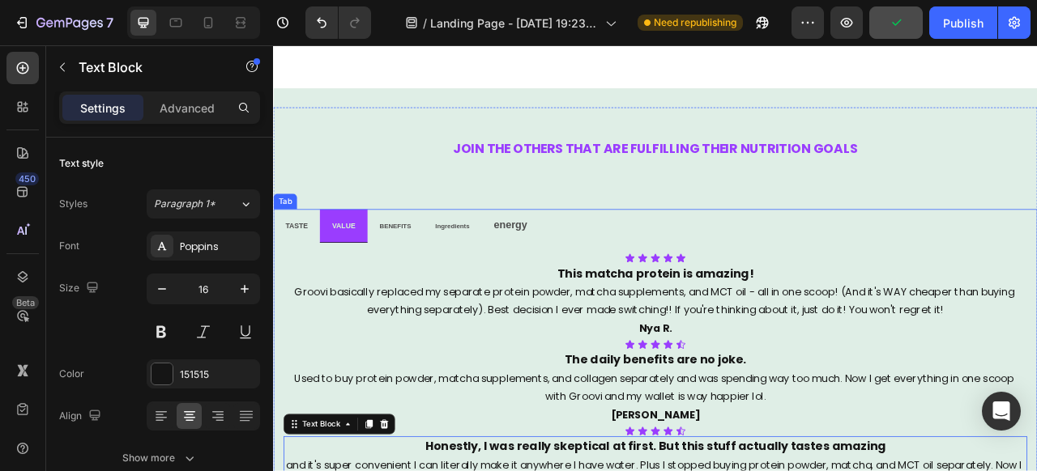
click at [436, 279] on span "BENEFITS" at bounding box center [428, 275] width 40 height 9
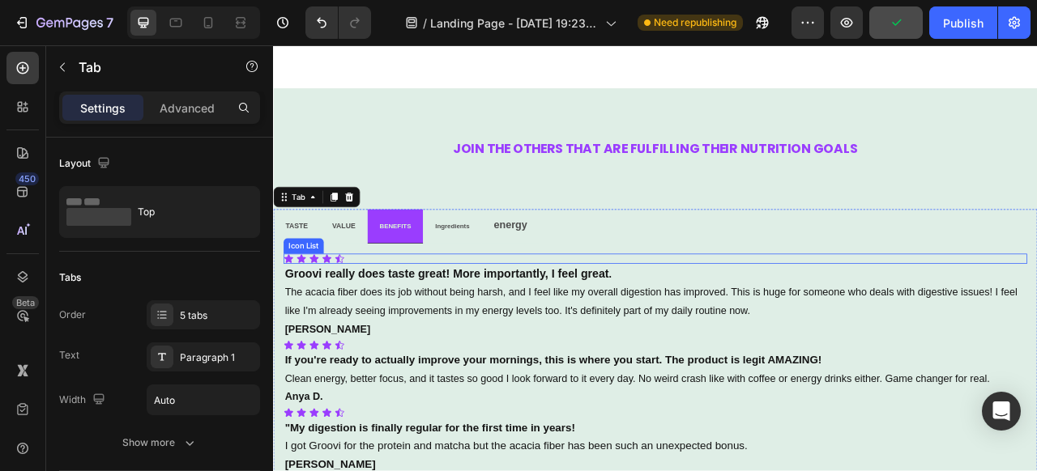
click at [450, 314] on div "Icon Icon Icon Icon Icon" at bounding box center [759, 317] width 946 height 13
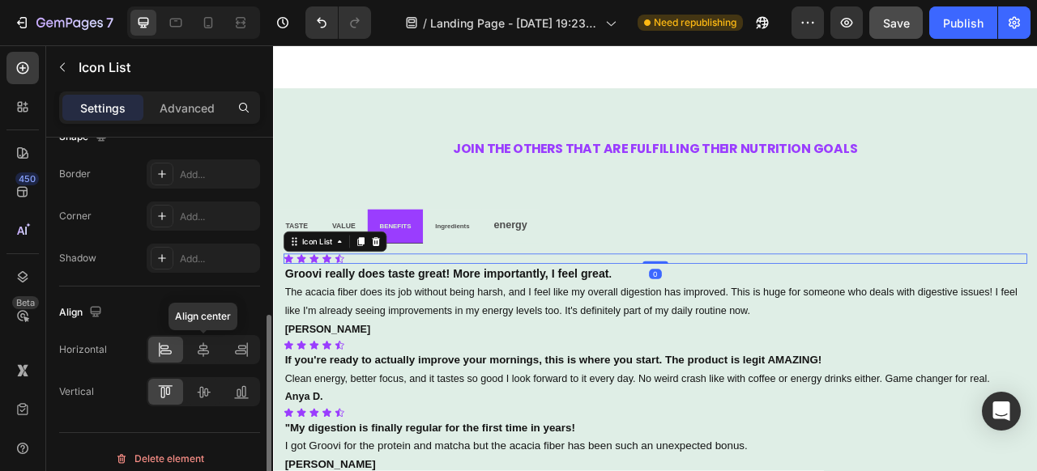
scroll to position [358, 0]
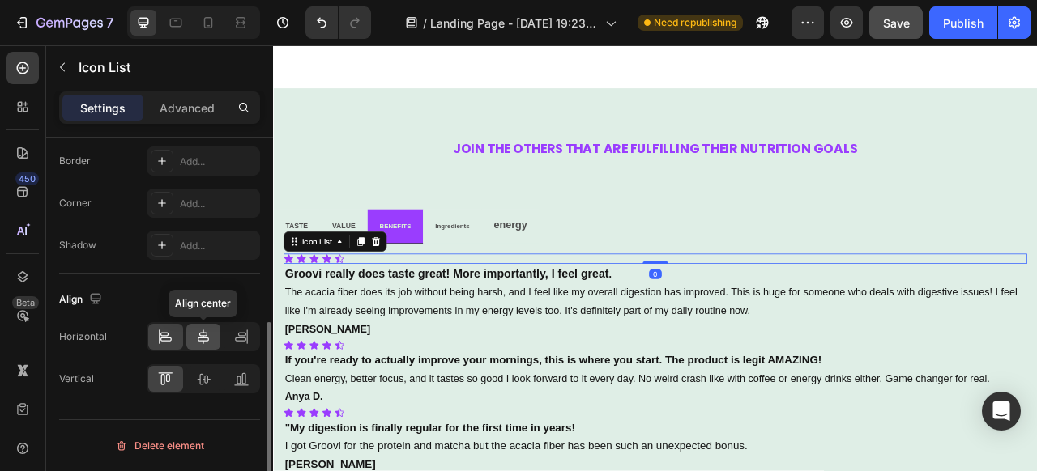
click at [204, 335] on icon at bounding box center [203, 337] width 11 height 15
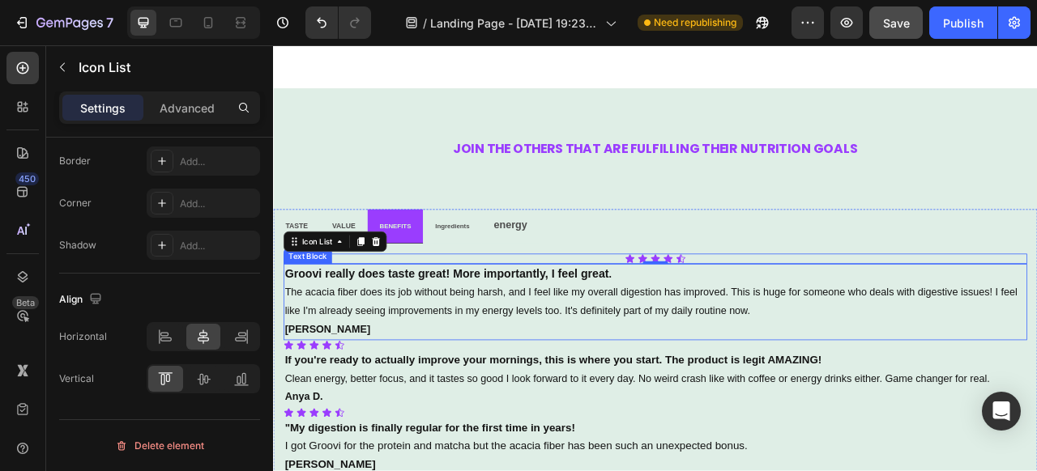
click at [459, 348] on p "Groovi really does taste great! More importantly, I feel great ." at bounding box center [759, 338] width 943 height 24
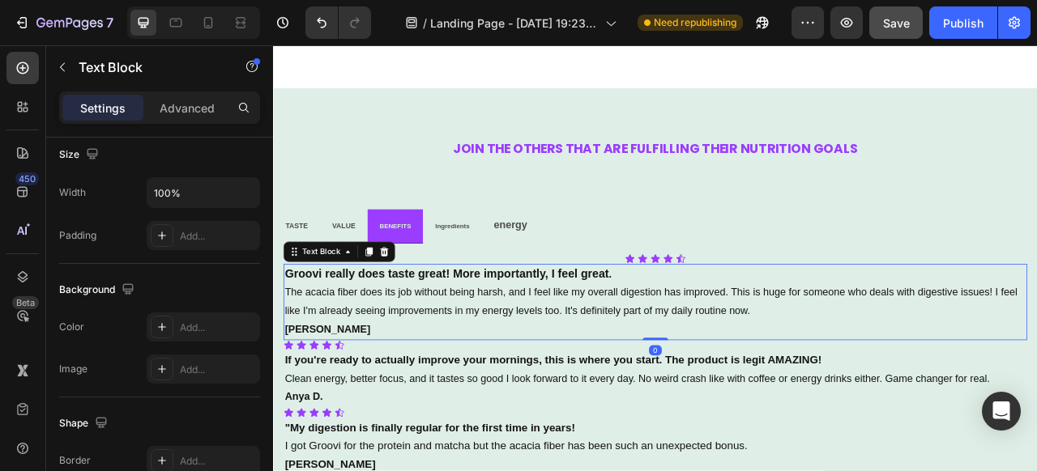
scroll to position [0, 0]
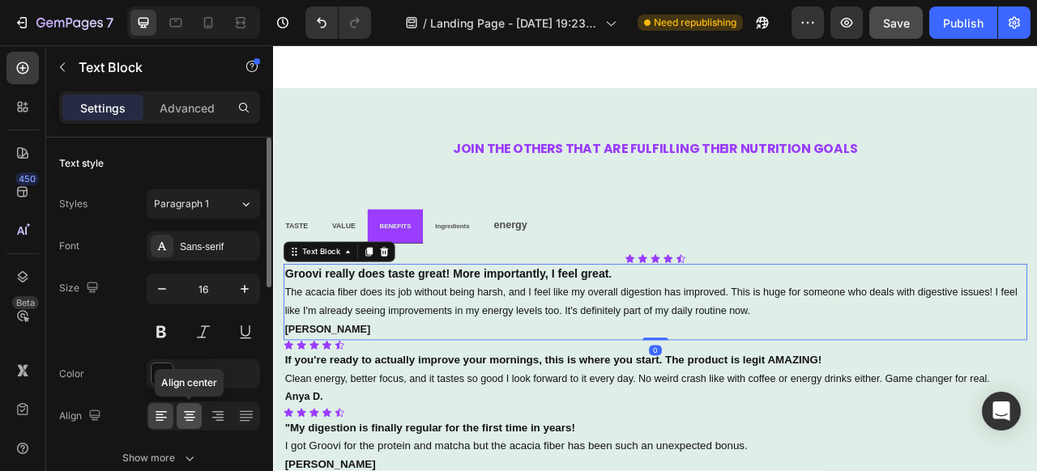
click at [195, 416] on icon at bounding box center [189, 416] width 16 height 16
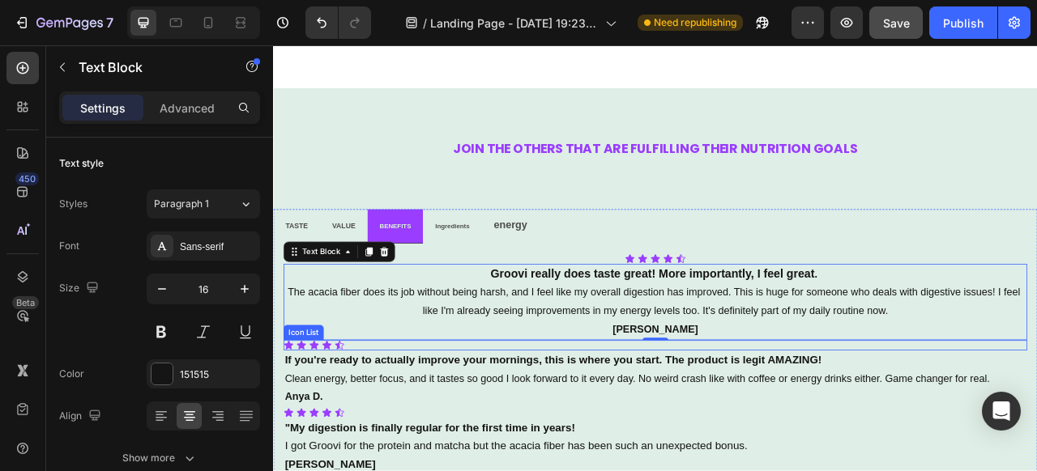
click at [542, 431] on div "Icon Icon Icon Icon Icon" at bounding box center [759, 427] width 946 height 13
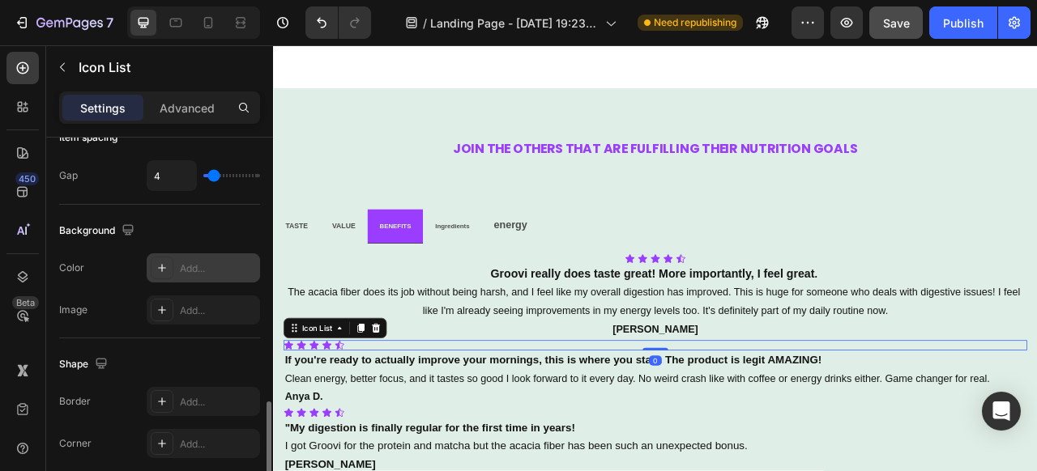
scroll to position [283, 0]
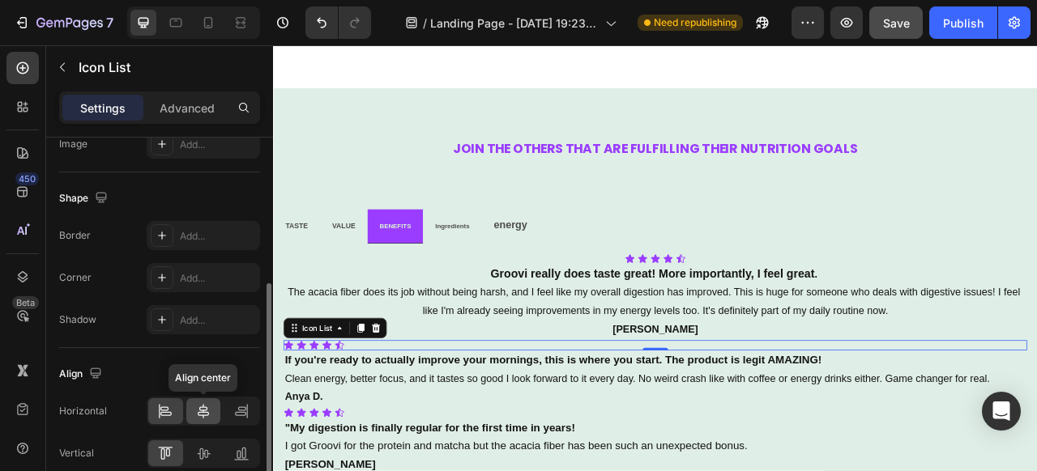
click at [201, 401] on div at bounding box center [203, 411] width 35 height 26
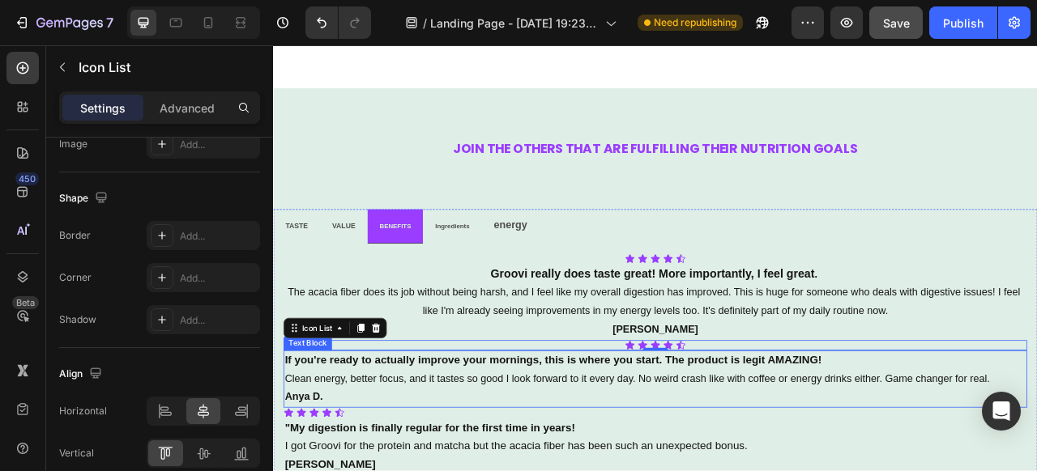
click at [522, 459] on p "Clean energy, better focus, and it tastes so good I look forward to it every da…" at bounding box center [759, 470] width 943 height 23
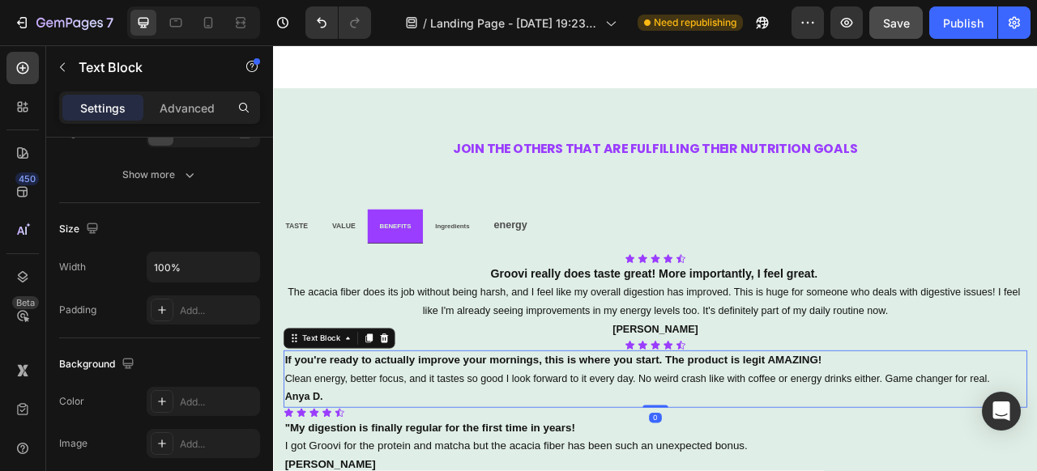
scroll to position [0, 0]
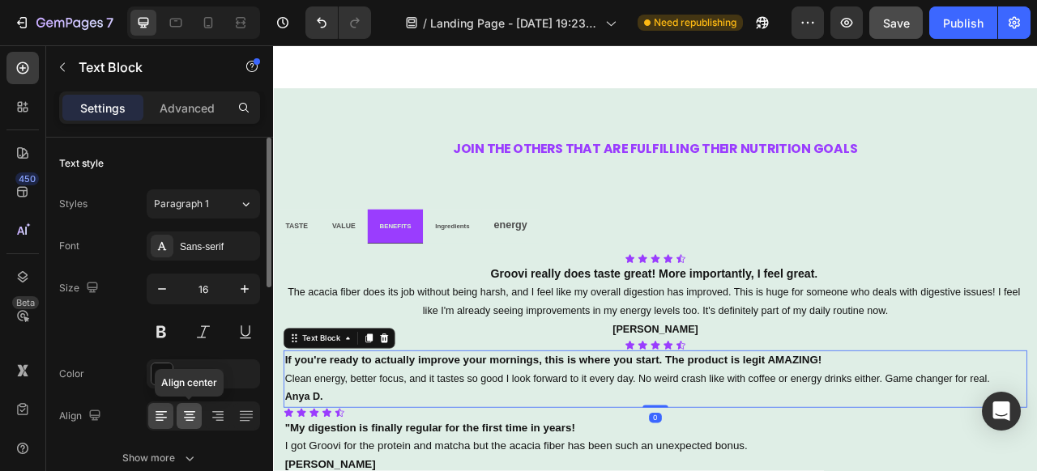
click at [192, 415] on icon at bounding box center [189, 416] width 16 height 16
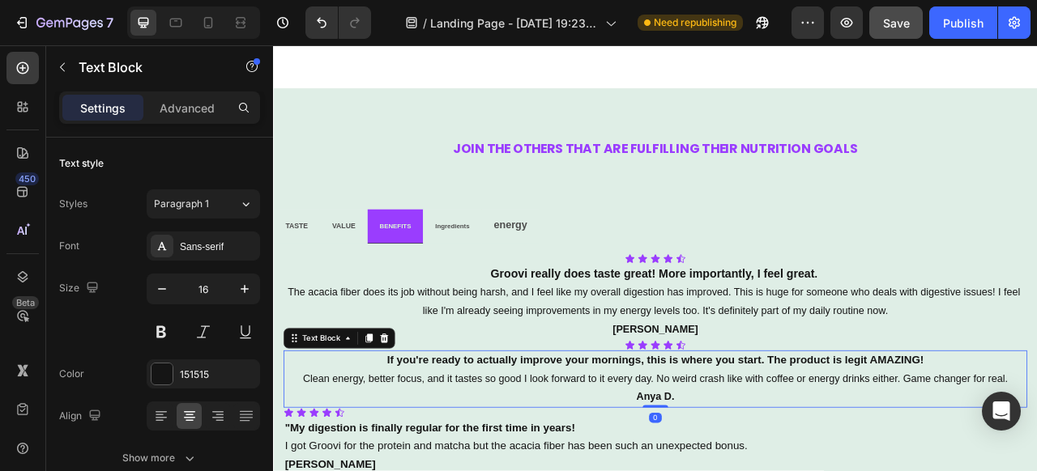
scroll to position [2912, 0]
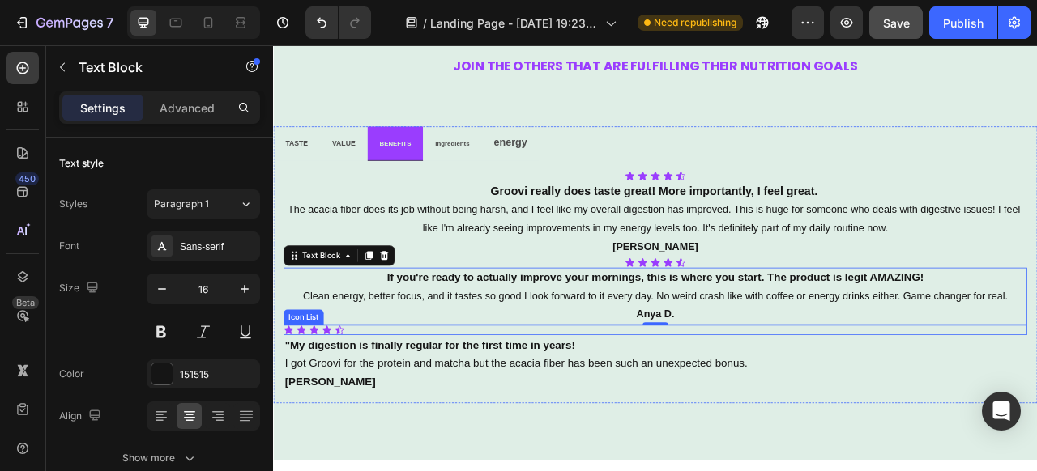
click at [425, 407] on div "Icon Icon Icon Icon Icon" at bounding box center [759, 408] width 946 height 13
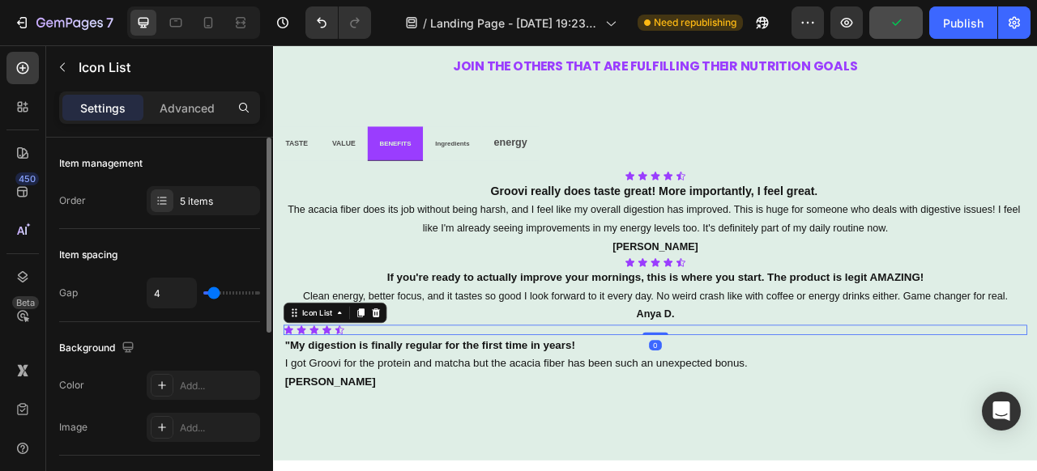
scroll to position [358, 0]
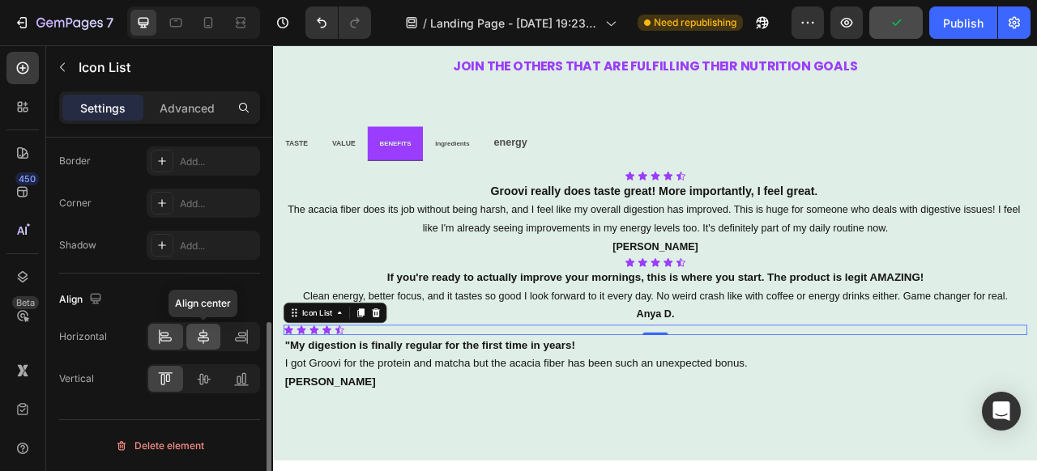
click at [203, 333] on icon at bounding box center [203, 337] width 11 height 15
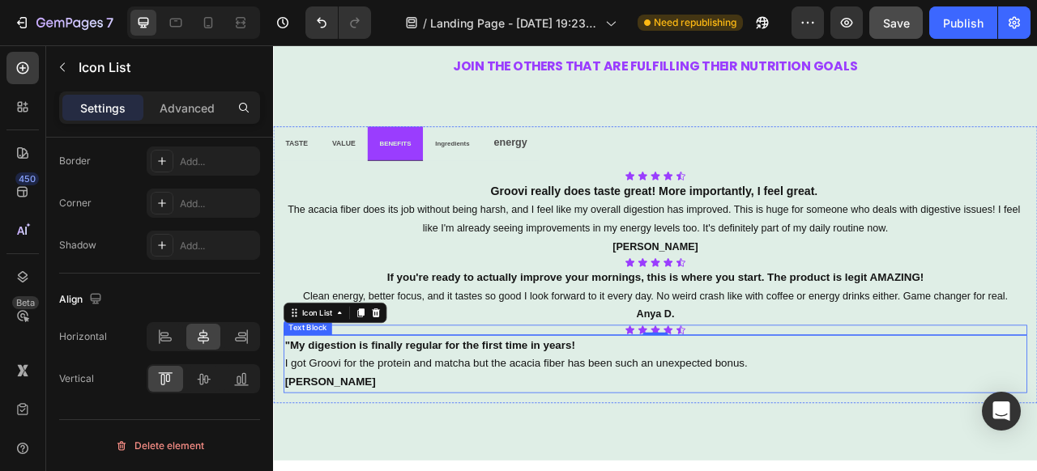
click at [405, 431] on strong ""My digestion is finally regular for the first time in years!" at bounding box center [472, 427] width 369 height 15
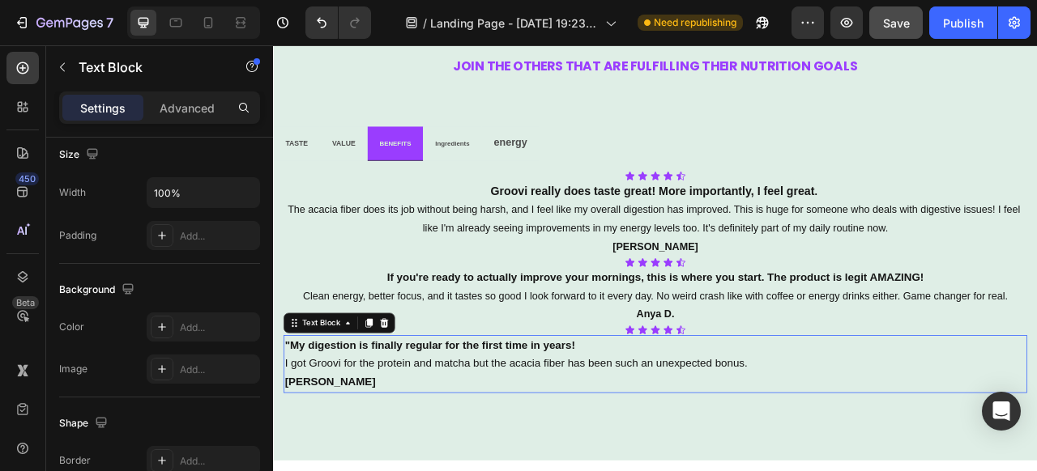
scroll to position [0, 0]
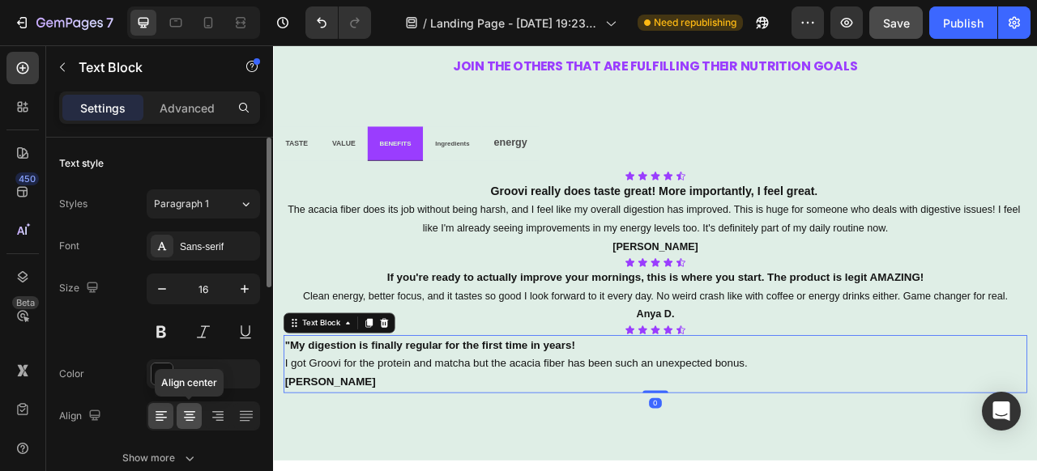
click at [196, 420] on icon at bounding box center [189, 416] width 16 height 16
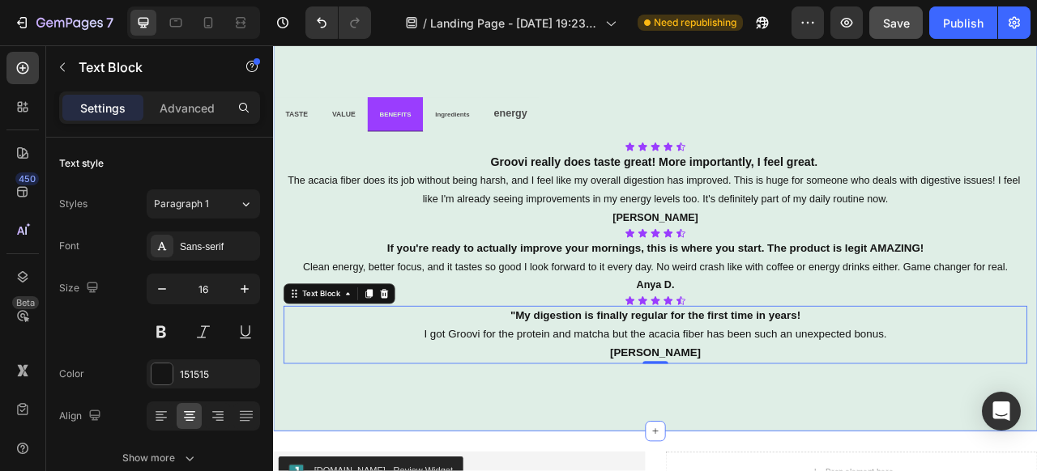
scroll to position [2840, 0]
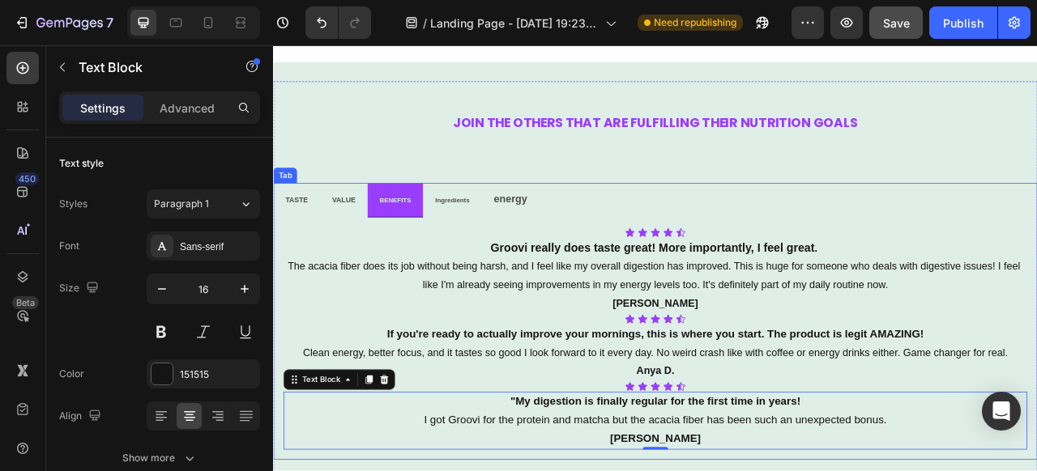
click at [507, 245] on span "Ingredients" at bounding box center [501, 242] width 44 height 9
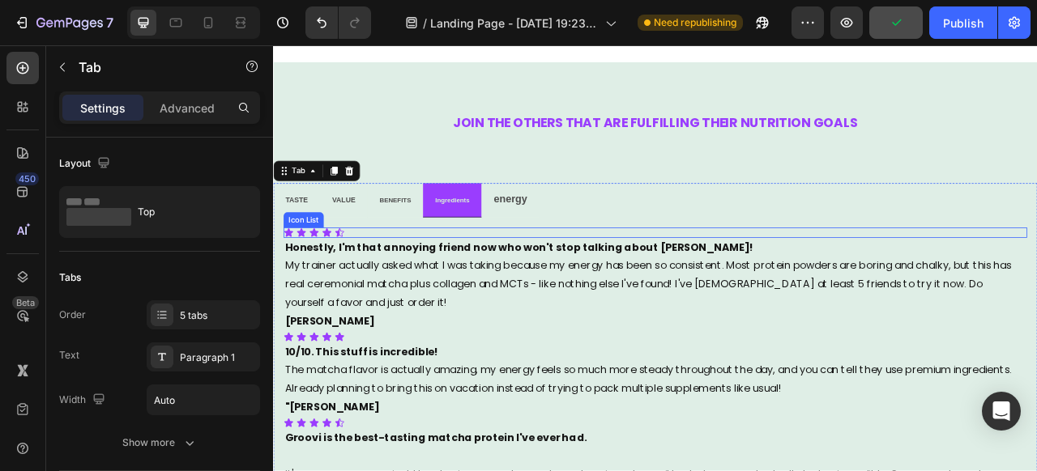
click at [509, 283] on div "Icon Icon Icon Icon Icon" at bounding box center [759, 284] width 946 height 13
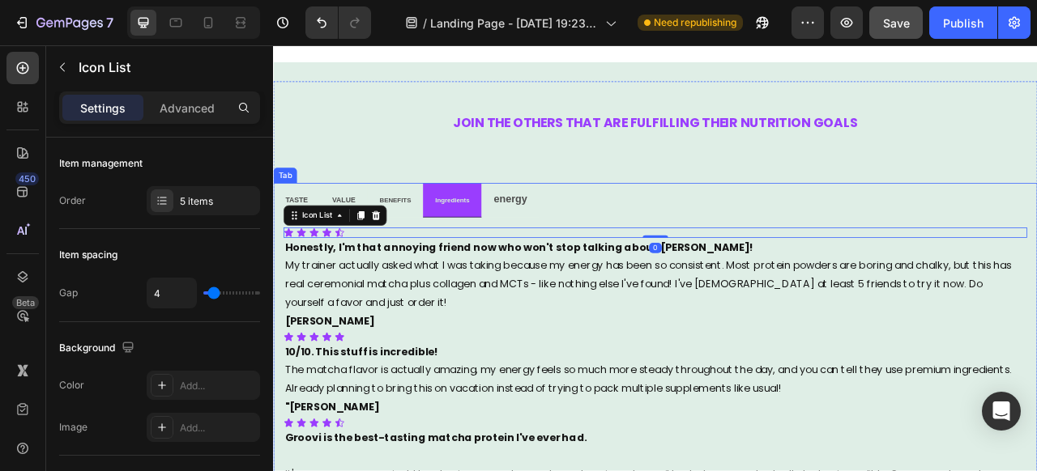
click at [568, 239] on p "energy" at bounding box center [574, 241] width 42 height 23
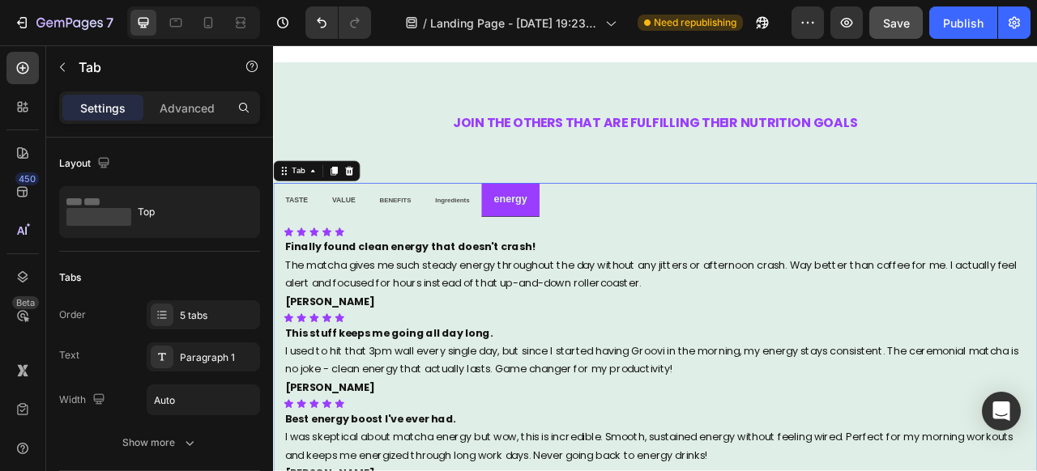
click at [571, 239] on p "energy" at bounding box center [574, 241] width 42 height 23
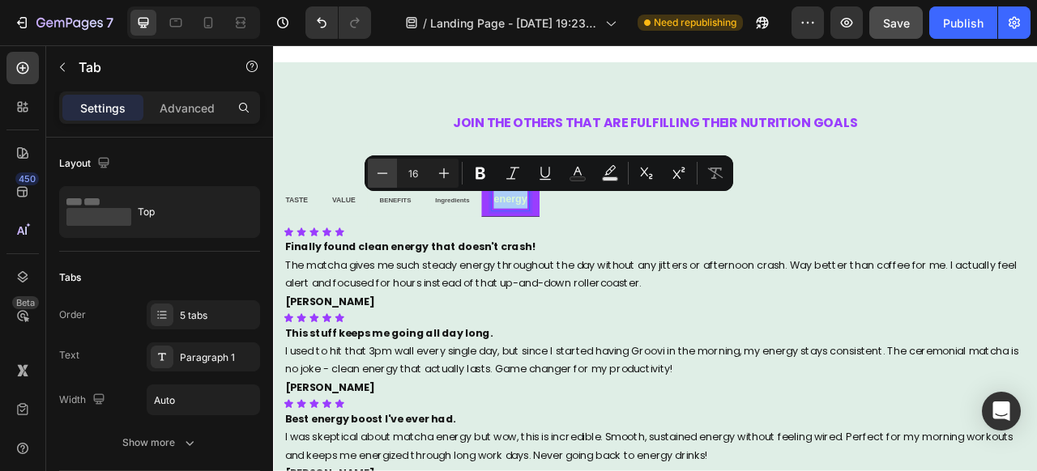
click at [389, 176] on icon "Editor contextual toolbar" at bounding box center [382, 173] width 16 height 16
type input "12"
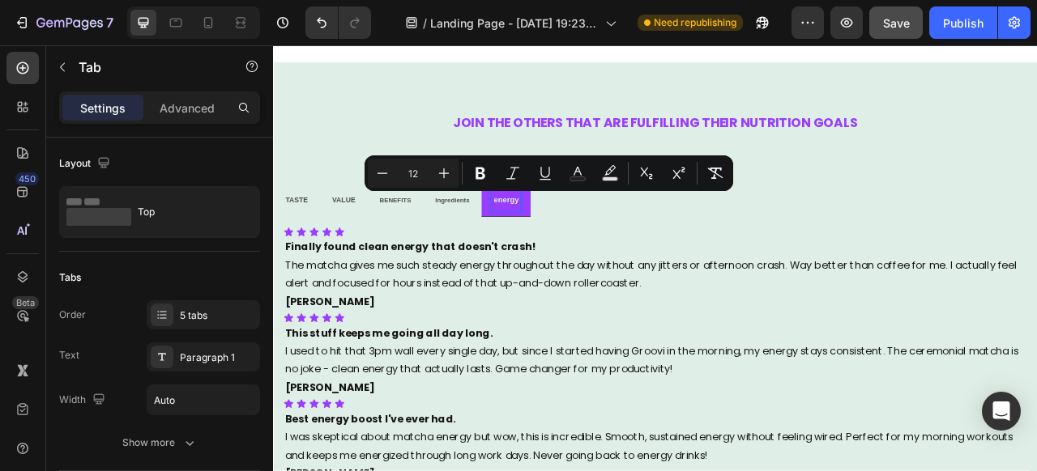
click at [686, 254] on ul "TASTE VALUE BENEFITS Ingredients energy" at bounding box center [759, 242] width 972 height 43
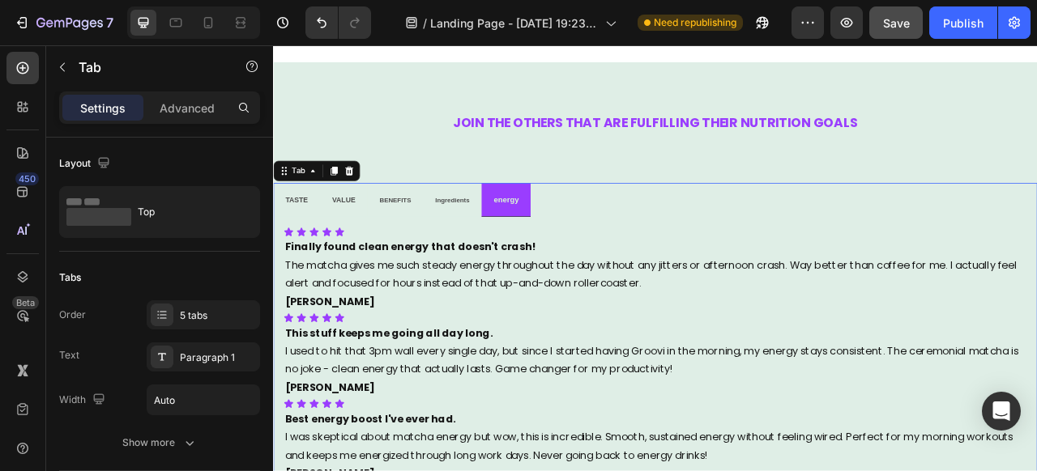
click at [683, 273] on div "Icon Icon Icon Icon Icon Icon List ⁠⁠⁠⁠⁠⁠⁠ 10/10 would recommend. The convenien…" at bounding box center [759, 441] width 972 height 355
click at [599, 276] on div "Icon Icon Icon Icon Icon Icon List ⁠⁠⁠⁠⁠⁠⁠ 10/10 would recommend. The convenien…" at bounding box center [759, 441] width 972 height 355
click at [495, 245] on span "Ingredients" at bounding box center [501, 242] width 44 height 9
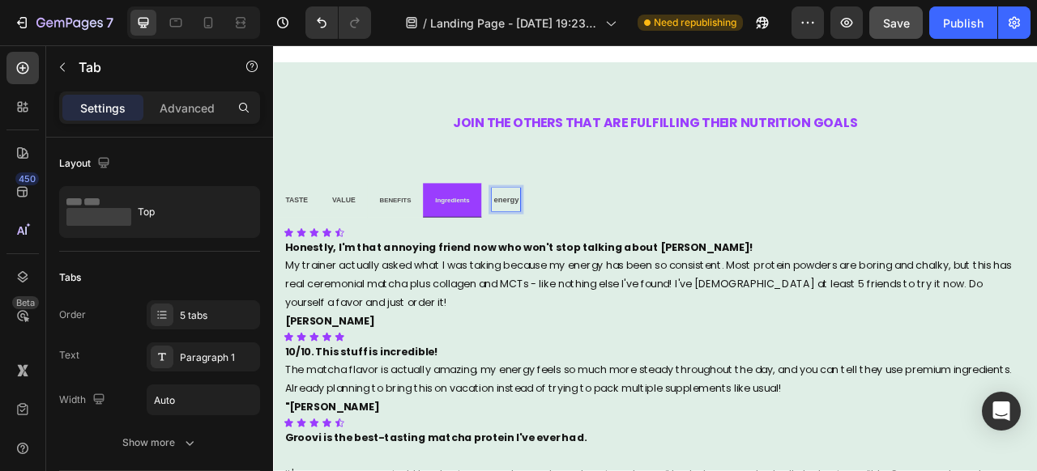
click at [579, 241] on span "energy" at bounding box center [569, 241] width 32 height 11
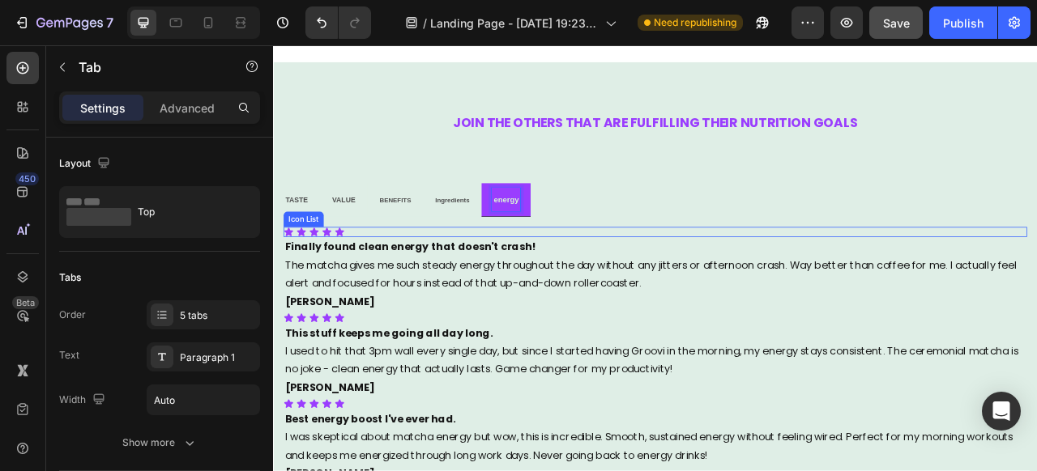
click at [452, 282] on div "Icon Icon Icon Icon Icon" at bounding box center [759, 283] width 946 height 13
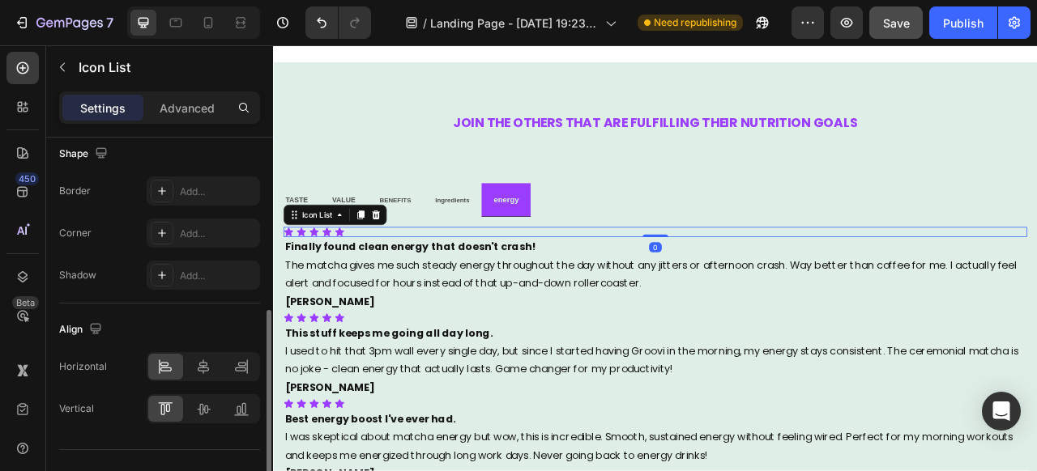
scroll to position [331, 0]
click at [208, 362] on icon at bounding box center [203, 364] width 16 height 16
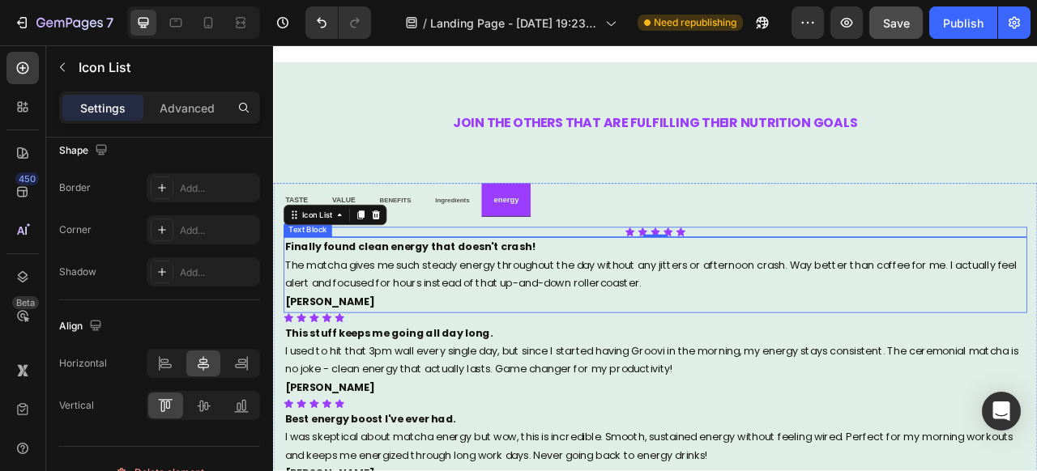
click at [350, 324] on p "The matcha gives me such steady energy throughout the day without any jitters o…" at bounding box center [759, 337] width 943 height 47
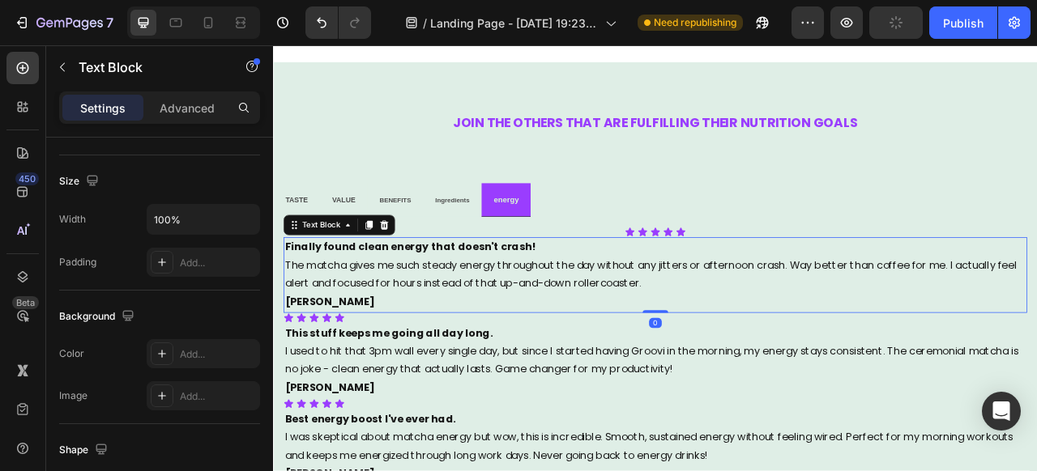
scroll to position [0, 0]
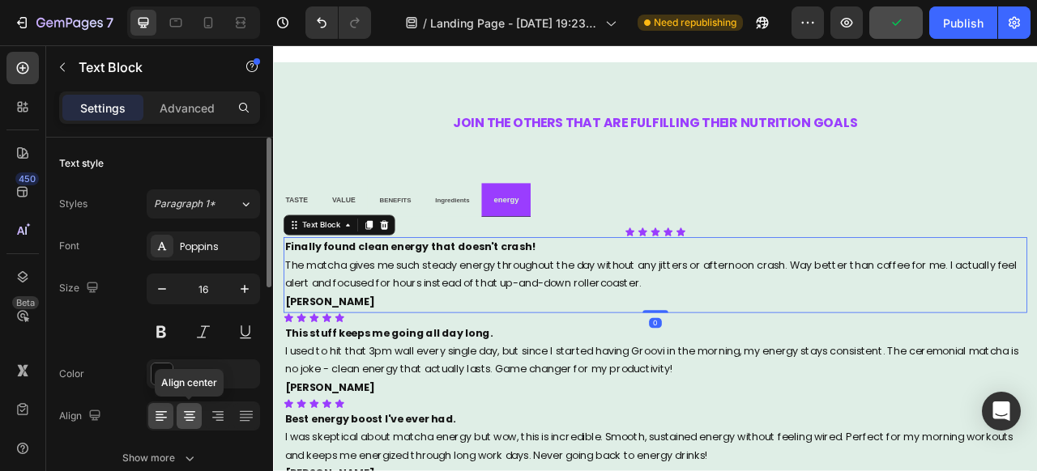
click at [192, 410] on icon at bounding box center [189, 416] width 16 height 16
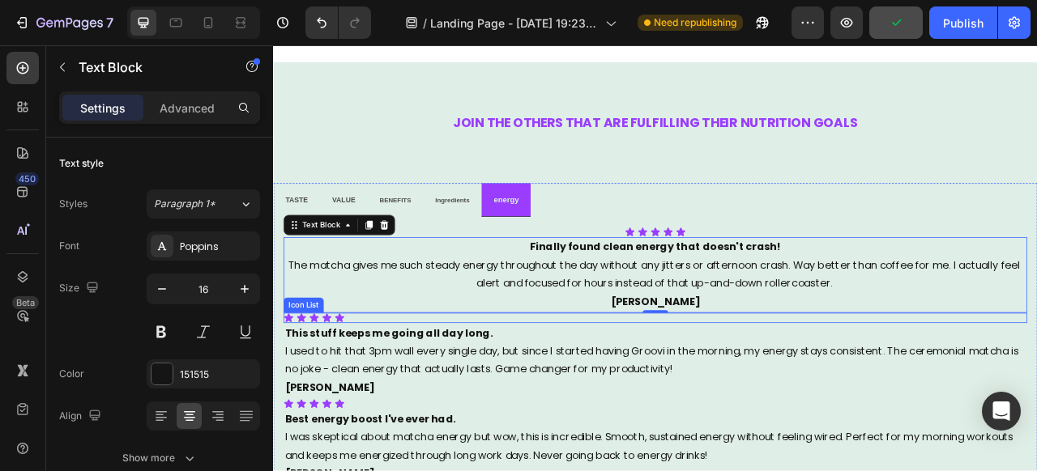
click at [472, 394] on div "Icon Icon Icon Icon Icon" at bounding box center [759, 392] width 946 height 13
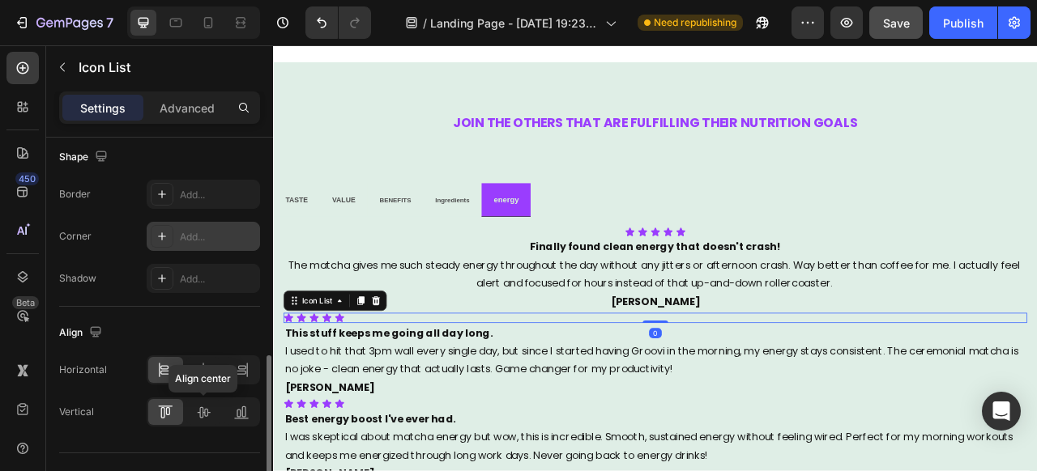
scroll to position [358, 0]
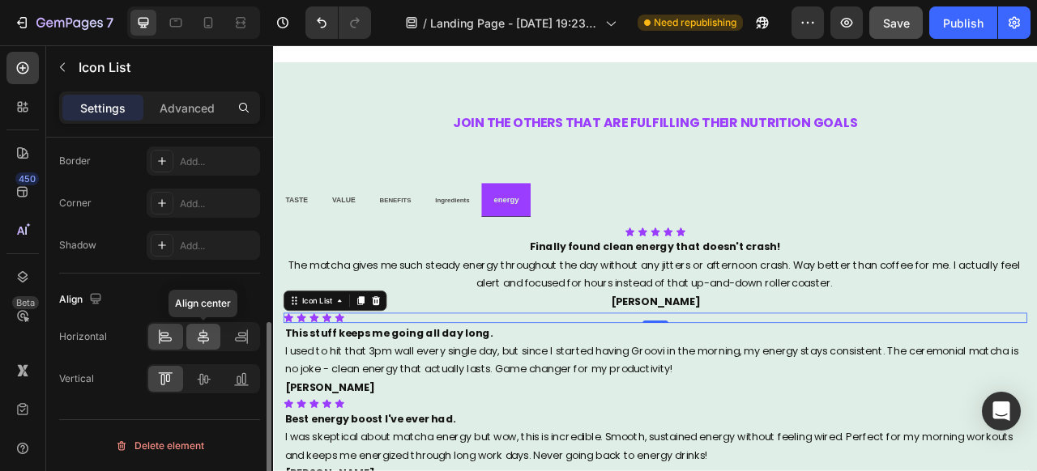
click at [208, 335] on icon at bounding box center [203, 337] width 16 height 16
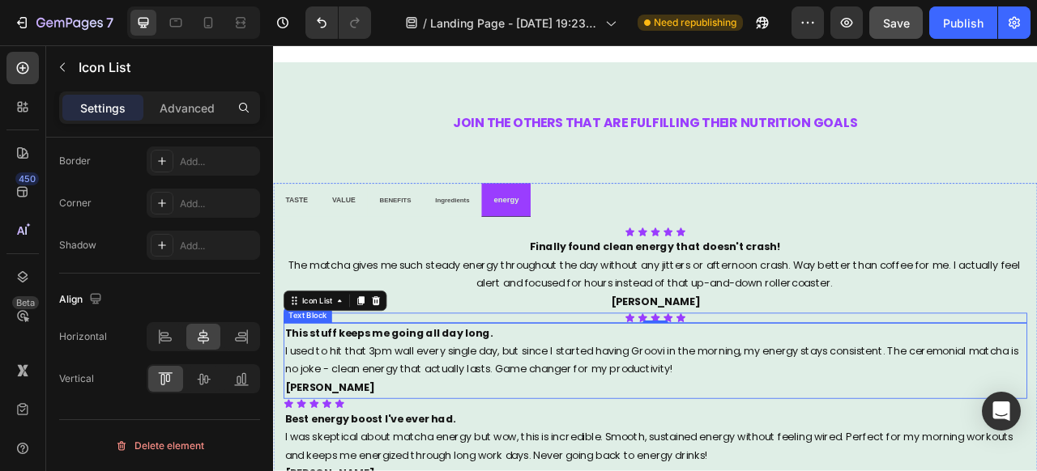
click at [432, 426] on p "I used to hit that 3pm wall every single day, but since I started having Groovi…" at bounding box center [759, 447] width 943 height 47
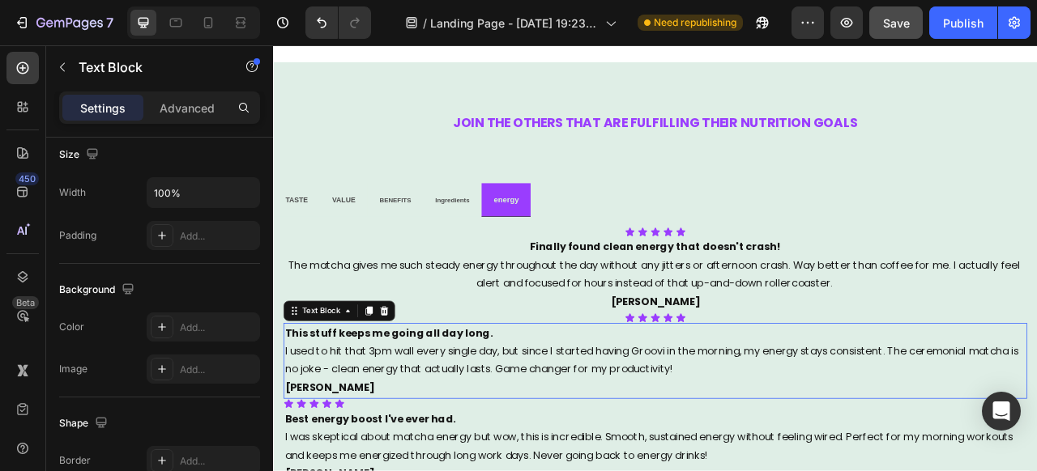
scroll to position [0, 0]
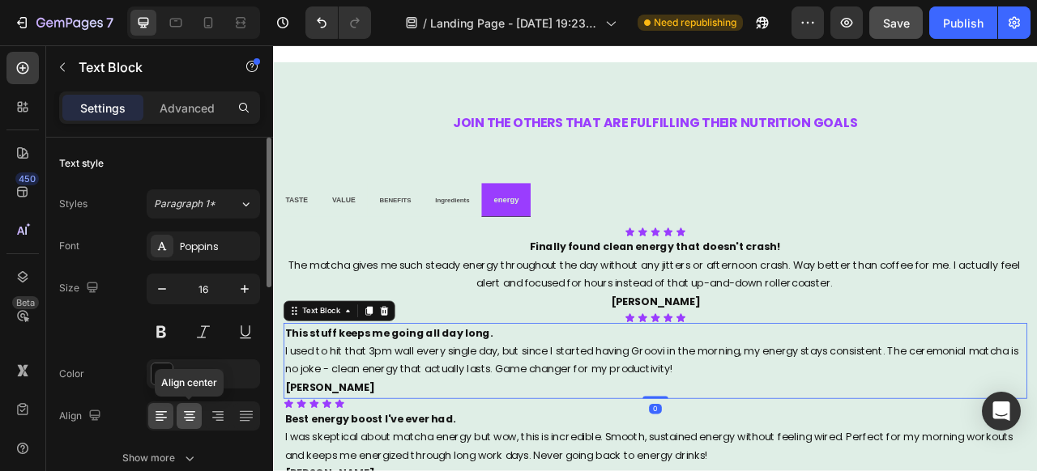
click at [188, 415] on icon at bounding box center [189, 416] width 16 height 16
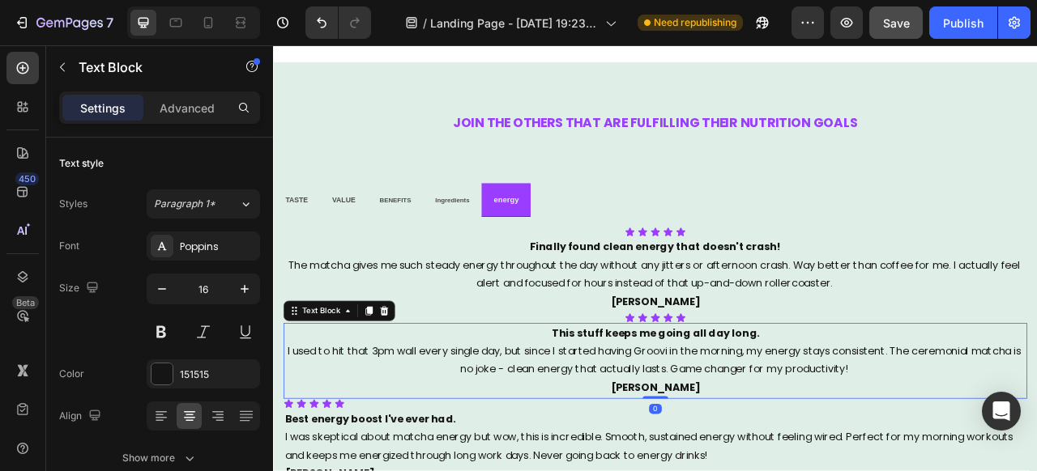
scroll to position [2944, 0]
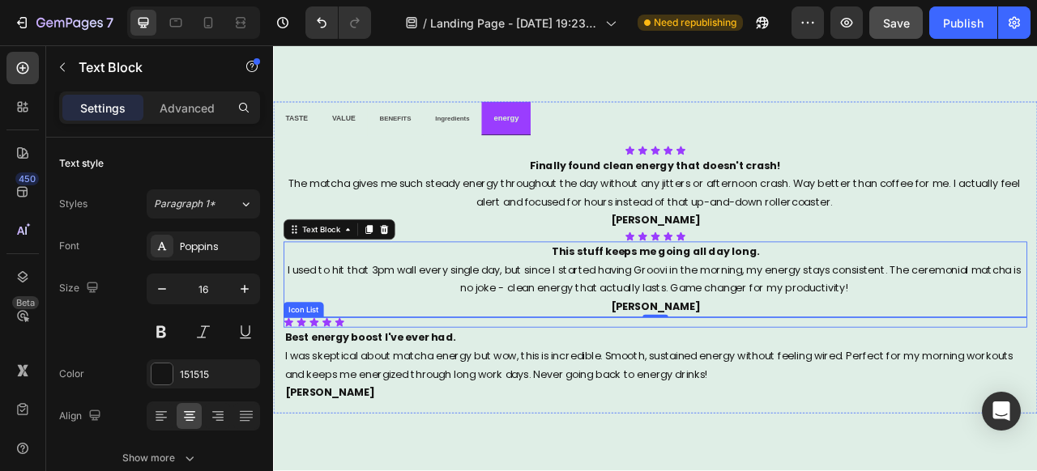
click at [446, 398] on div "Icon Icon Icon Icon Icon" at bounding box center [759, 398] width 946 height 13
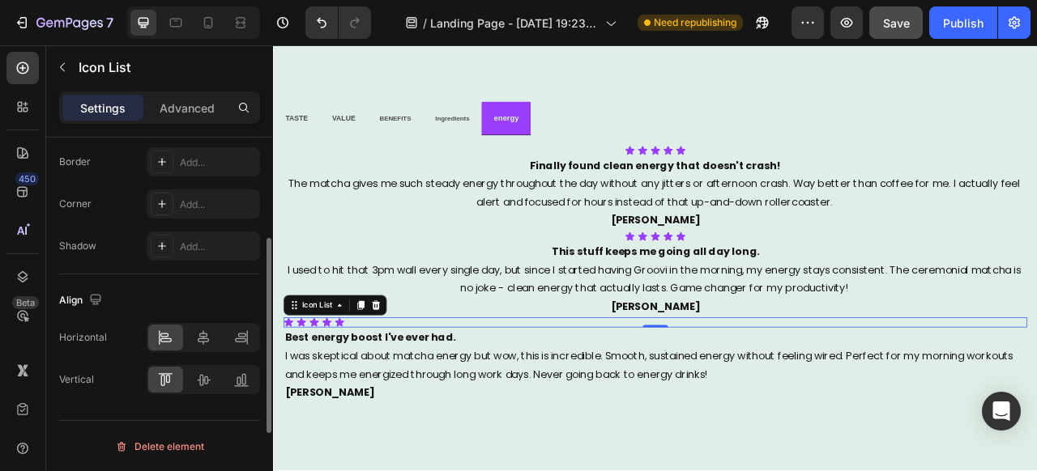
scroll to position [358, 0]
click at [204, 344] on icon at bounding box center [203, 337] width 16 height 16
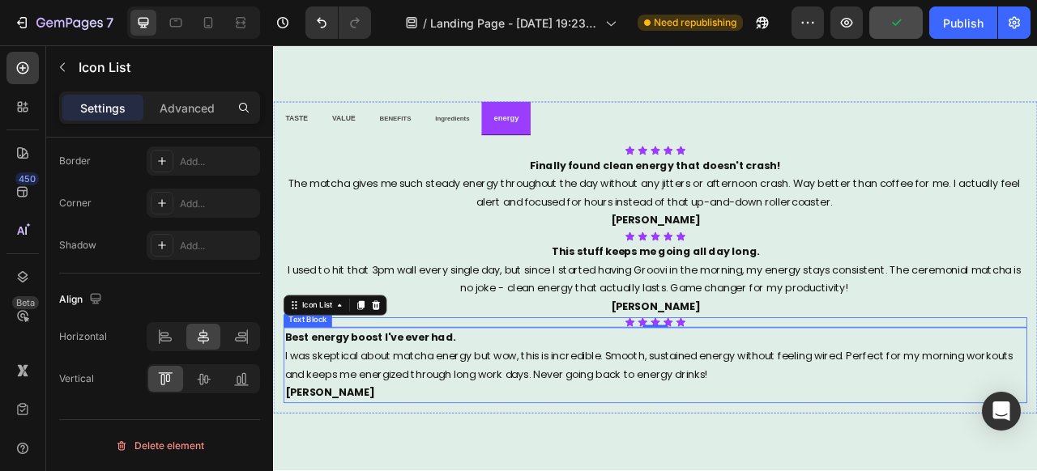
click at [461, 420] on strong "Best energy boost I've ever had." at bounding box center [396, 417] width 217 height 19
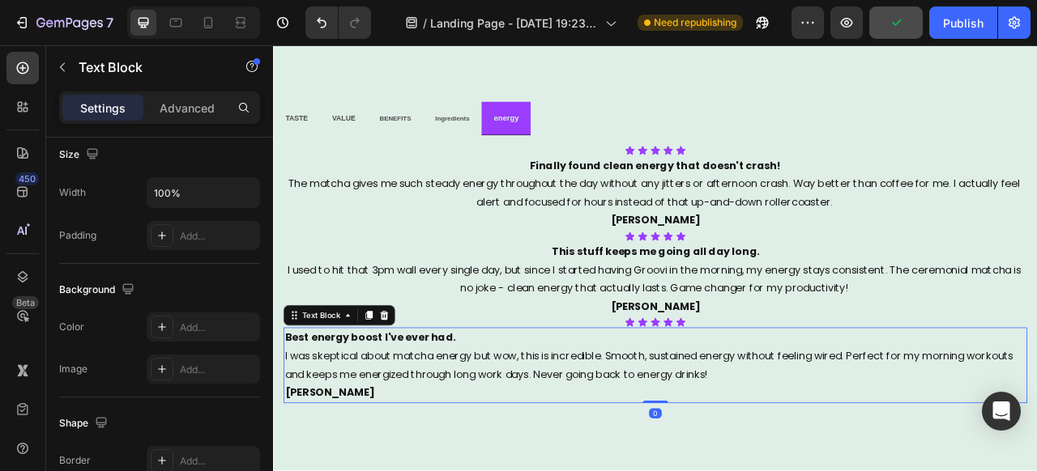
scroll to position [0, 0]
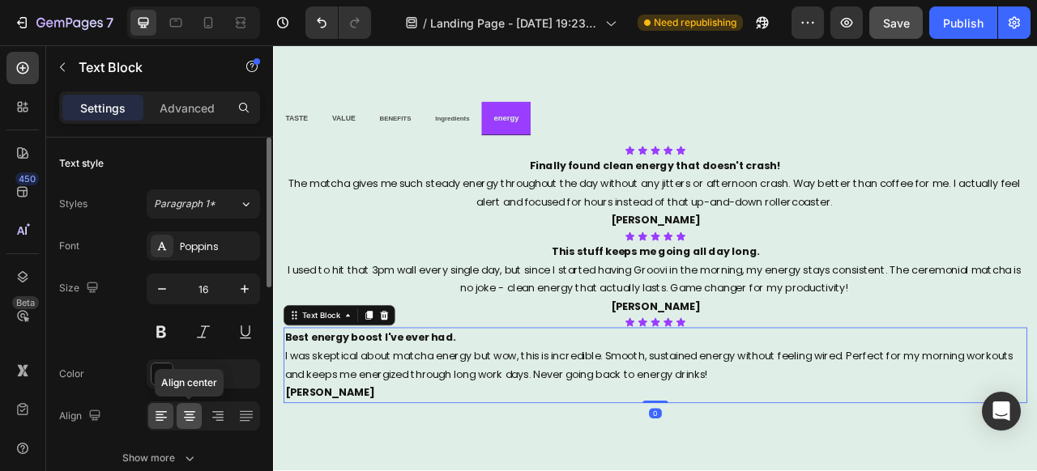
click at [198, 411] on div at bounding box center [189, 416] width 25 height 26
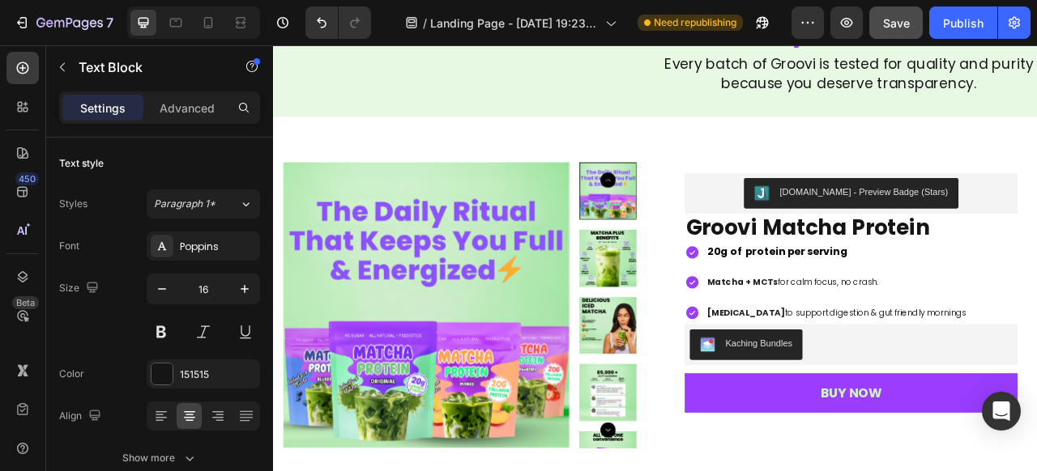
scroll to position [2260, 0]
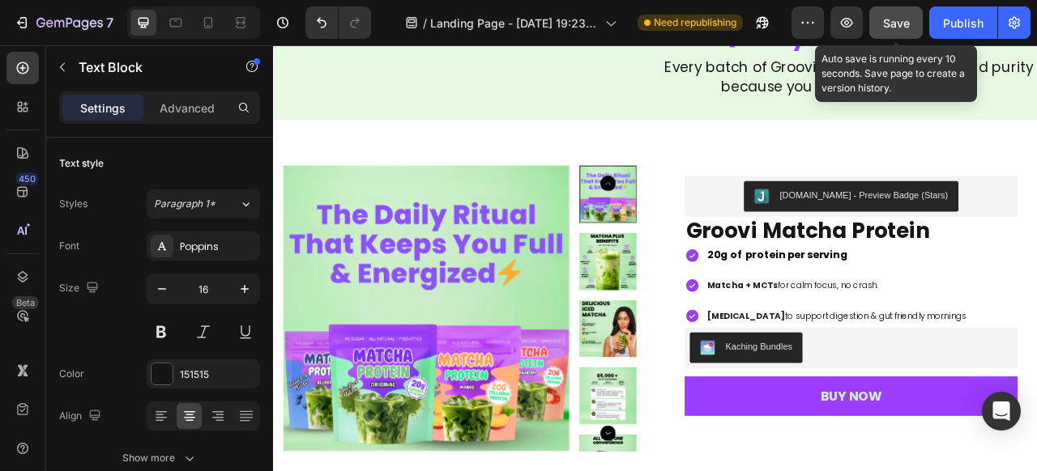
click at [890, 20] on span "Save" at bounding box center [896, 23] width 27 height 14
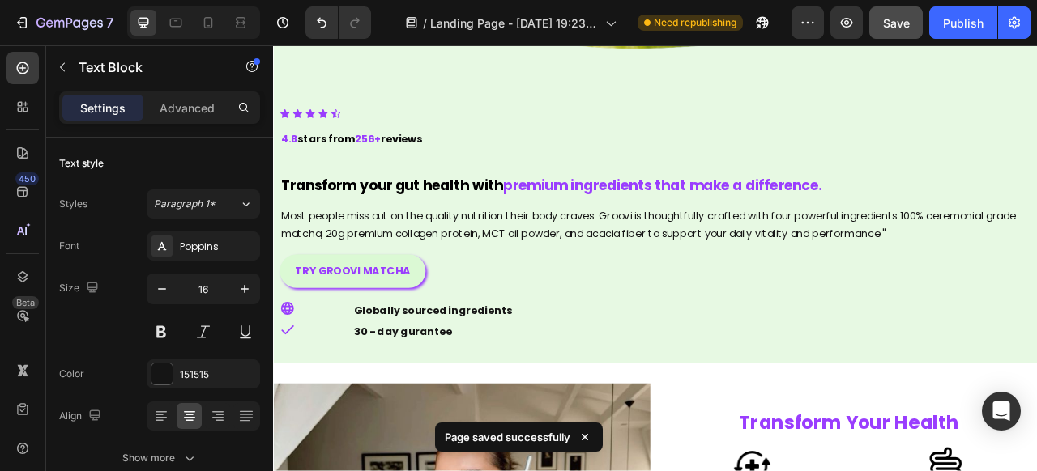
scroll to position [546, 0]
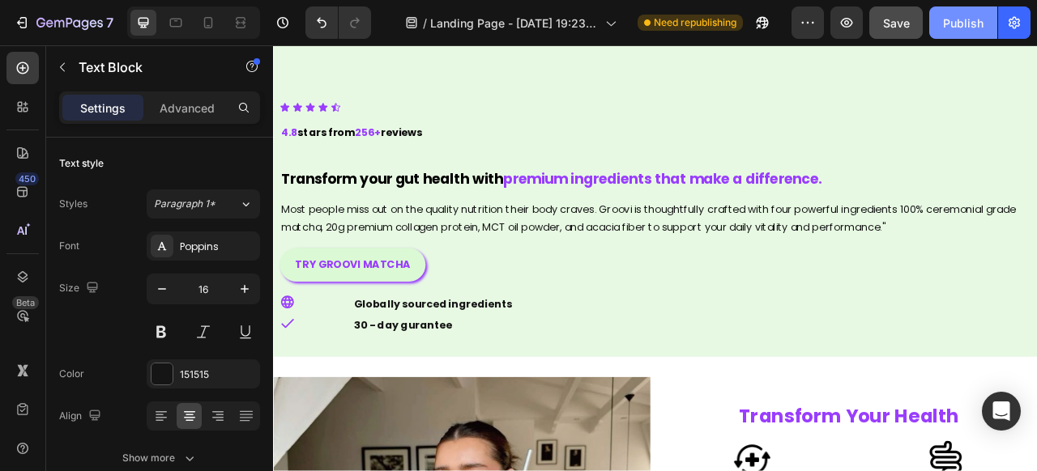
click at [956, 18] on div "Publish" at bounding box center [963, 23] width 40 height 17
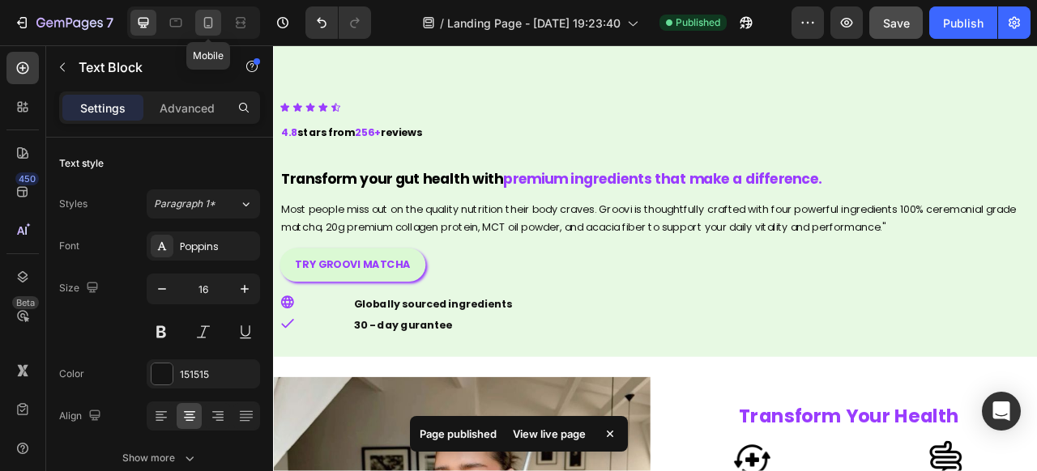
click at [203, 22] on icon at bounding box center [208, 23] width 16 height 16
type input "14"
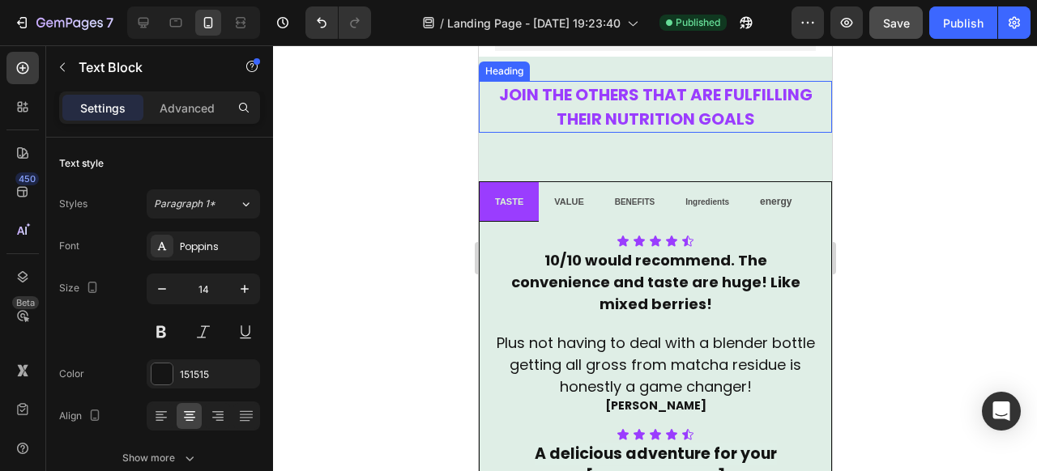
scroll to position [3573, 0]
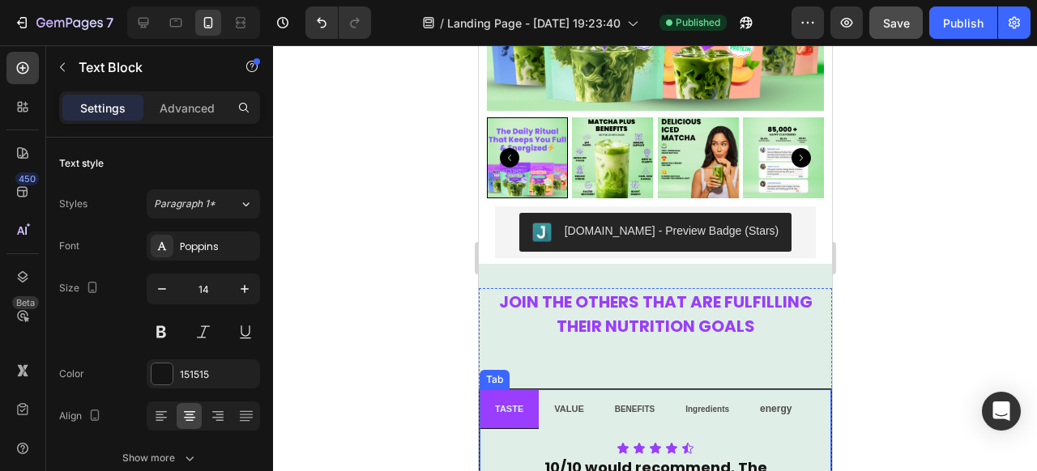
click at [582, 407] on span "VALUE" at bounding box center [567, 409] width 29 height 10
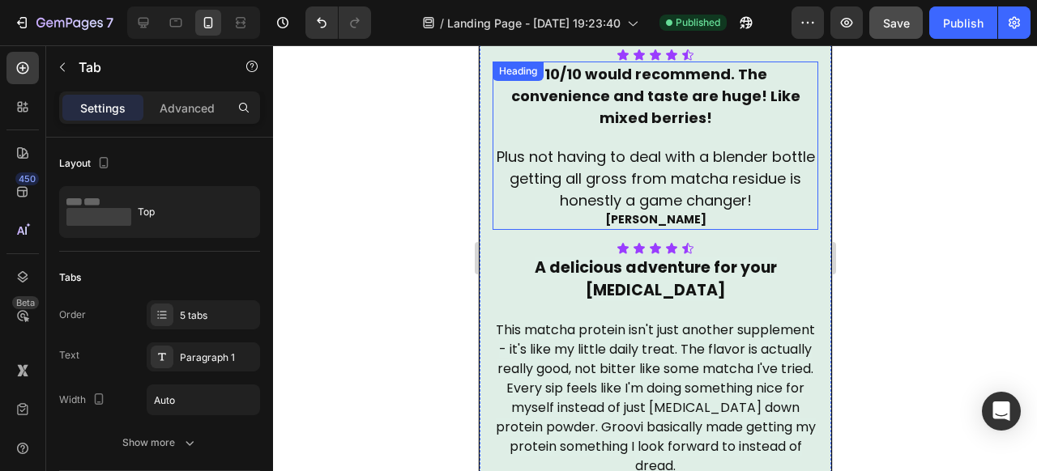
scroll to position [4065, 0]
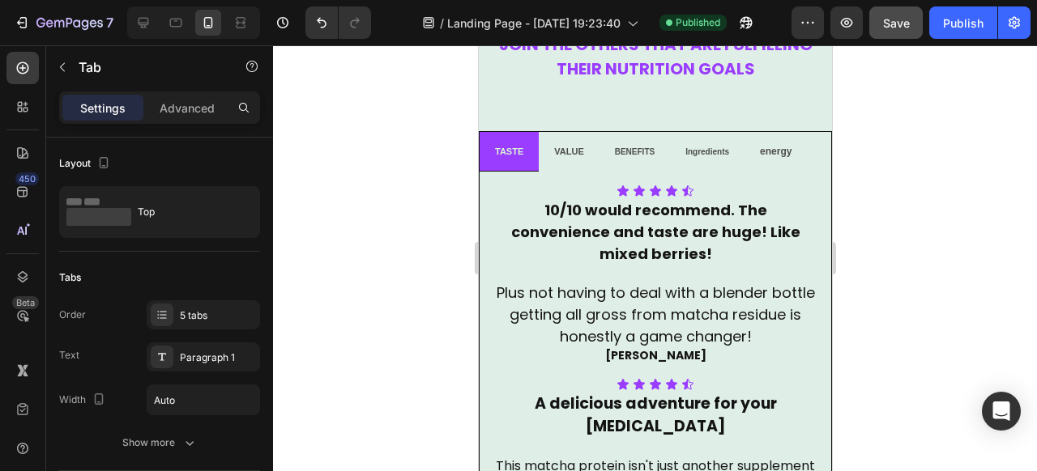
click at [576, 157] on p "VALUE" at bounding box center [567, 151] width 29 height 21
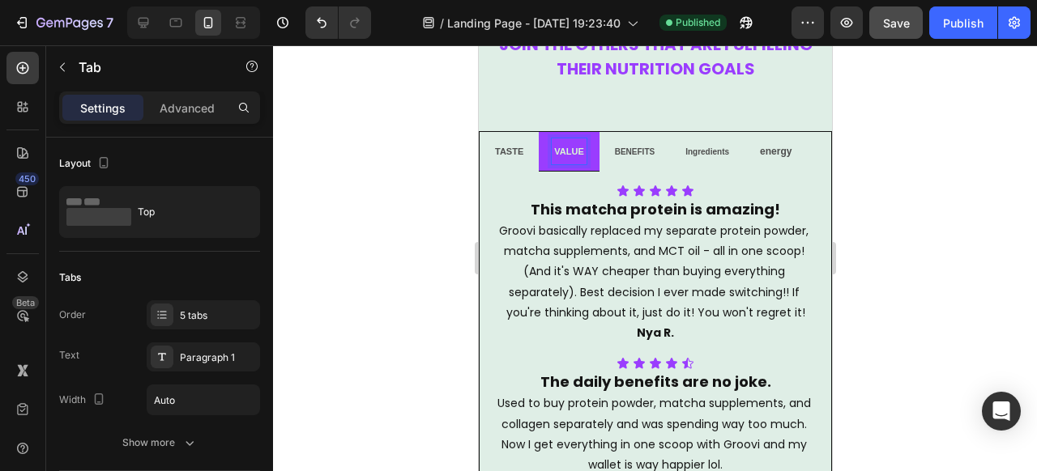
click at [631, 148] on span "BENEFITS" at bounding box center [634, 151] width 40 height 9
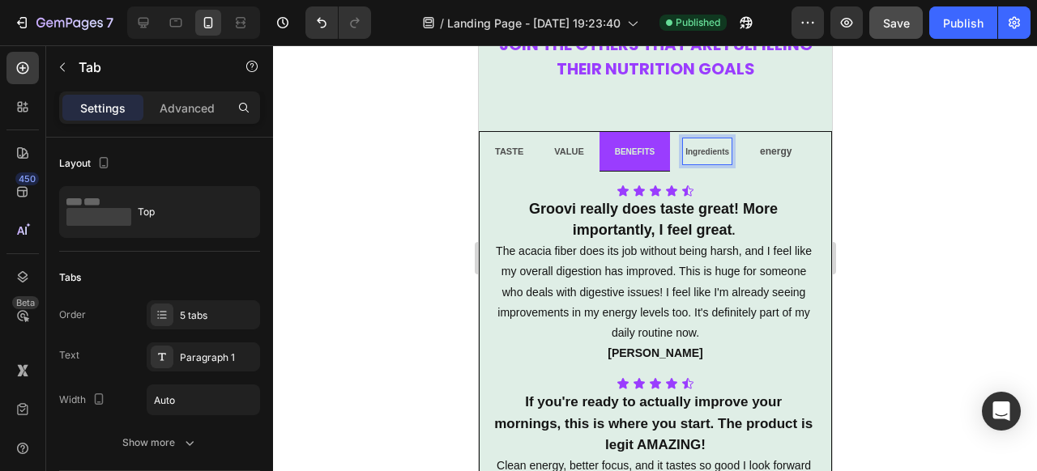
click at [703, 146] on p "Ingredients" at bounding box center [706, 151] width 44 height 21
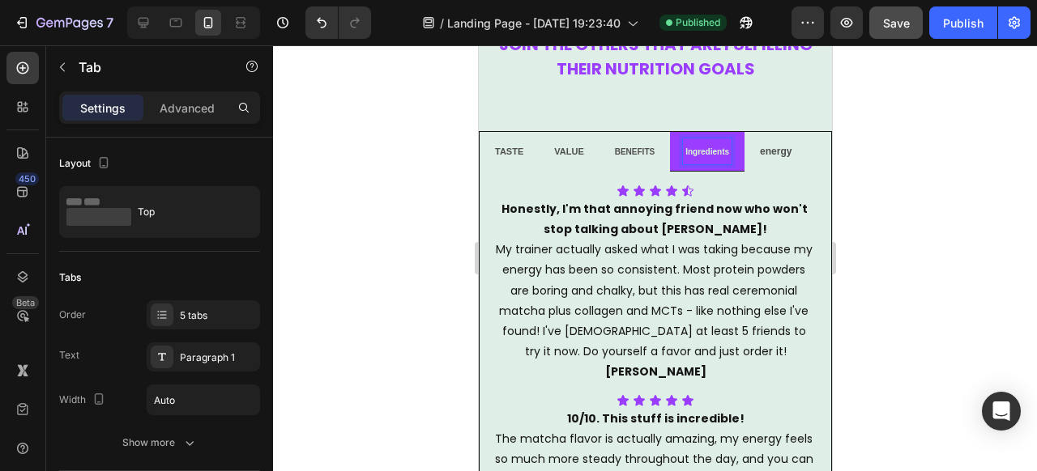
click at [768, 146] on span "energy" at bounding box center [775, 151] width 32 height 11
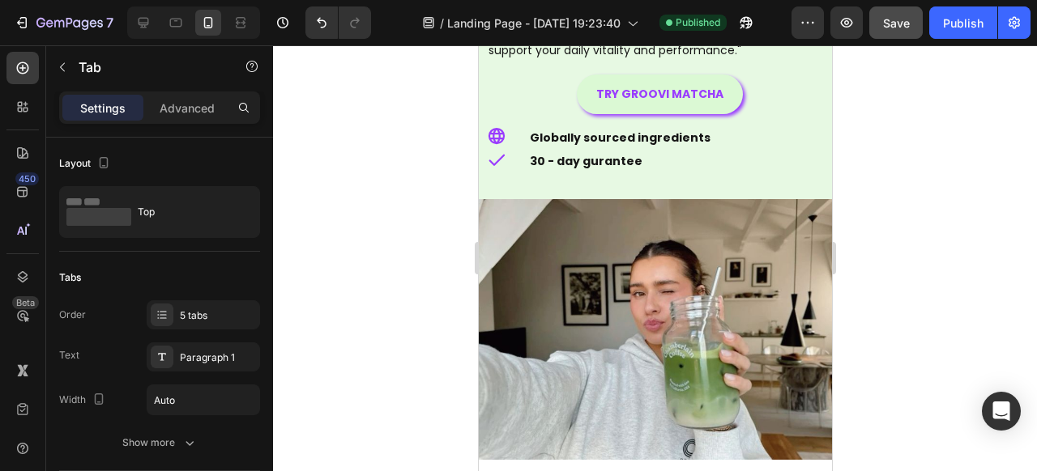
scroll to position [0, 0]
